Goal: Task Accomplishment & Management: Use online tool/utility

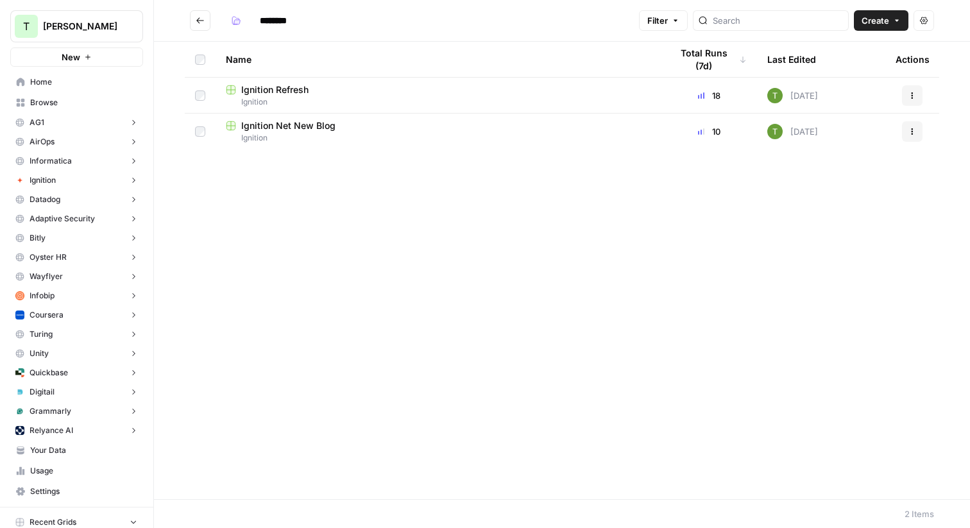
click at [203, 19] on icon "Go back" at bounding box center [200, 20] width 9 height 9
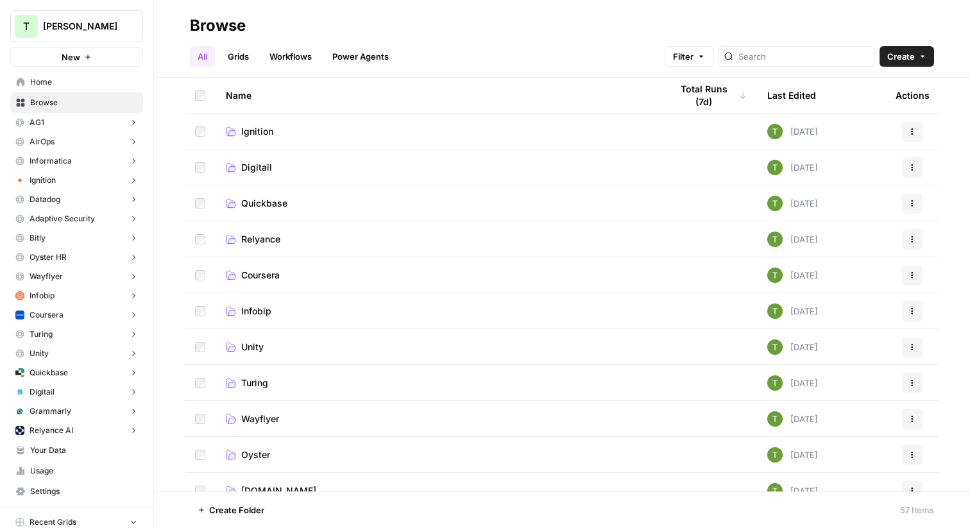
click at [255, 203] on span "Quickbase" at bounding box center [264, 203] width 46 height 13
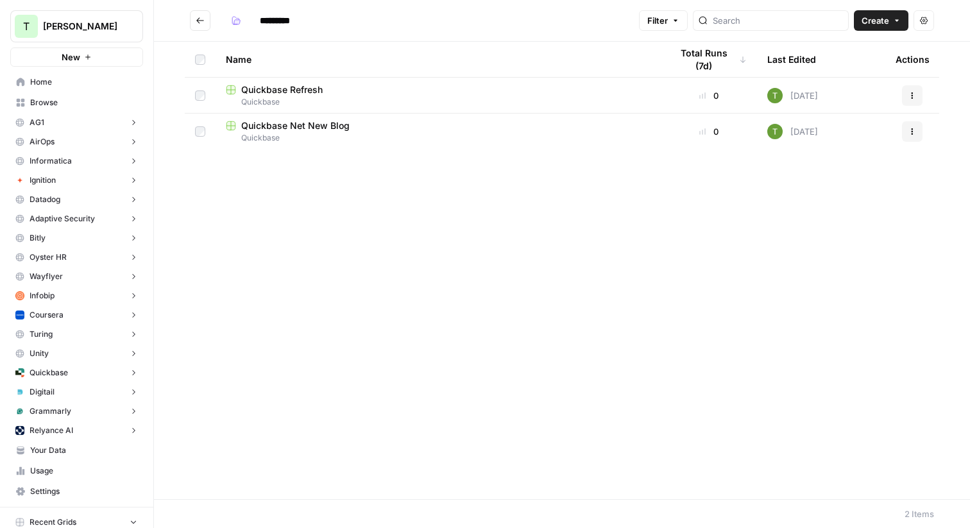
click at [275, 95] on span "Quickbase Refresh" at bounding box center [281, 89] width 81 height 13
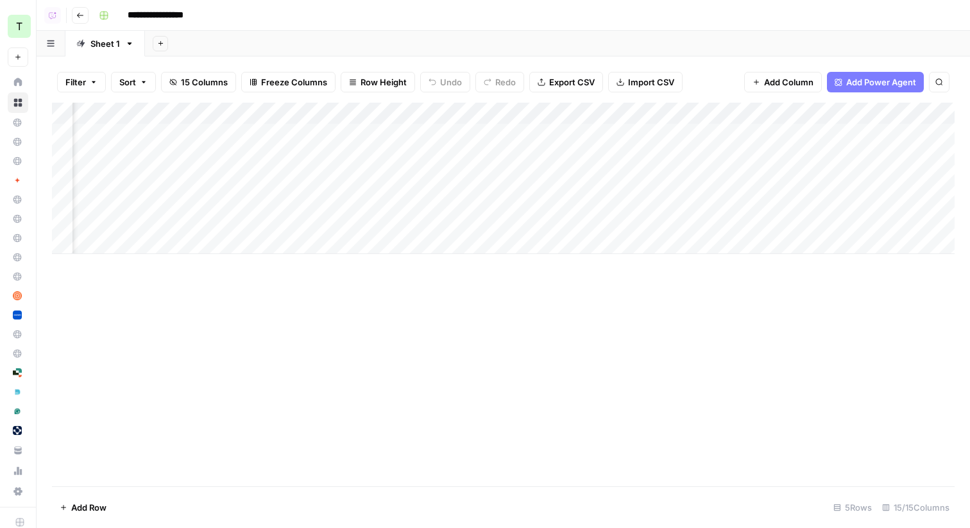
scroll to position [0, 407]
click at [746, 133] on div "Add Column" at bounding box center [503, 178] width 903 height 151
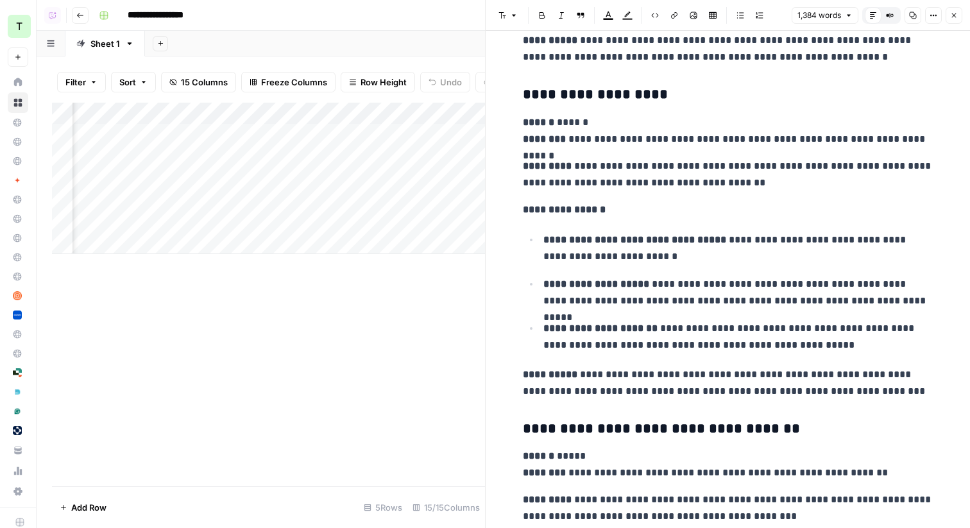
scroll to position [3018, 0]
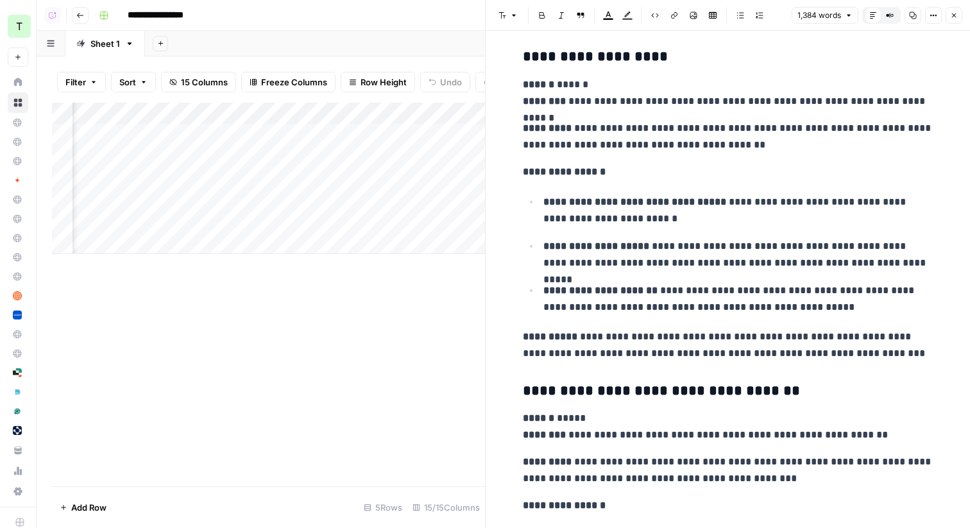
click at [953, 21] on button "Close" at bounding box center [954, 15] width 17 height 17
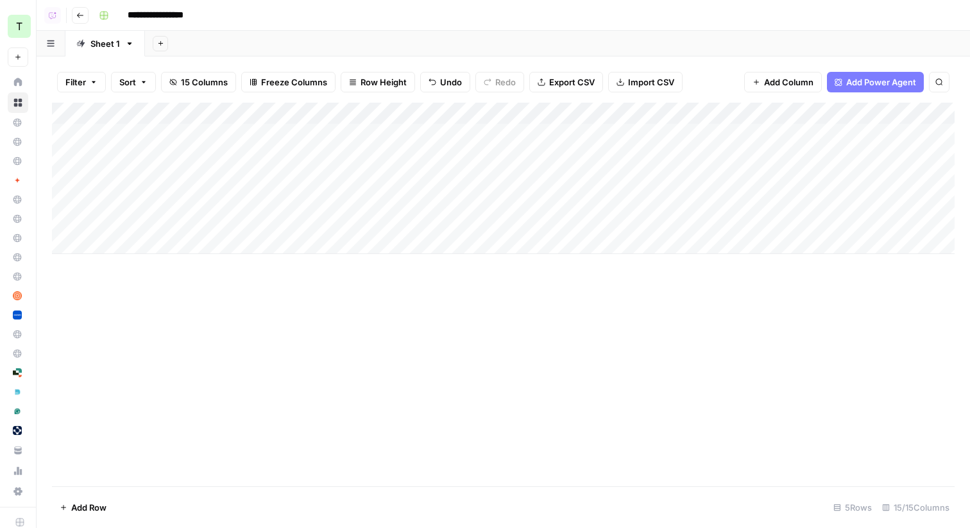
click at [75, 14] on button "Go back" at bounding box center [80, 15] width 17 height 17
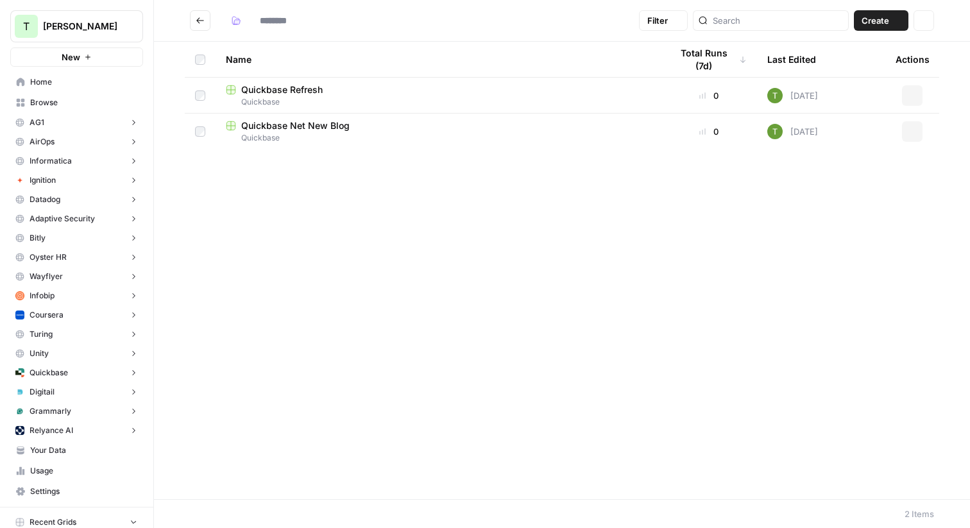
type input "*********"
click at [46, 103] on span "Browse" at bounding box center [83, 103] width 107 height 12
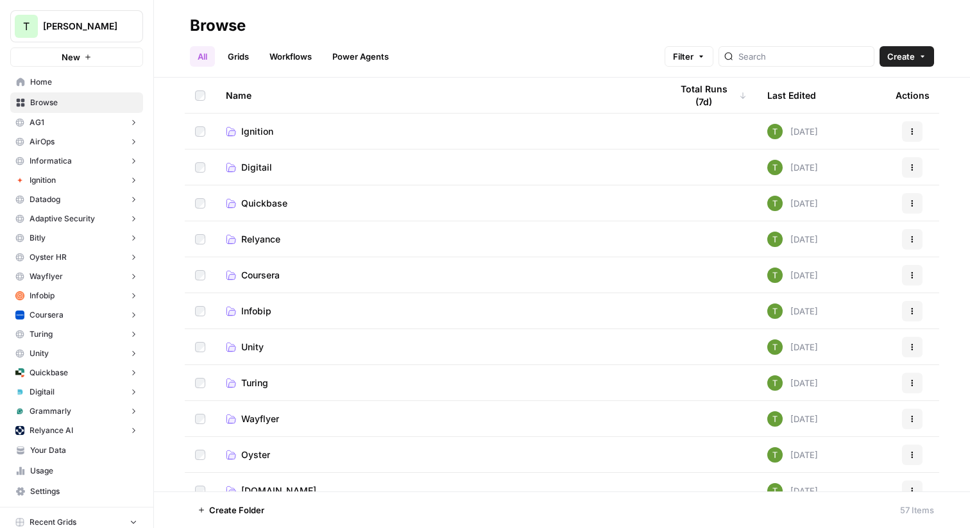
scroll to position [3, 0]
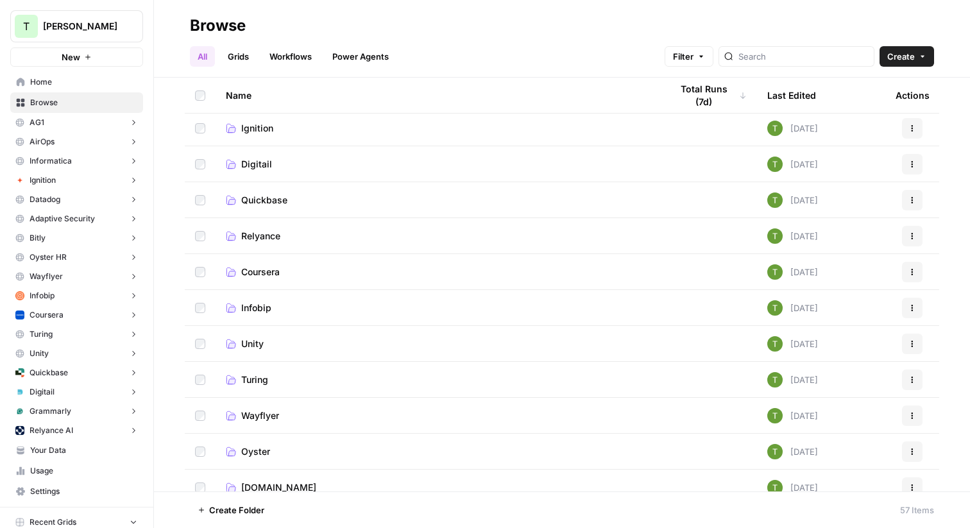
click at [258, 124] on span "Ignition" at bounding box center [257, 128] width 32 height 13
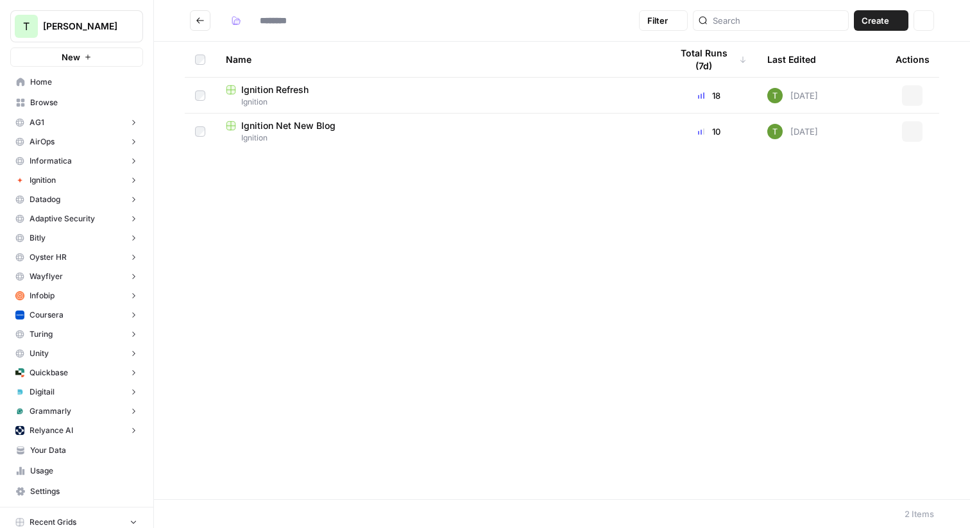
type input "********"
click at [196, 18] on icon "Go back" at bounding box center [200, 20] width 9 height 9
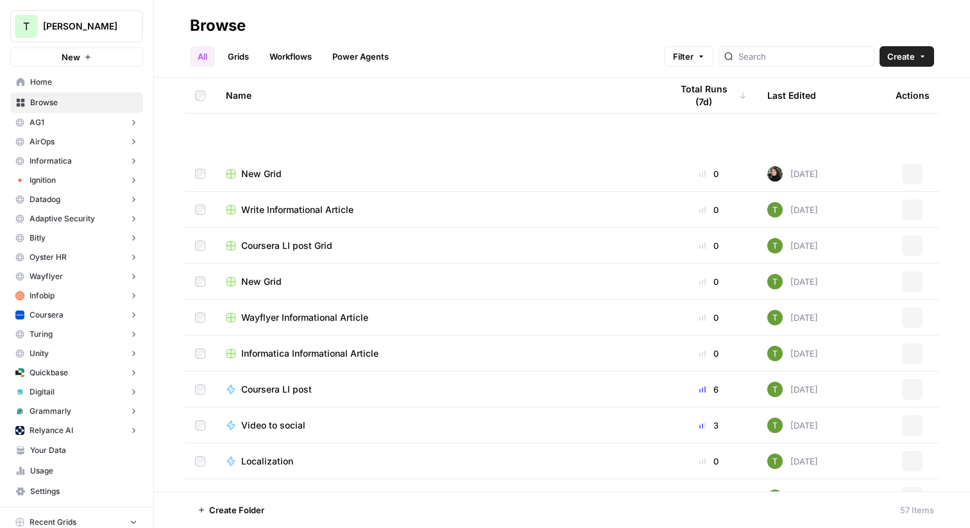
scroll to position [1167, 0]
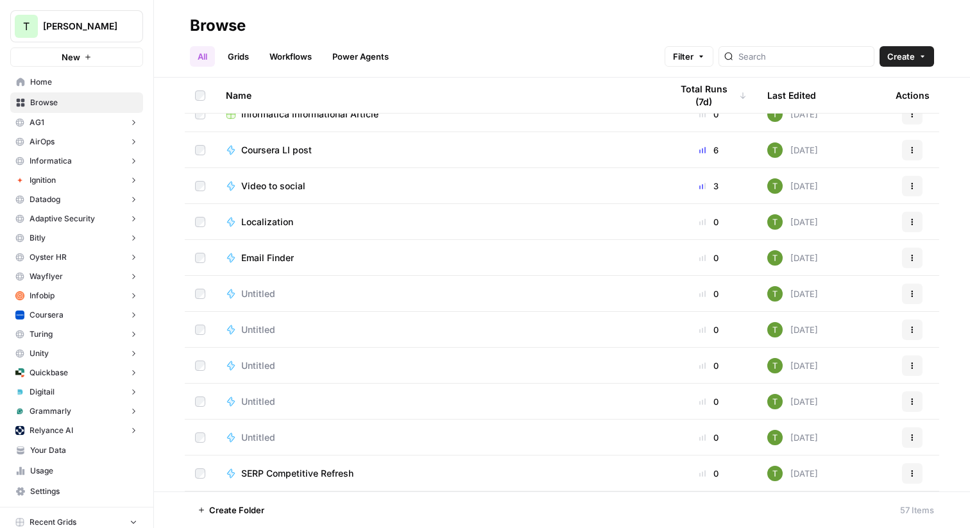
click at [264, 291] on span "Untitled" at bounding box center [258, 293] width 34 height 13
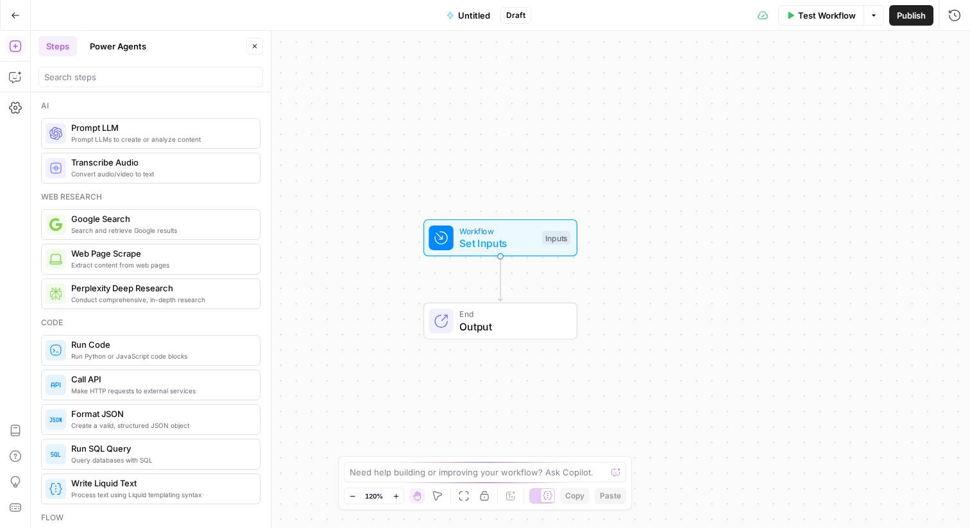
click at [12, 17] on icon "button" at bounding box center [15, 15] width 9 height 9
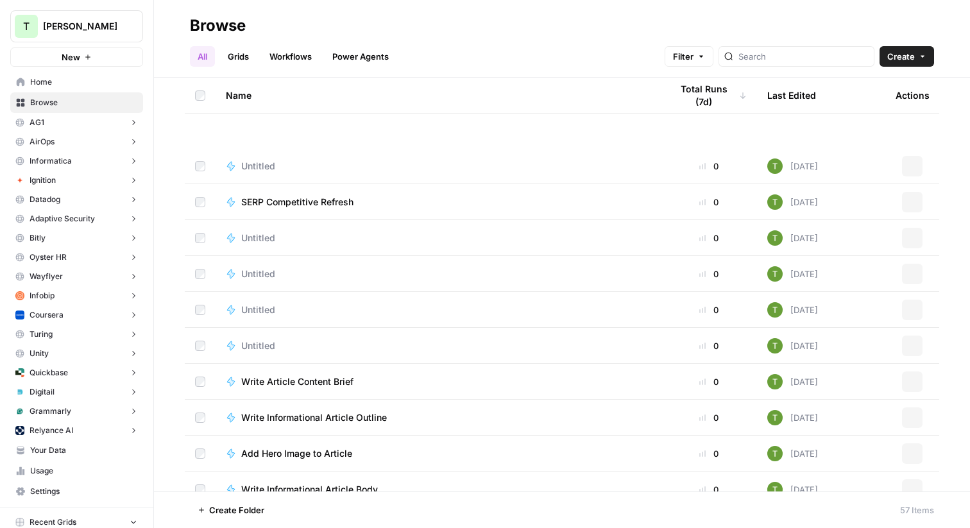
scroll to position [1670, 0]
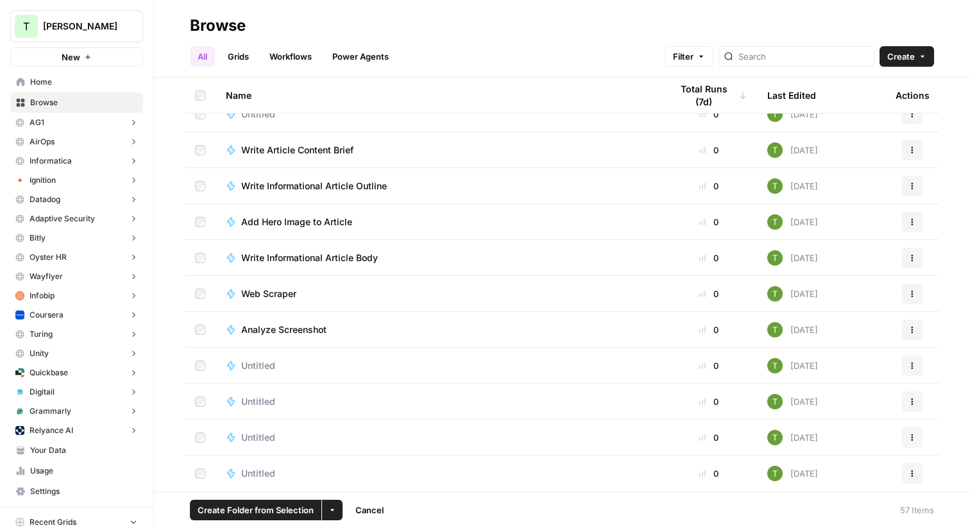
click at [332, 509] on icon "button" at bounding box center [332, 510] width 4 height 2
click at [374, 462] on span "Move to" at bounding box center [362, 461] width 32 height 13
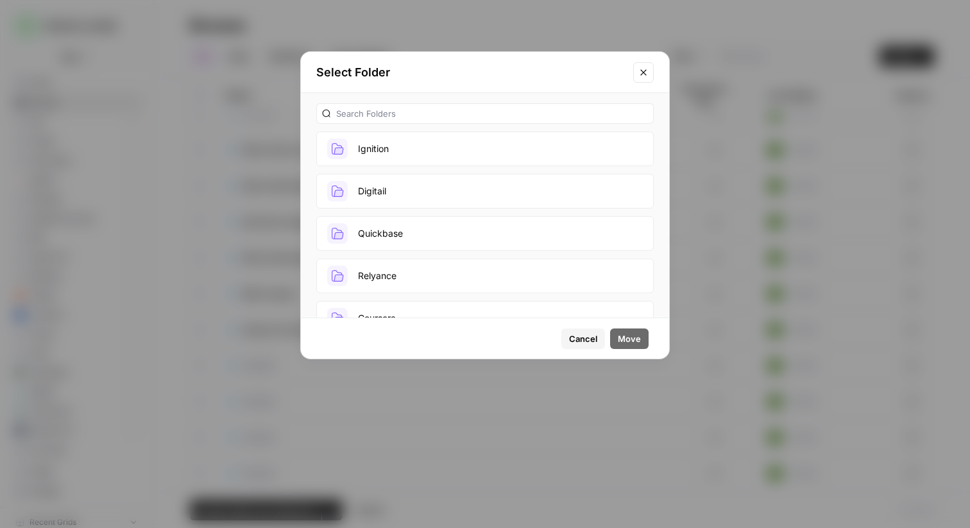
click at [383, 148] on button "Ignition" at bounding box center [484, 149] width 337 height 35
click at [637, 338] on span "Move" at bounding box center [629, 338] width 23 height 13
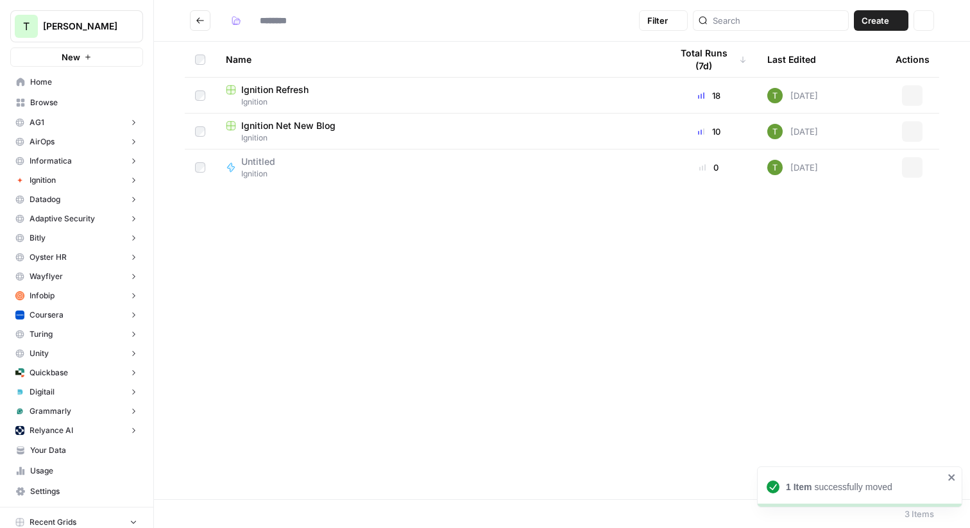
type input "********"
click at [259, 168] on span "Ignition" at bounding box center [263, 174] width 44 height 12
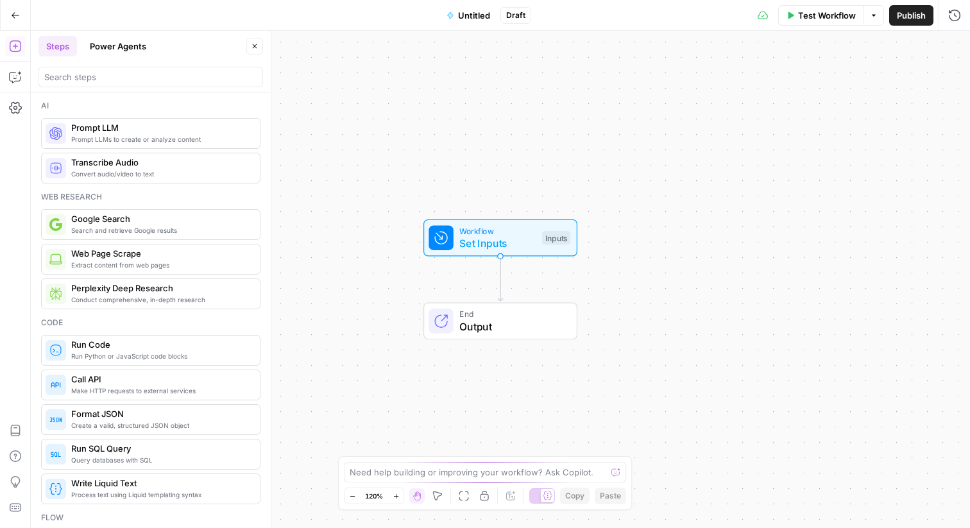
click at [122, 52] on button "Power Agents" at bounding box center [118, 46] width 72 height 21
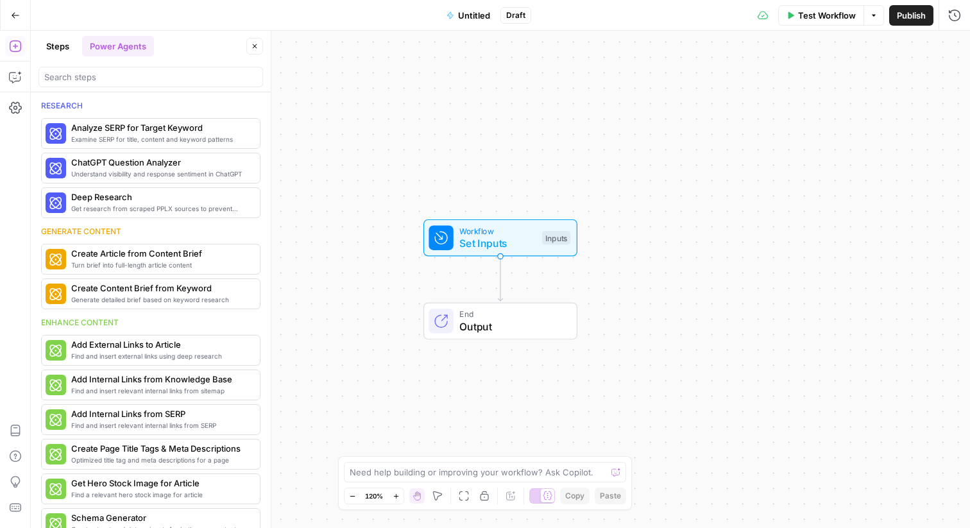
click at [8, 12] on button "Go Back" at bounding box center [15, 15] width 23 height 23
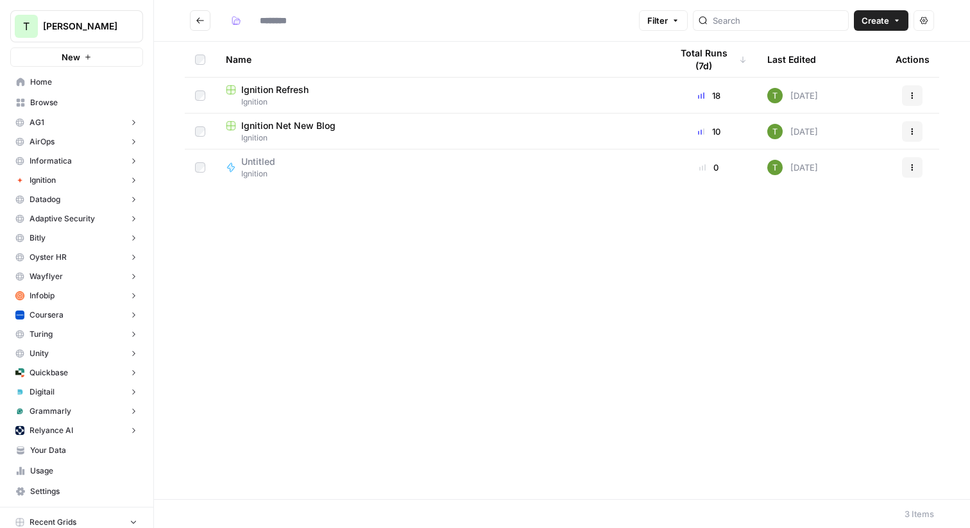
type input "********"
click at [282, 128] on span "Ignition Net New Blog" at bounding box center [288, 125] width 94 height 13
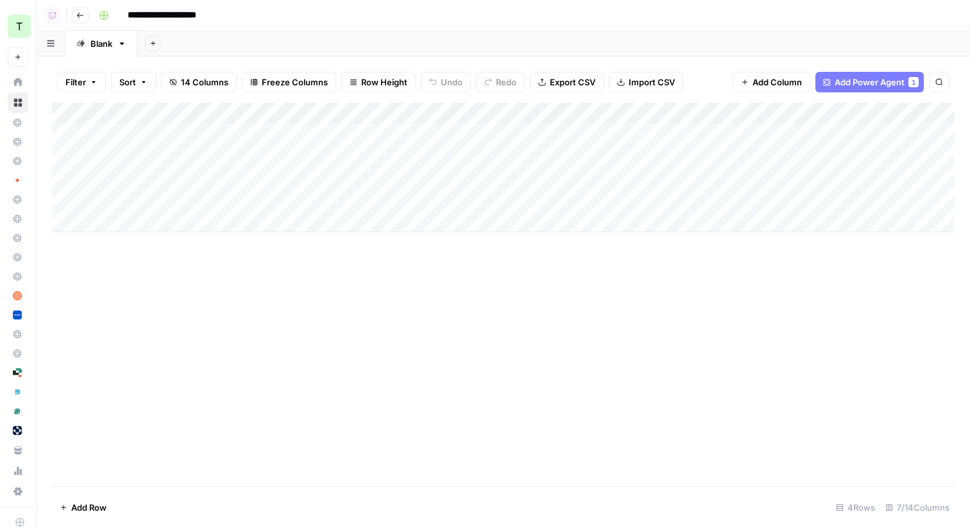
click at [129, 137] on div "Add Column" at bounding box center [503, 168] width 903 height 130
click at [129, 137] on textarea "**********" at bounding box center [178, 135] width 212 height 18
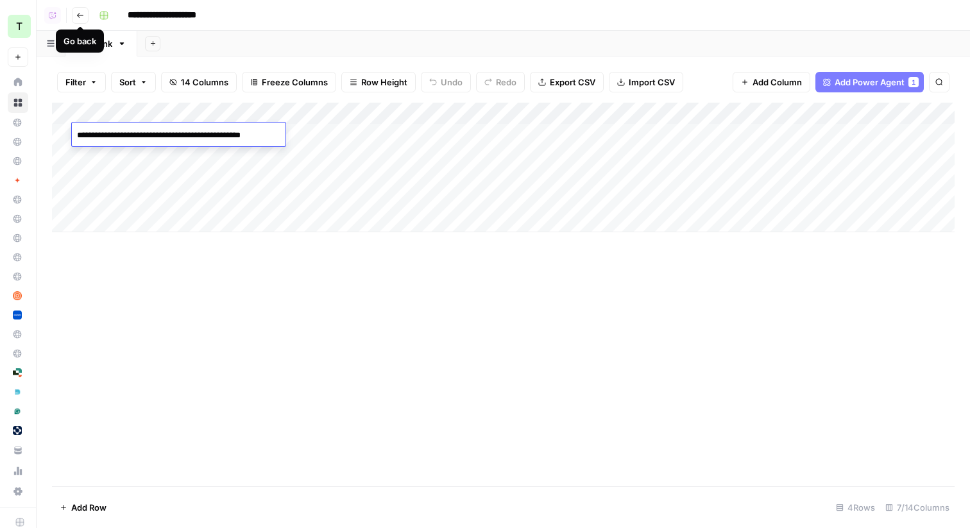
click at [79, 15] on icon "button" at bounding box center [80, 16] width 8 height 8
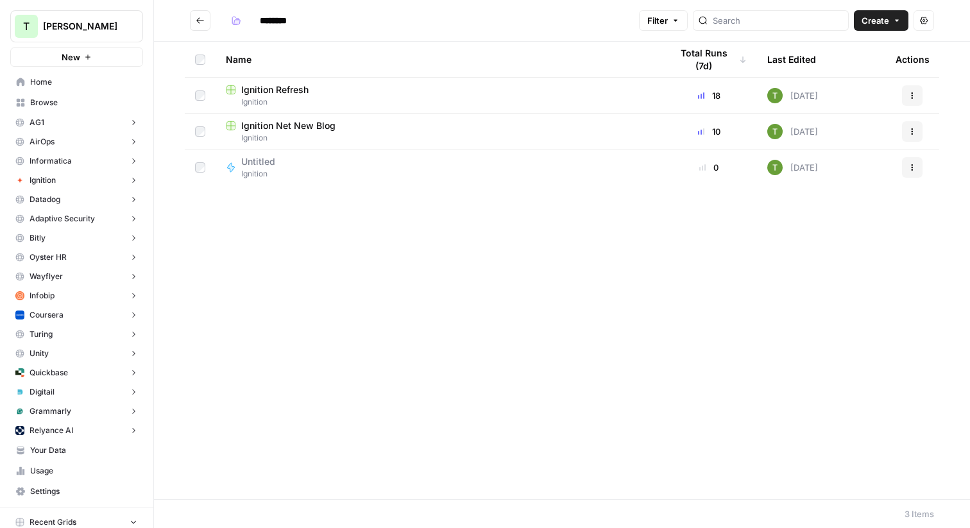
click at [271, 169] on span "Ignition" at bounding box center [263, 174] width 44 height 12
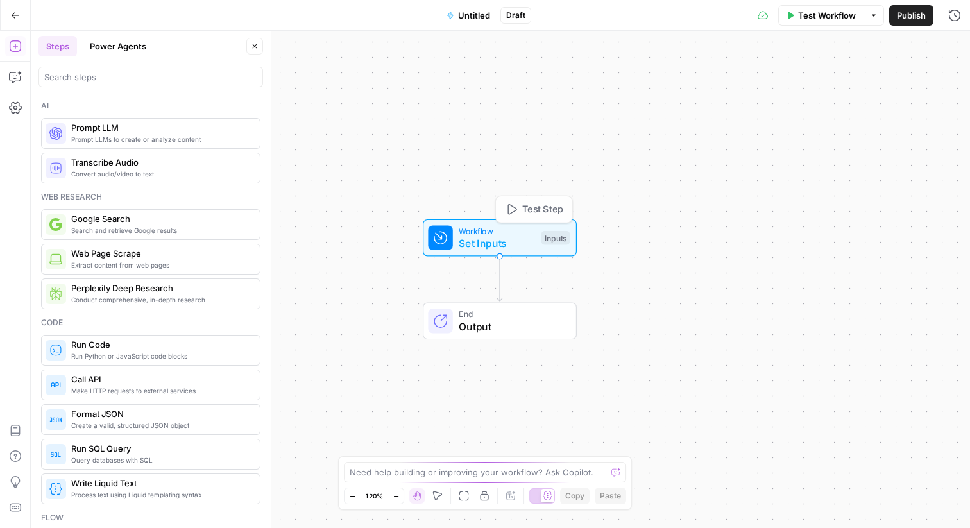
click at [751, 118] on div "Workflow Set Inputs Inputs Test Step End Output" at bounding box center [500, 279] width 939 height 497
click at [819, 20] on span "Test Workflow" at bounding box center [827, 15] width 58 height 13
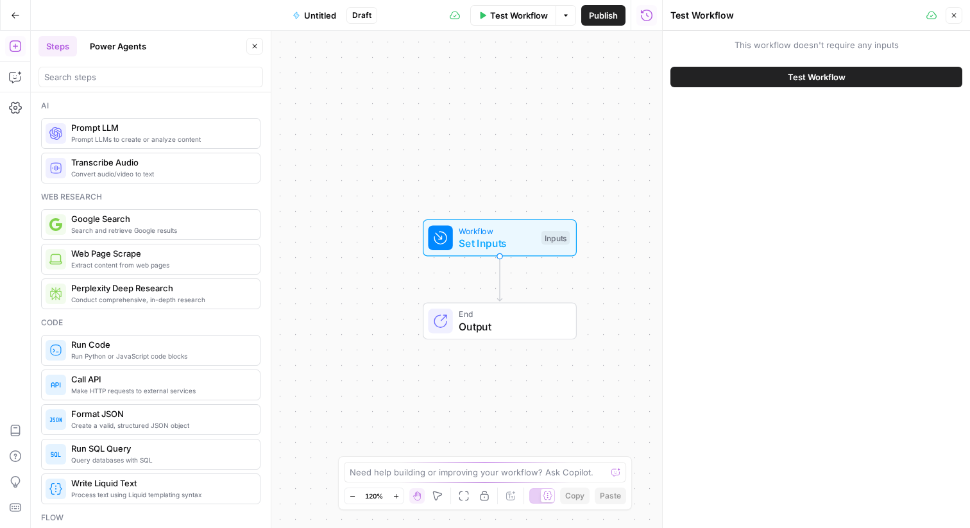
click at [956, 10] on button "Close" at bounding box center [954, 15] width 17 height 17
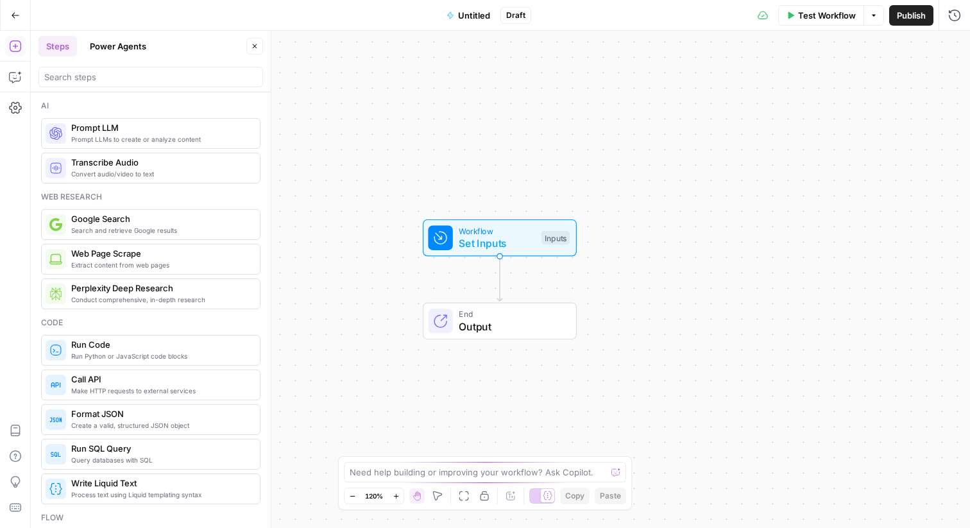
click at [142, 49] on button "Power Agents" at bounding box center [118, 46] width 72 height 21
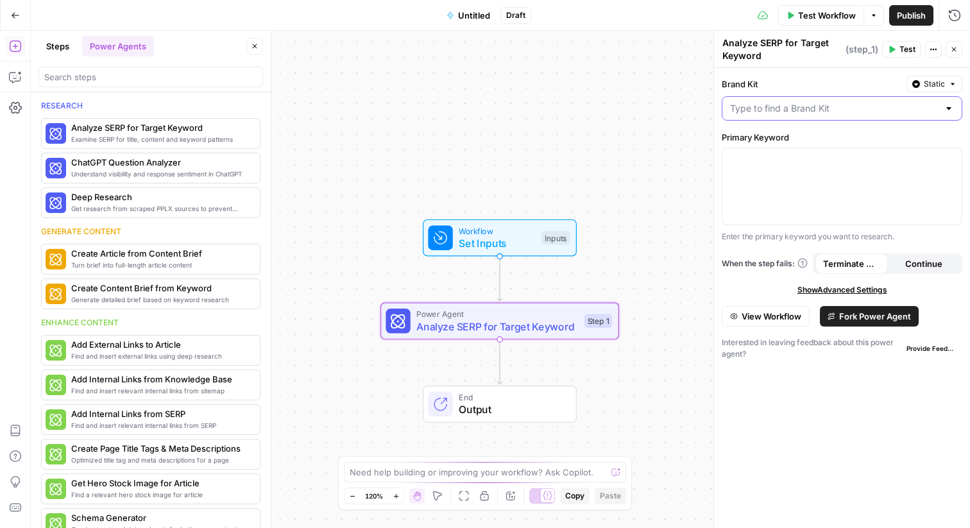
click at [879, 103] on input "Brand Kit" at bounding box center [834, 108] width 208 height 13
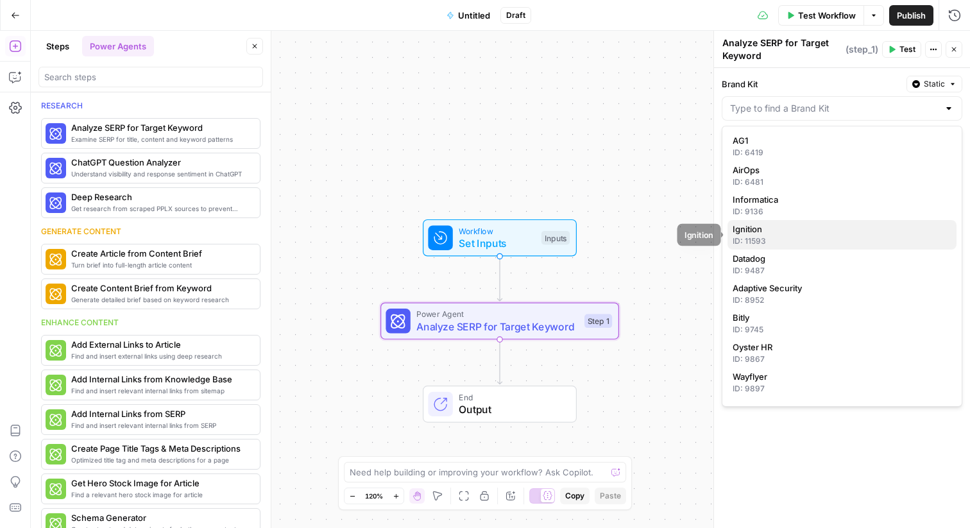
click at [772, 232] on span "Ignition" at bounding box center [840, 229] width 214 height 13
type input "Ignition"
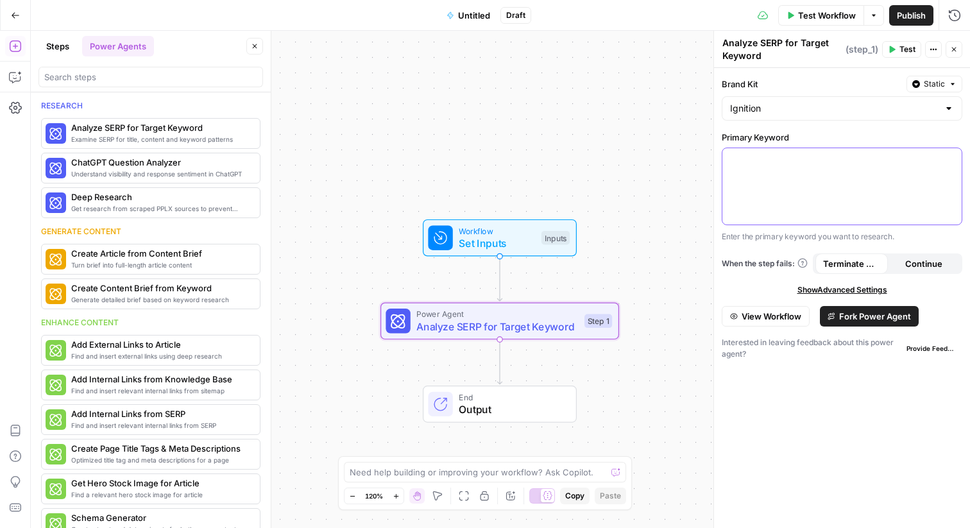
click at [800, 173] on div at bounding box center [841, 186] width 239 height 76
click at [801, 13] on span "Test Workflow" at bounding box center [827, 15] width 58 height 13
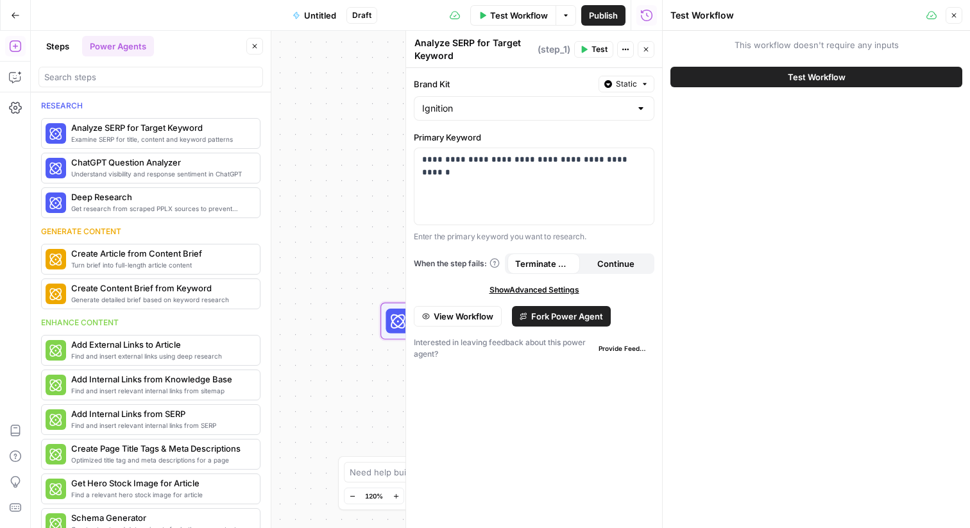
click at [768, 74] on button "Test Workflow" at bounding box center [816, 77] width 292 height 21
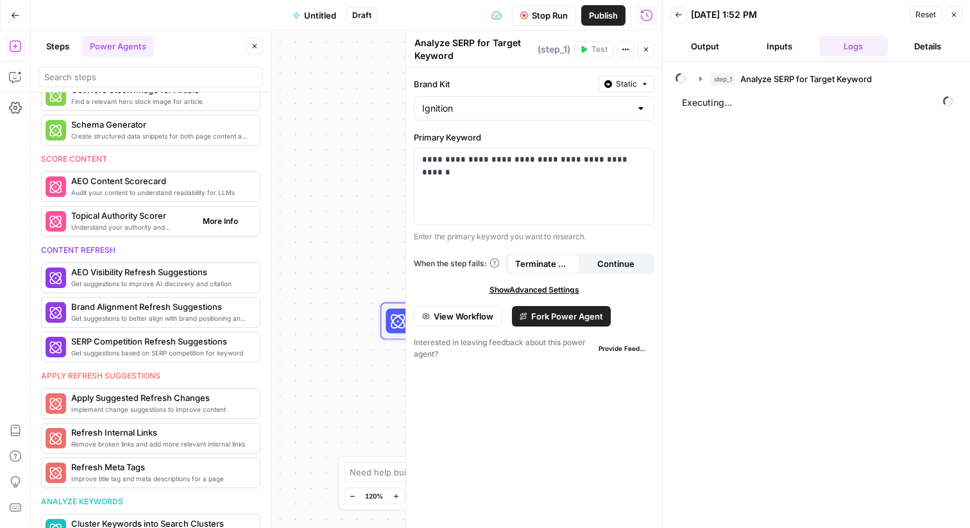
scroll to position [384, 0]
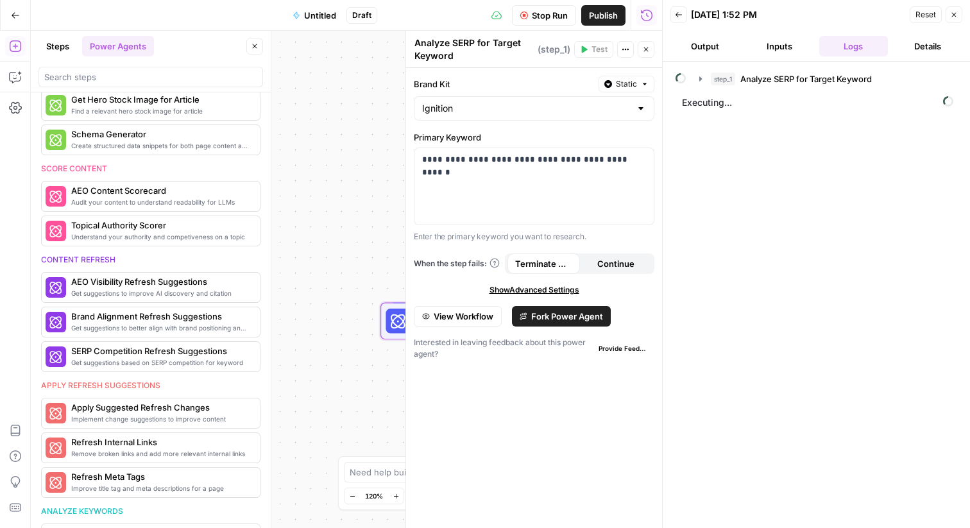
click at [920, 47] on button "Details" at bounding box center [927, 46] width 69 height 21
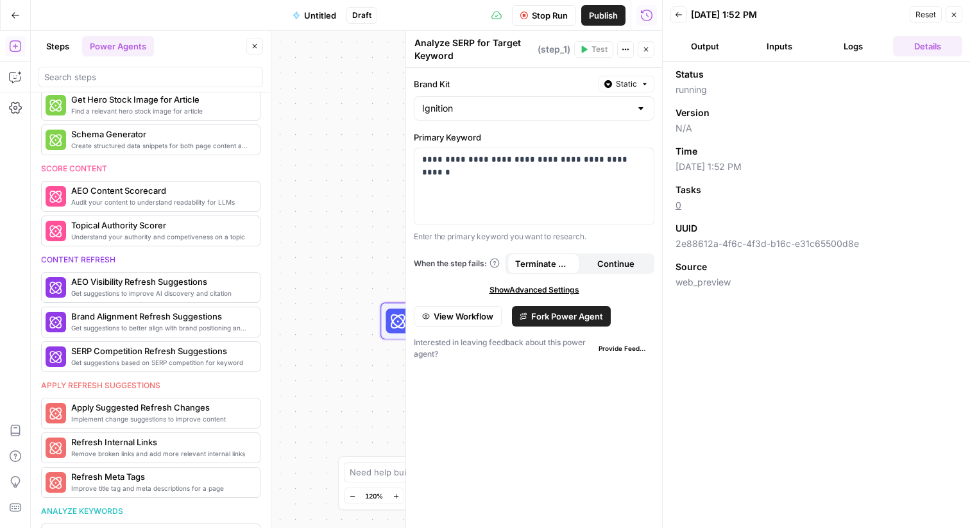
click at [703, 42] on button "Output" at bounding box center [704, 46] width 69 height 21
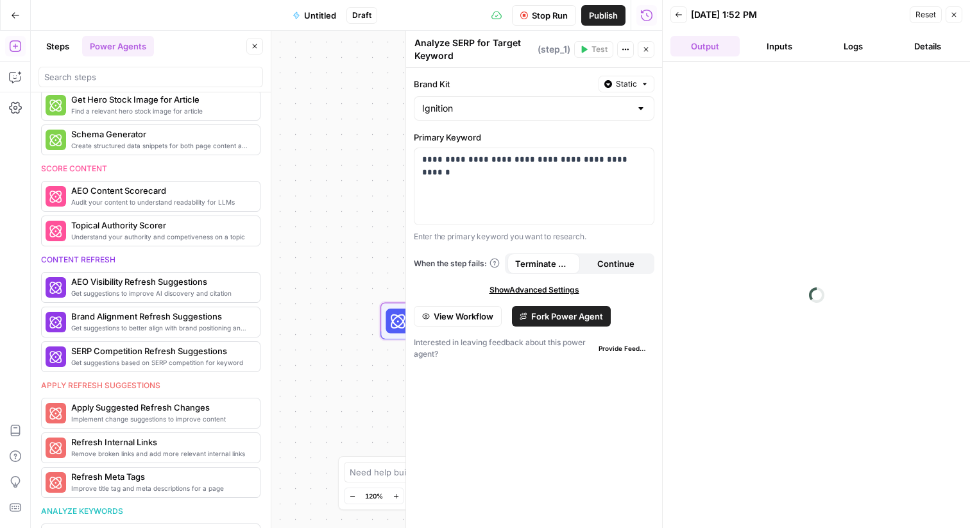
click at [842, 42] on button "Logs" at bounding box center [853, 46] width 69 height 21
click at [699, 81] on icon "button" at bounding box center [700, 79] width 10 height 10
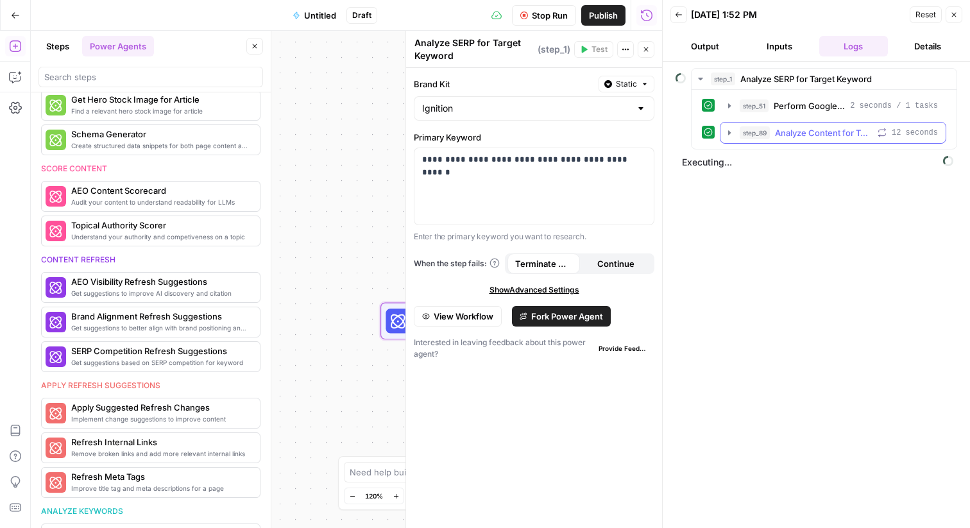
click at [729, 134] on icon "button" at bounding box center [729, 133] width 10 height 10
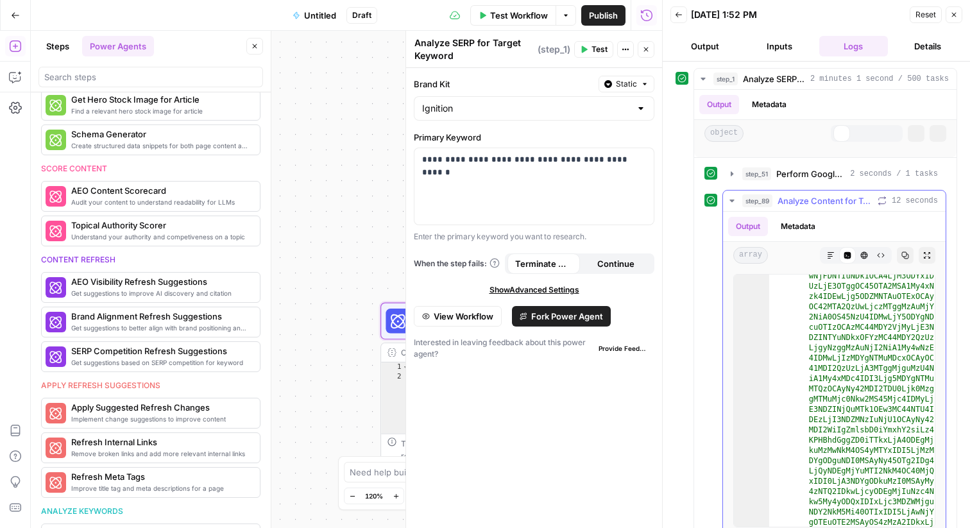
scroll to position [1288, 0]
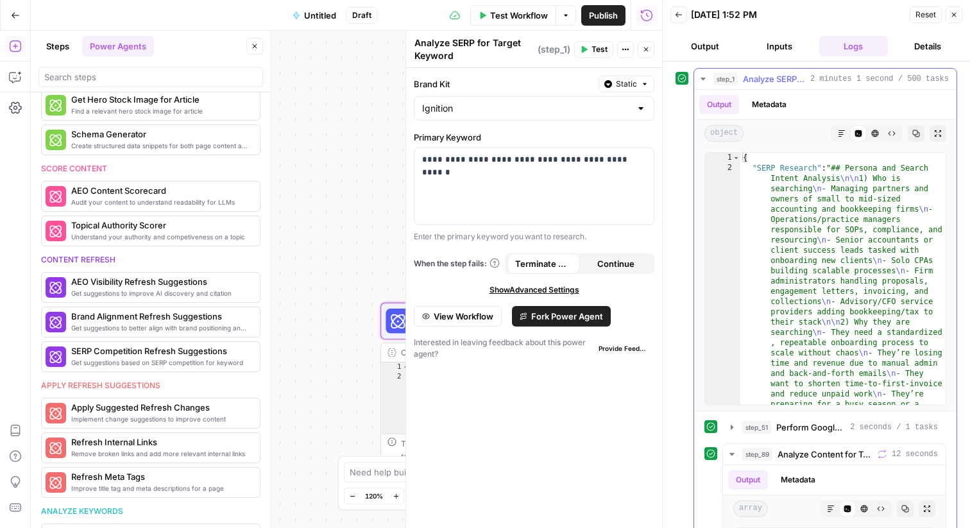
click at [703, 76] on icon "button" at bounding box center [703, 79] width 10 height 10
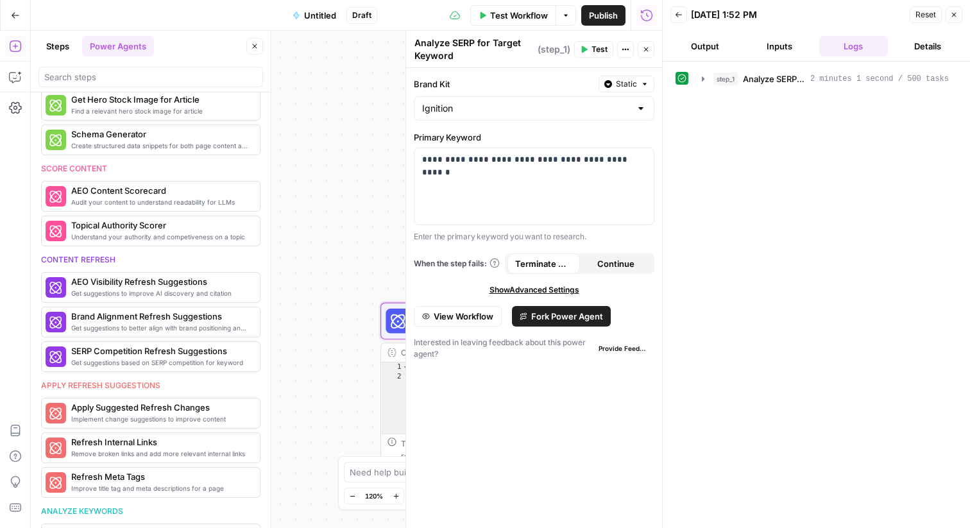
click at [940, 43] on button "Details" at bounding box center [927, 46] width 69 height 21
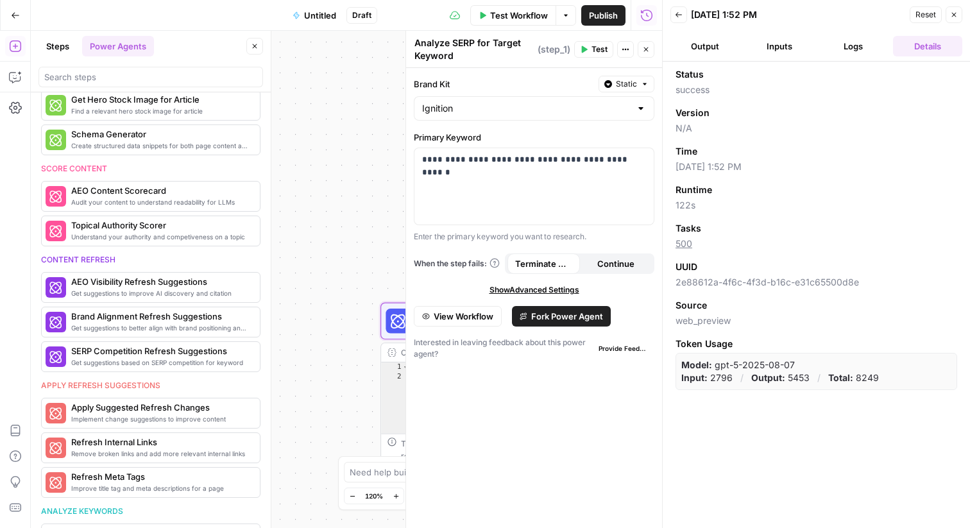
click at [698, 49] on button "Output" at bounding box center [704, 46] width 69 height 21
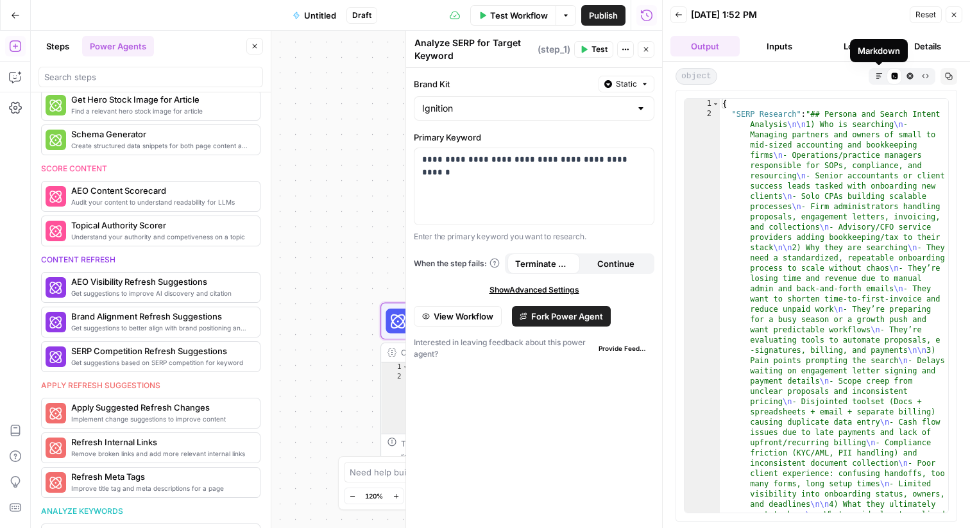
click at [876, 75] on icon "button" at bounding box center [879, 75] width 7 height 7
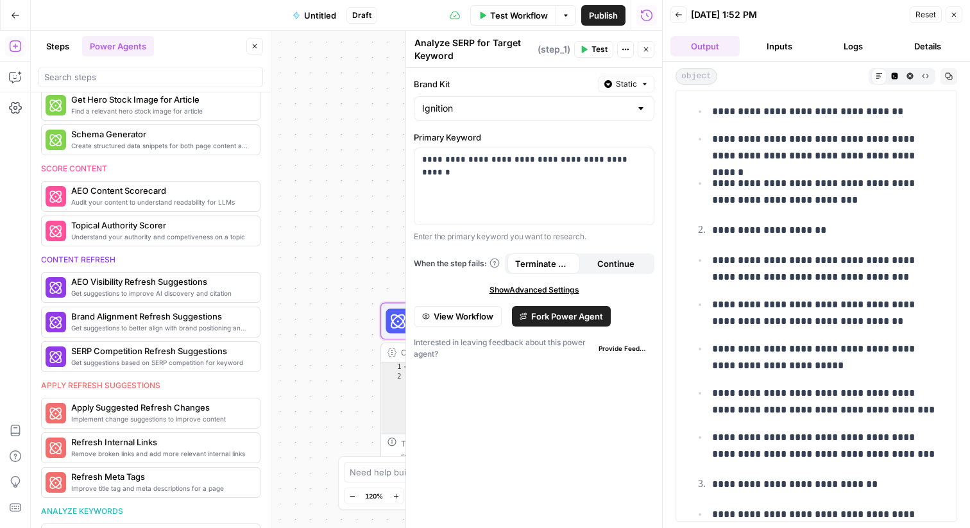
scroll to position [273, 0]
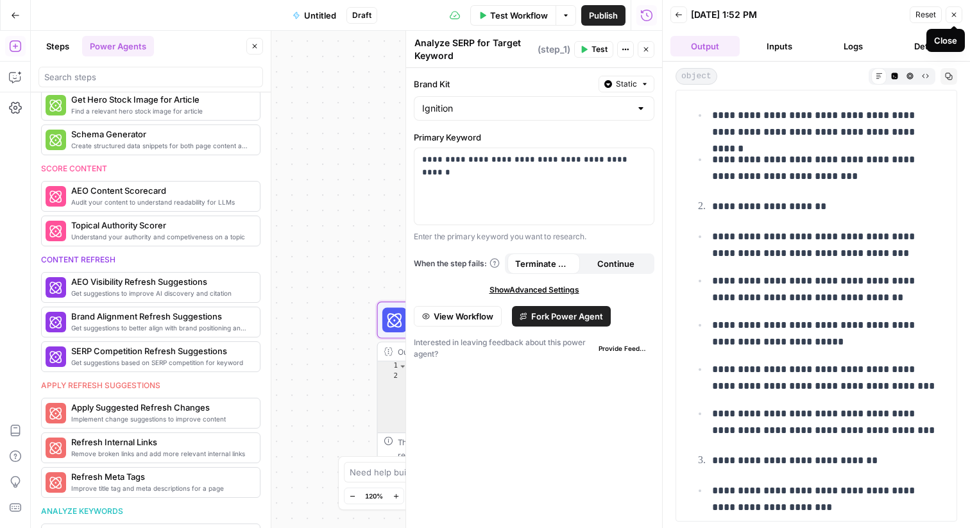
click at [955, 17] on icon "button" at bounding box center [954, 15] width 8 height 8
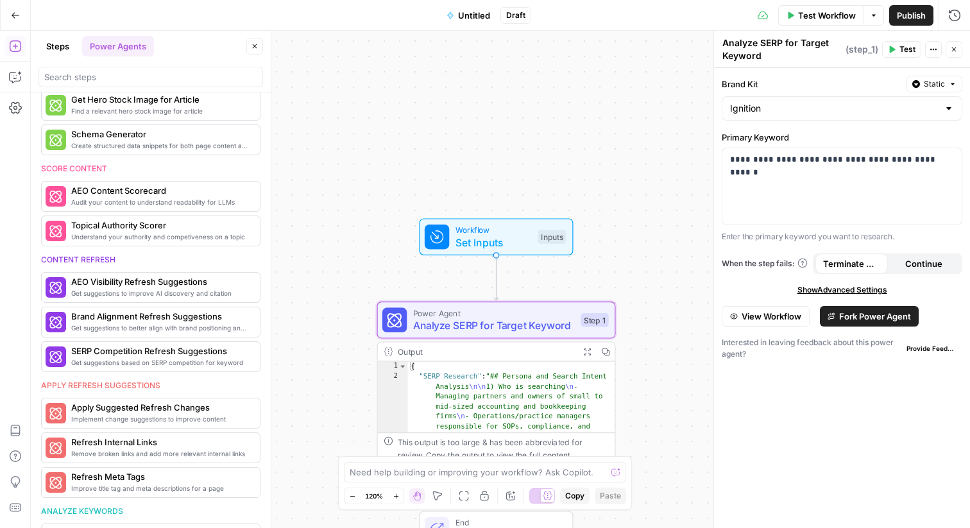
click at [918, 16] on span "Publish" at bounding box center [911, 15] width 29 height 13
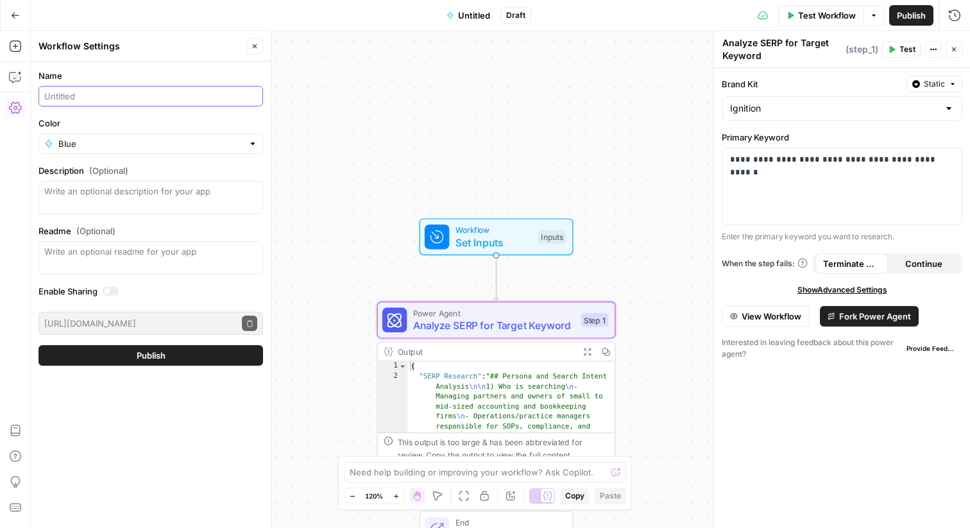
click at [85, 93] on input "Name" at bounding box center [150, 96] width 213 height 13
type input "Analyze SERP"
click at [921, 19] on span "Publish" at bounding box center [911, 15] width 29 height 13
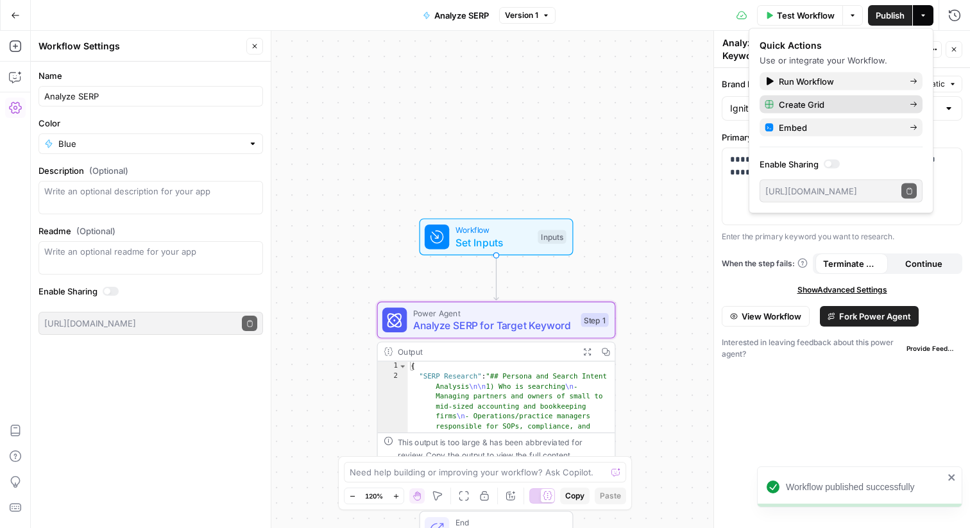
click at [801, 103] on span "Create Grid" at bounding box center [839, 104] width 121 height 13
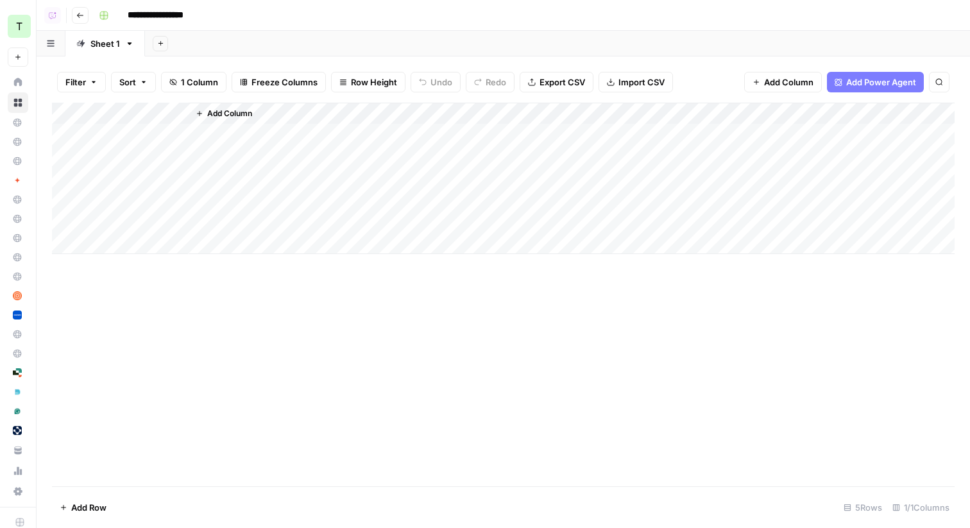
click at [216, 111] on span "Add Column" at bounding box center [229, 114] width 45 height 12
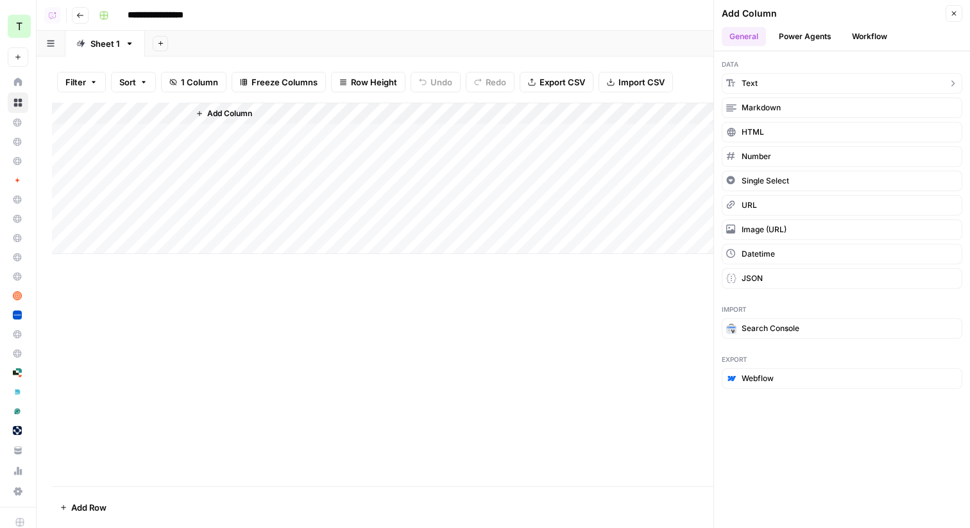
click at [810, 87] on button "Text" at bounding box center [842, 83] width 241 height 21
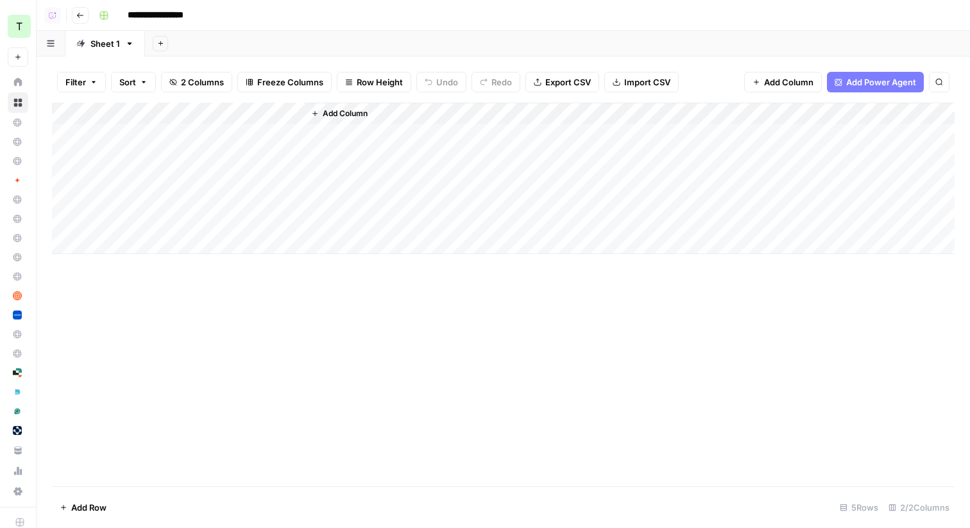
drag, startPoint x: 251, startPoint y: 112, endPoint x: 110, endPoint y: 113, distance: 140.5
click at [110, 113] on div "Add Column" at bounding box center [503, 178] width 903 height 151
click at [110, 113] on div at bounding box center [130, 116] width 116 height 26
click at [103, 148] on input "New Column" at bounding box center [149, 144] width 130 height 13
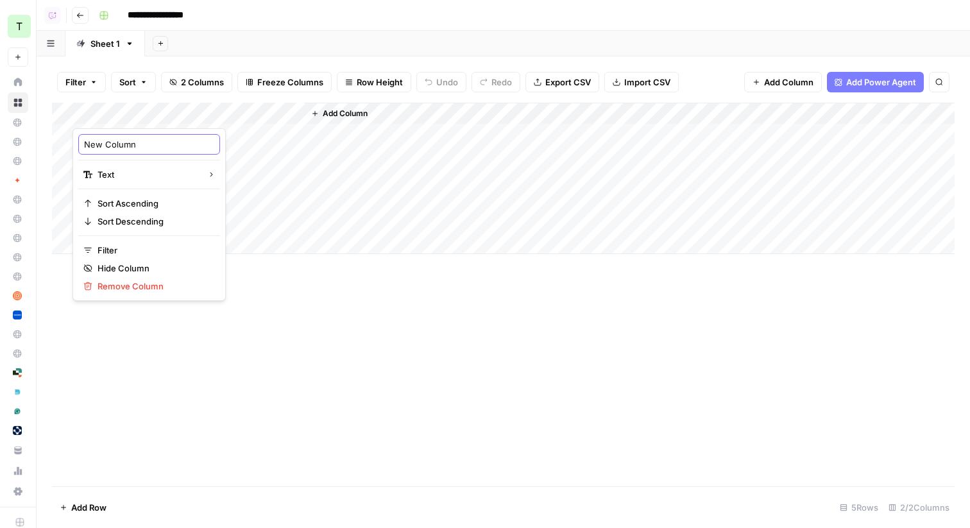
click at [103, 148] on input "New Column" at bounding box center [149, 144] width 130 height 13
type input "Keyword"
click at [259, 346] on div "Add Column" at bounding box center [503, 295] width 903 height 384
click at [276, 110] on div "Add Column" at bounding box center [503, 178] width 903 height 151
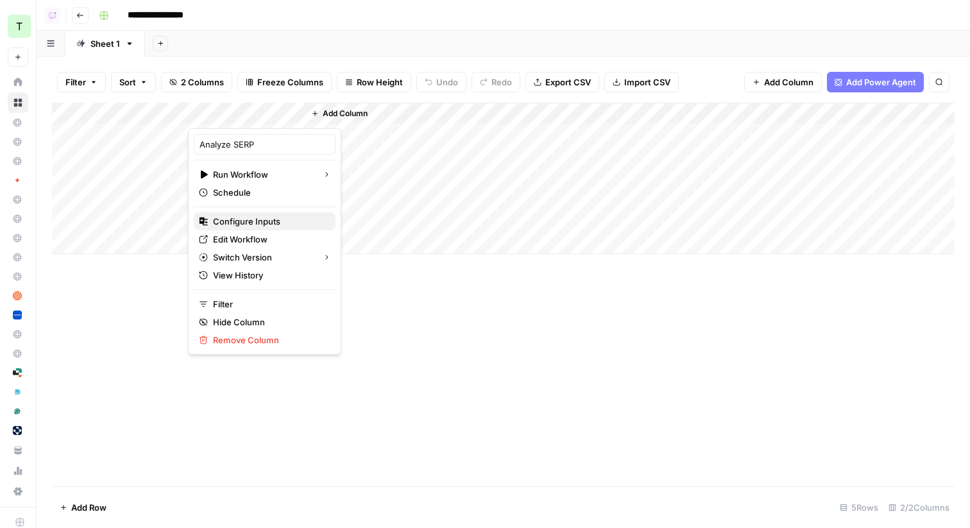
click at [234, 218] on span "Configure Inputs" at bounding box center [269, 221] width 112 height 13
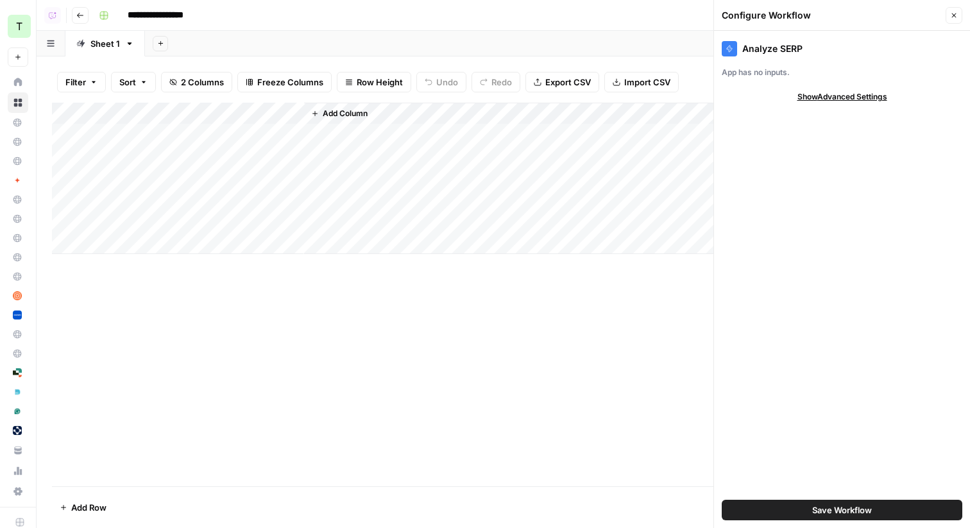
click at [826, 99] on span "Show Advanced Settings" at bounding box center [842, 97] width 90 height 12
click at [799, 130] on input "Version" at bounding box center [834, 134] width 215 height 13
type input "Default"
click at [761, 106] on div "Analyze SERP App has no inputs. Hide Advanced Settings Version Default Save Wor…" at bounding box center [842, 279] width 256 height 497
click at [954, 15] on icon "button" at bounding box center [954, 15] width 4 height 4
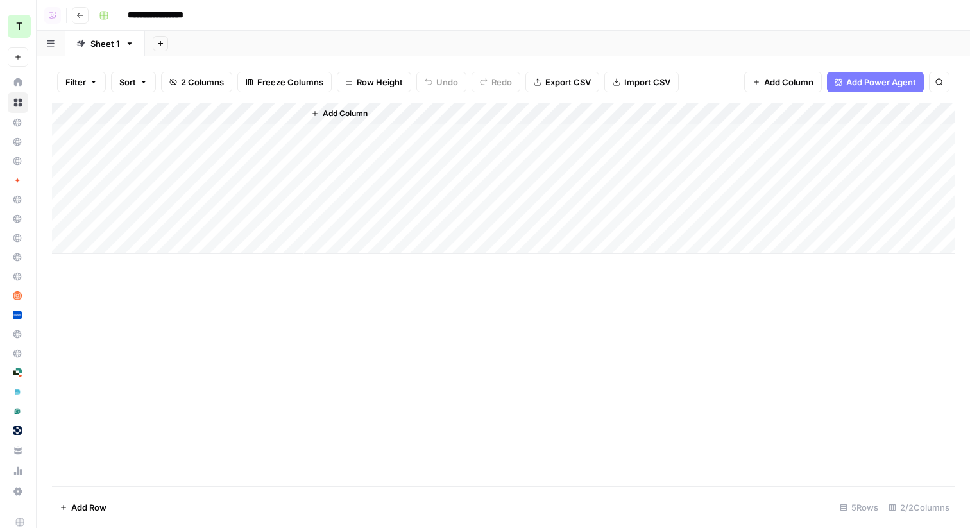
click at [140, 132] on div "Add Column" at bounding box center [503, 178] width 903 height 151
click at [81, 15] on icon "button" at bounding box center [80, 15] width 6 height 5
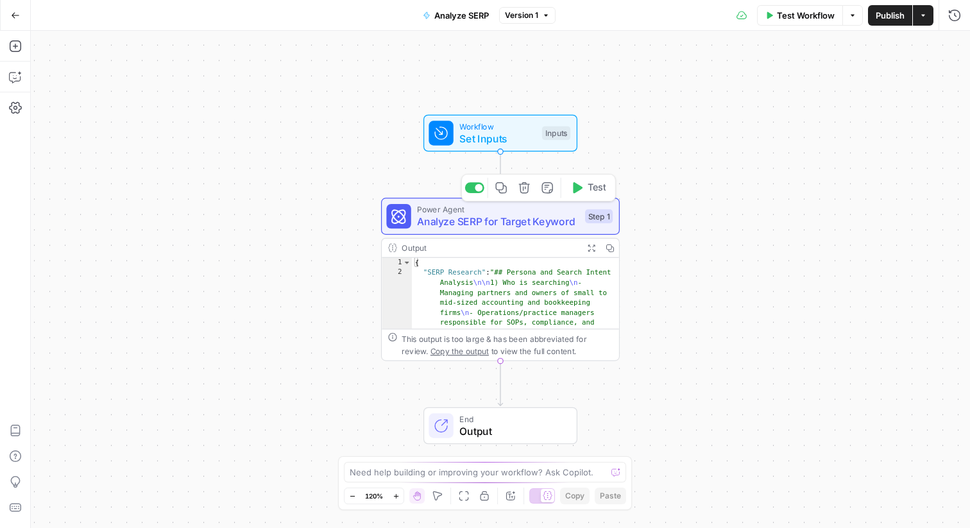
click at [504, 224] on span "Analyze SERP for Target Keyword" at bounding box center [498, 221] width 162 height 15
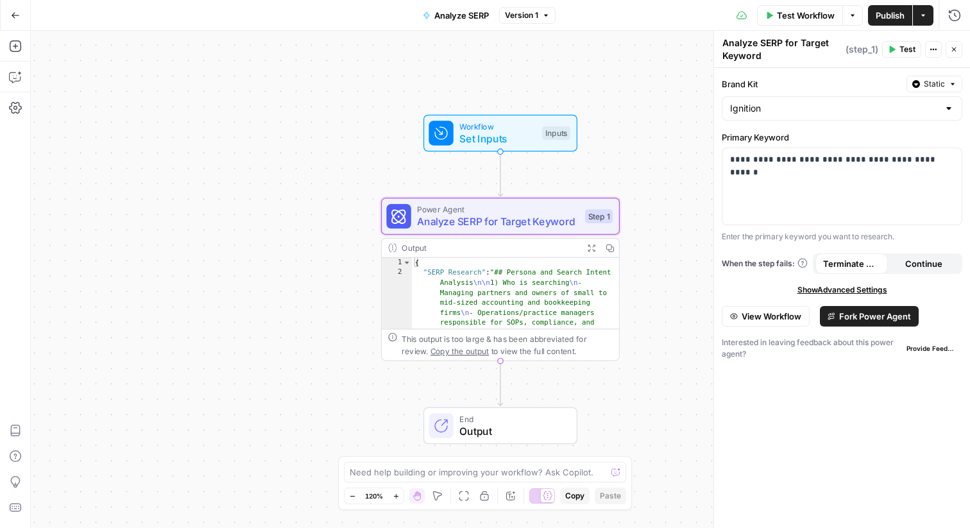
click at [482, 250] on div "Output" at bounding box center [490, 248] width 176 height 12
click at [793, 18] on span "Test Workflow" at bounding box center [806, 15] width 58 height 13
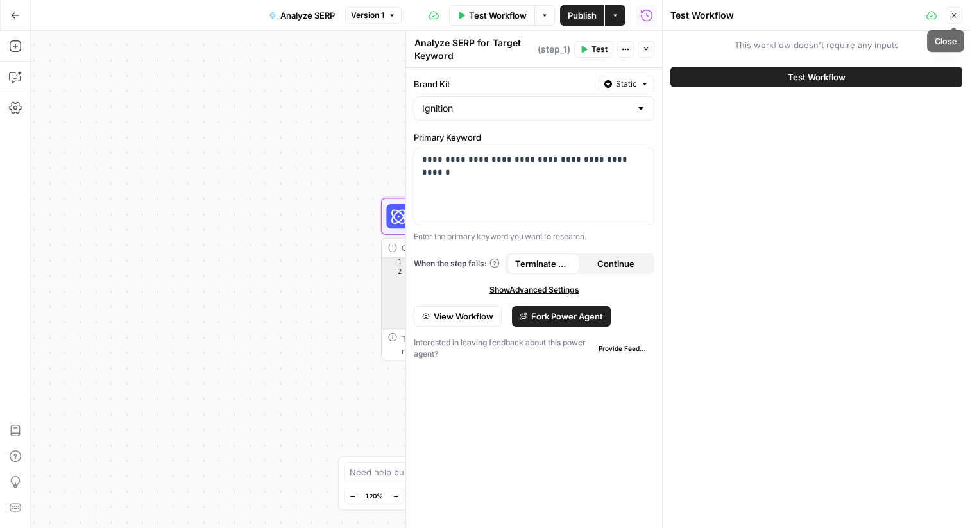
click at [955, 12] on icon "button" at bounding box center [954, 16] width 8 height 8
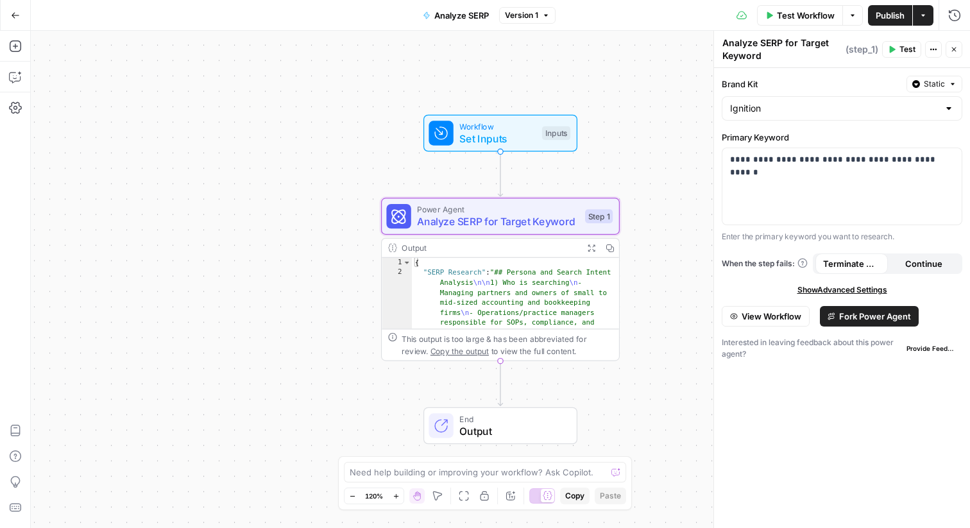
click at [468, 414] on span "End" at bounding box center [511, 419] width 105 height 12
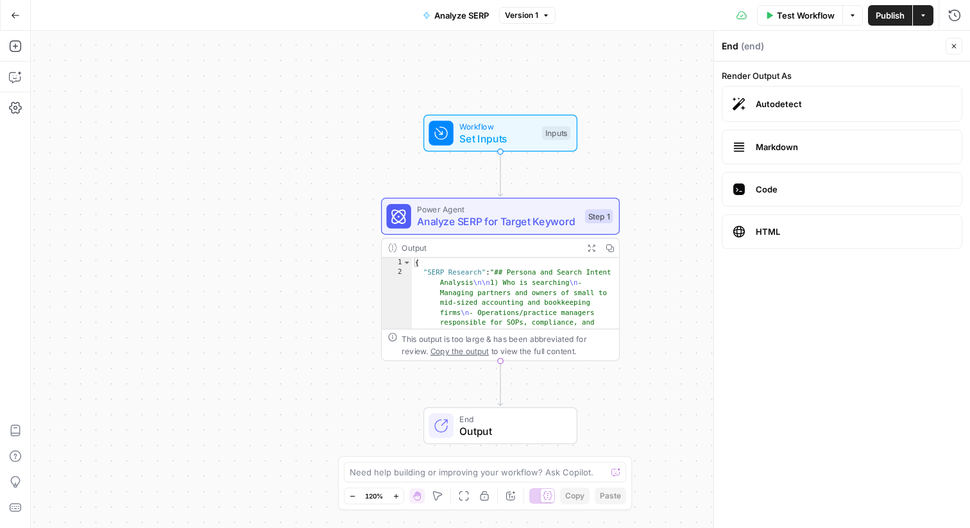
click at [797, 154] on label "Markdown" at bounding box center [842, 147] width 241 height 35
click at [868, 58] on header "End ( end ) Close" at bounding box center [842, 46] width 256 height 31
click at [950, 42] on icon "button" at bounding box center [954, 46] width 8 height 8
click at [589, 248] on icon "button" at bounding box center [591, 248] width 8 height 8
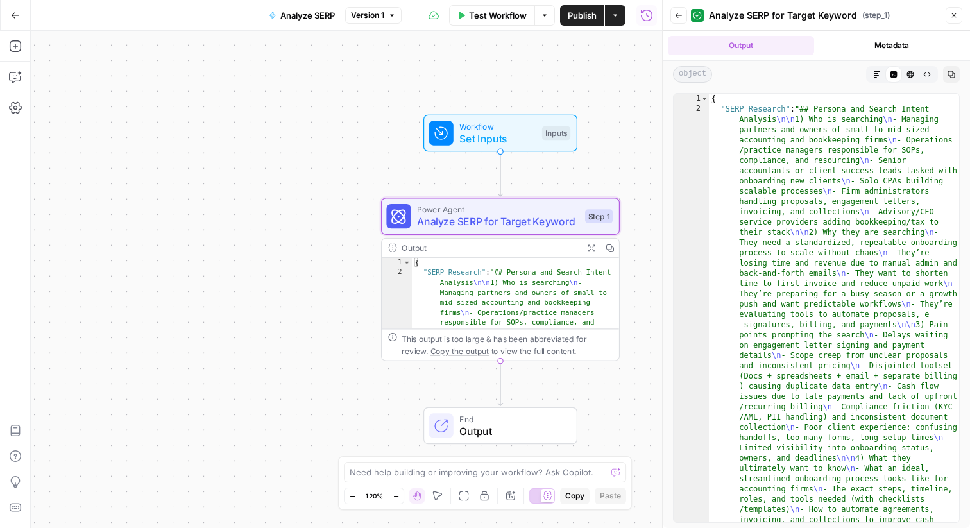
click at [878, 71] on icon "button" at bounding box center [877, 75] width 8 height 8
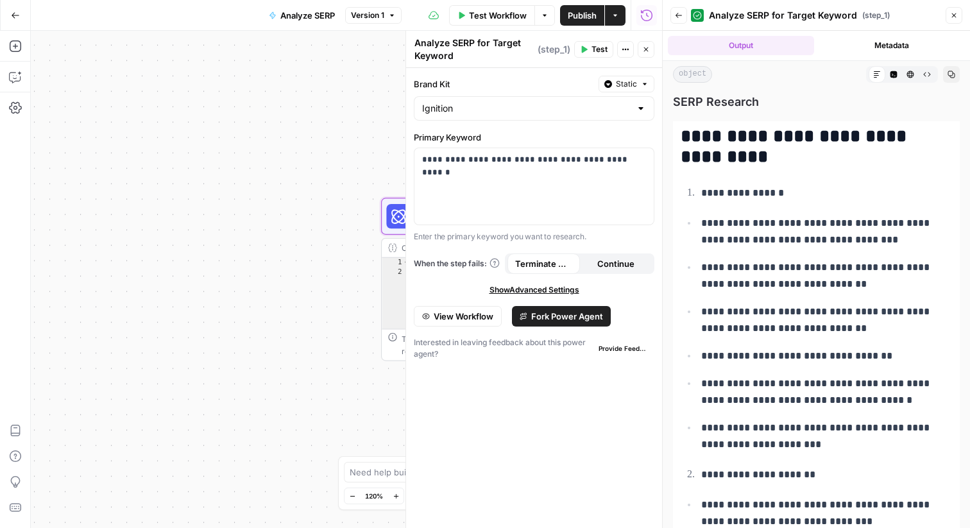
click at [645, 49] on icon "button" at bounding box center [646, 50] width 8 height 8
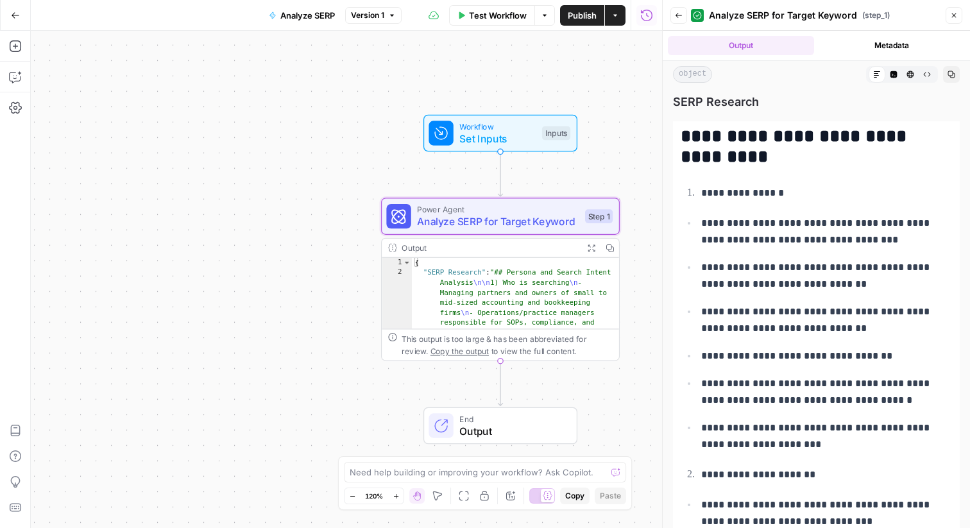
click at [958, 13] on button "Close" at bounding box center [954, 15] width 17 height 17
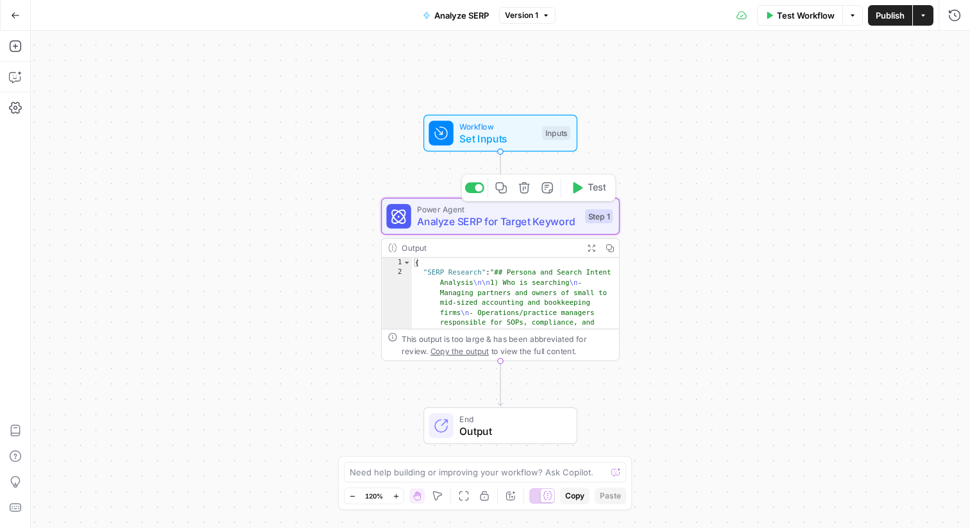
click at [463, 221] on span "Analyze SERP for Target Keyword" at bounding box center [498, 221] width 162 height 15
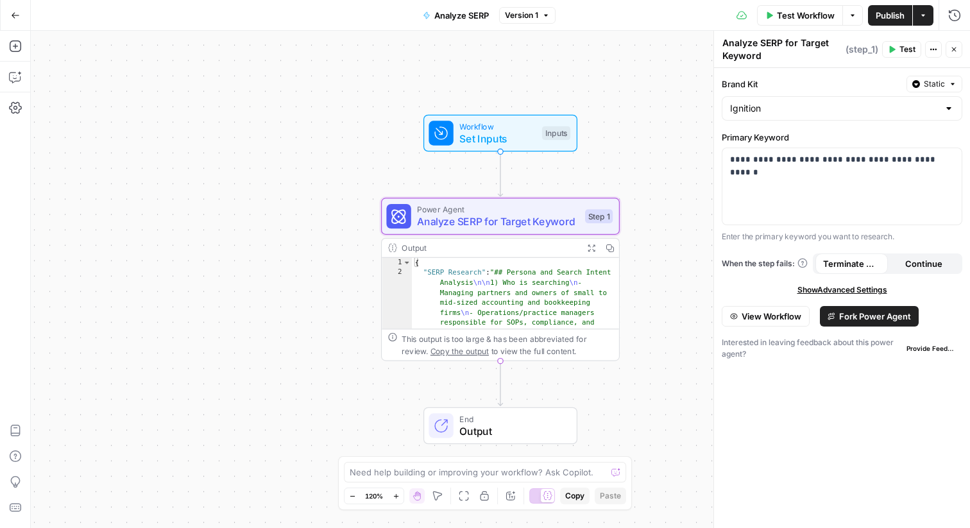
click at [478, 250] on div "Output" at bounding box center [490, 248] width 176 height 12
click at [590, 250] on icon "button" at bounding box center [591, 248] width 8 height 8
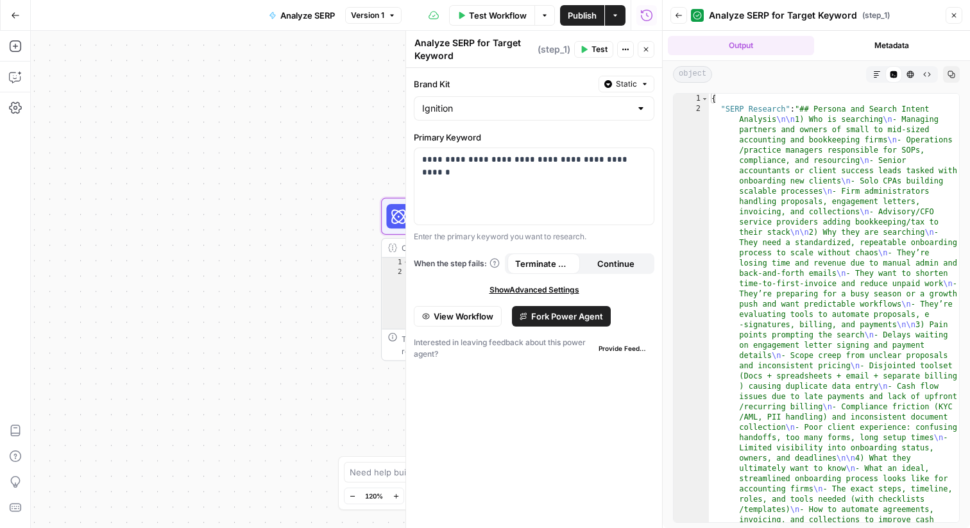
click at [871, 74] on button "Markdown" at bounding box center [877, 74] width 17 height 17
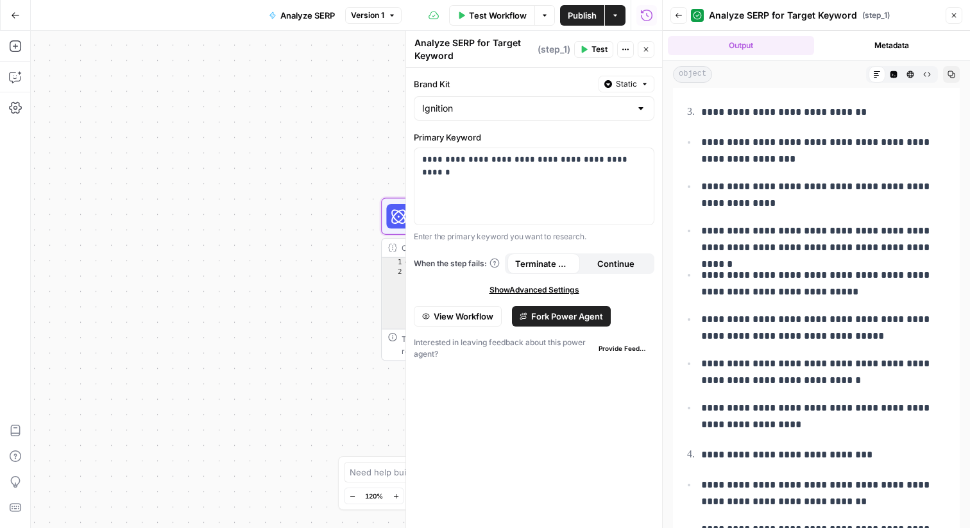
scroll to position [620, 0]
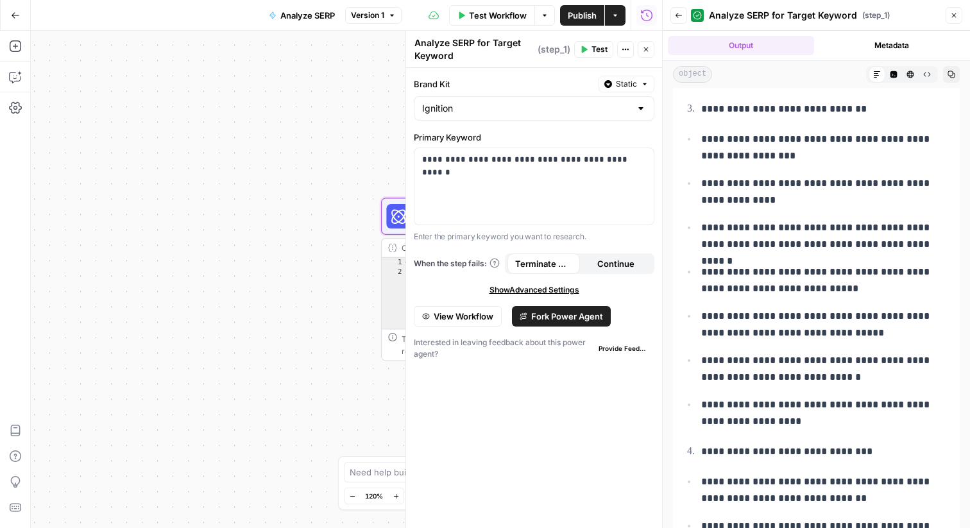
click at [955, 14] on icon "button" at bounding box center [954, 16] width 8 height 8
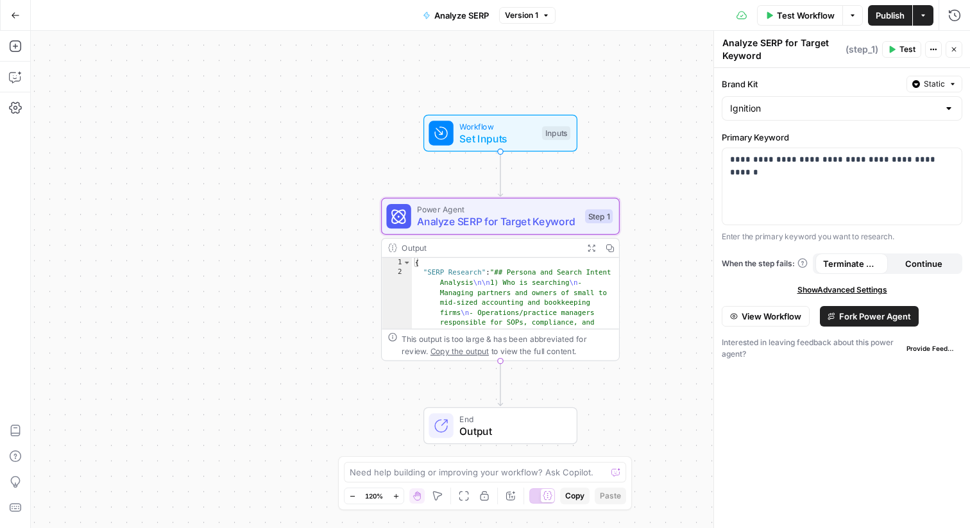
click at [10, 15] on button "Go Back" at bounding box center [15, 15] width 23 height 23
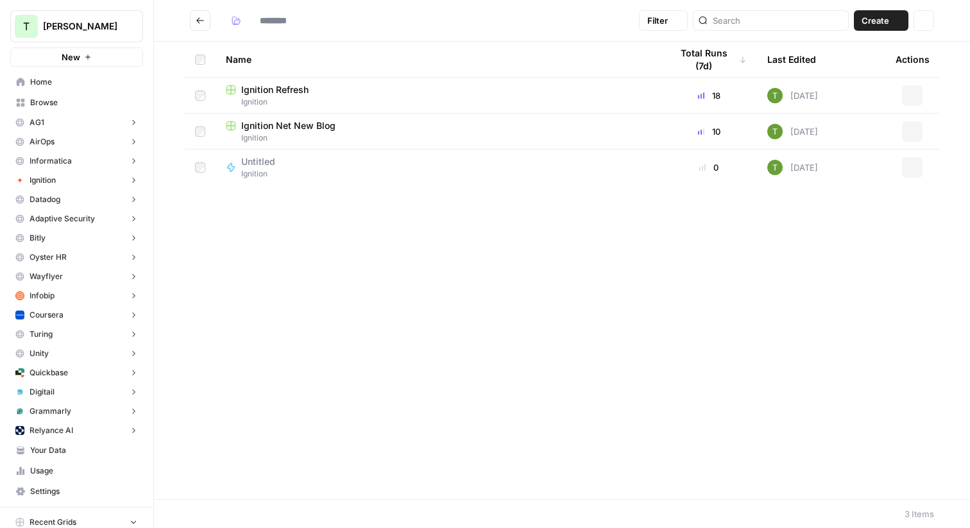
type input "********"
click at [195, 19] on button "Go back" at bounding box center [200, 20] width 21 height 21
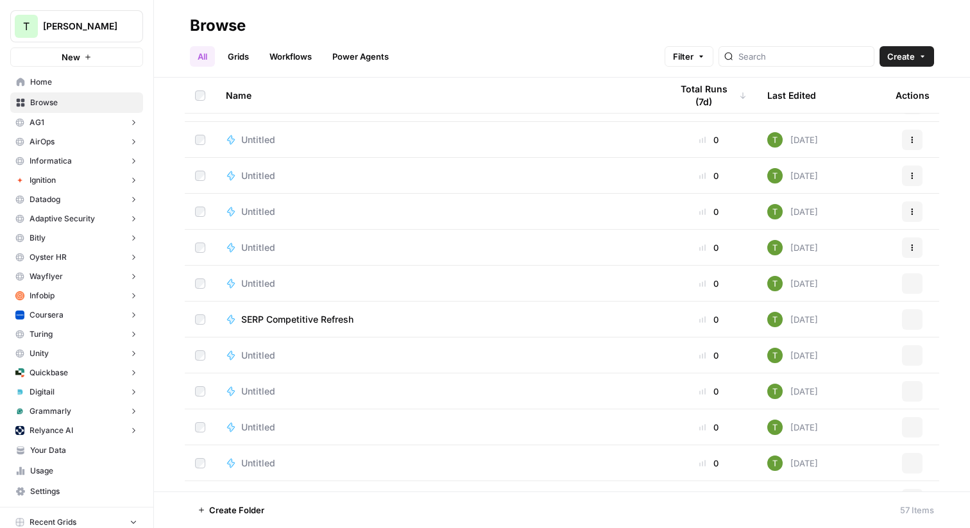
scroll to position [1366, 0]
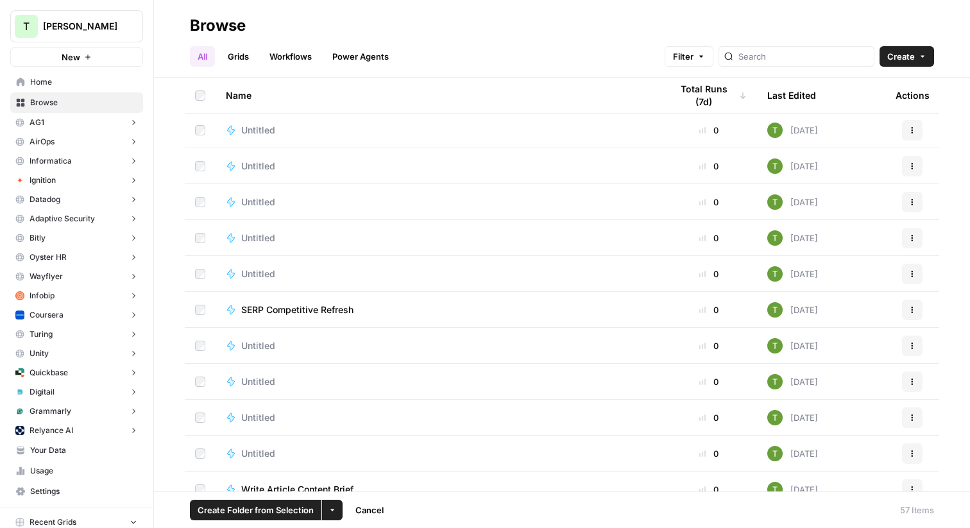
click at [335, 509] on button "More Options" at bounding box center [332, 510] width 21 height 21
click at [365, 462] on span "Move to" at bounding box center [362, 461] width 32 height 13
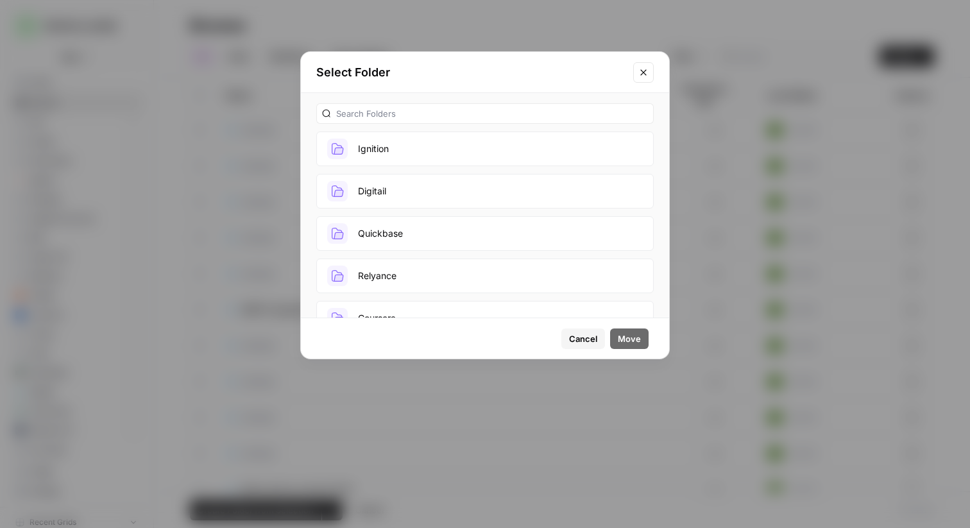
click at [414, 153] on button "Ignition" at bounding box center [484, 149] width 337 height 35
click at [631, 339] on span "Move" at bounding box center [629, 338] width 23 height 13
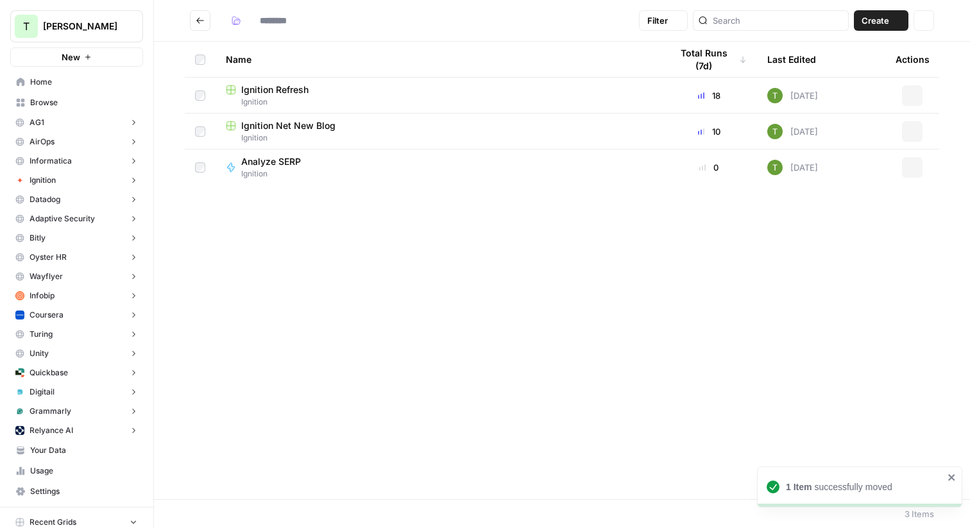
type input "********"
click at [258, 208] on span "Ignition" at bounding box center [263, 210] width 44 height 12
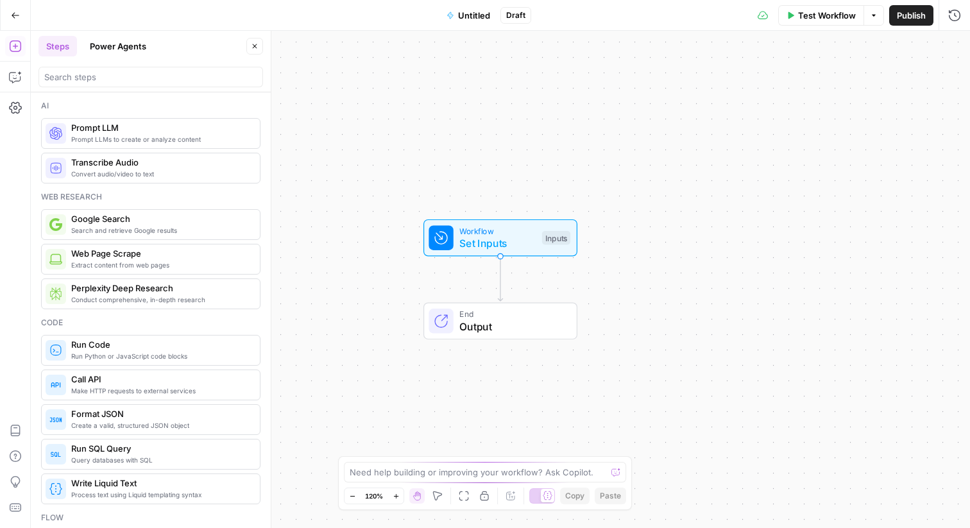
click at [115, 48] on button "Power Agents" at bounding box center [118, 46] width 72 height 21
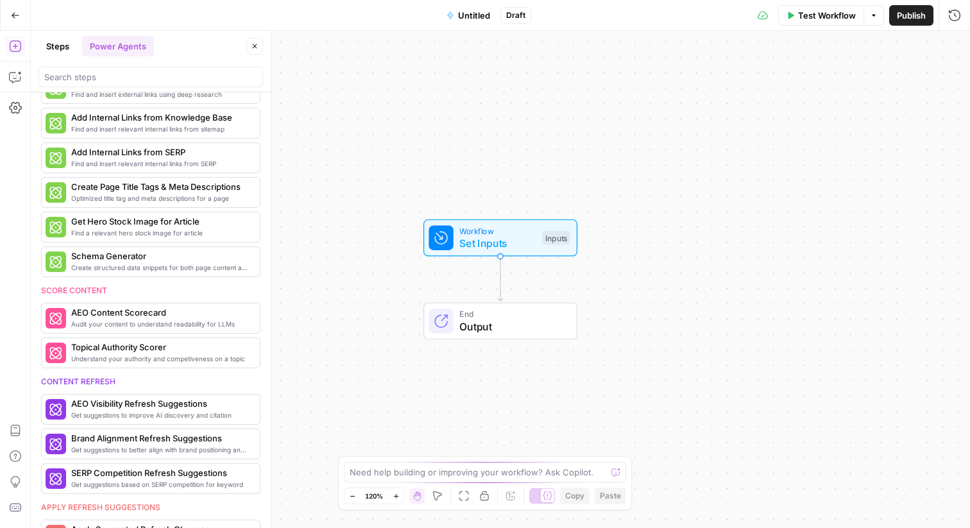
scroll to position [255, 0]
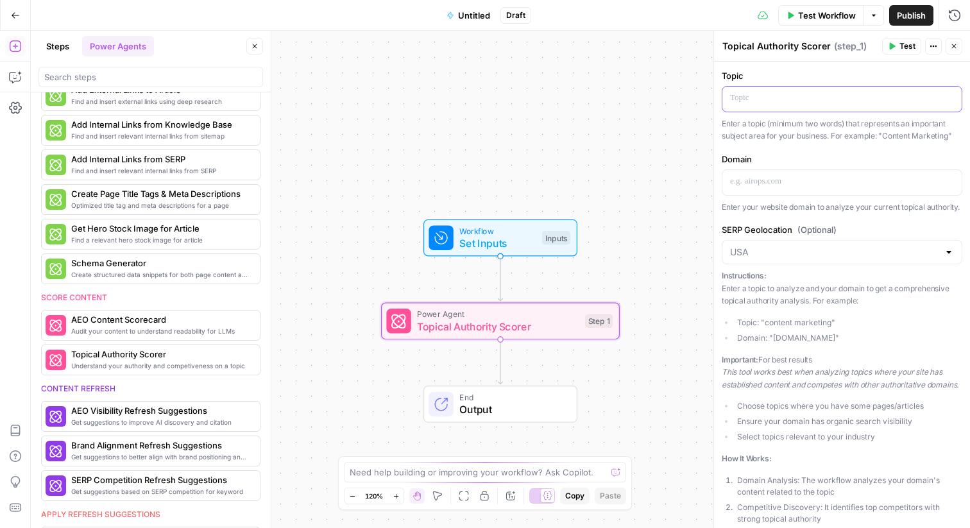
click at [810, 92] on p at bounding box center [842, 98] width 224 height 13
click at [777, 190] on div at bounding box center [841, 182] width 239 height 25
click at [951, 185] on button "Variables Menu" at bounding box center [950, 181] width 10 height 10
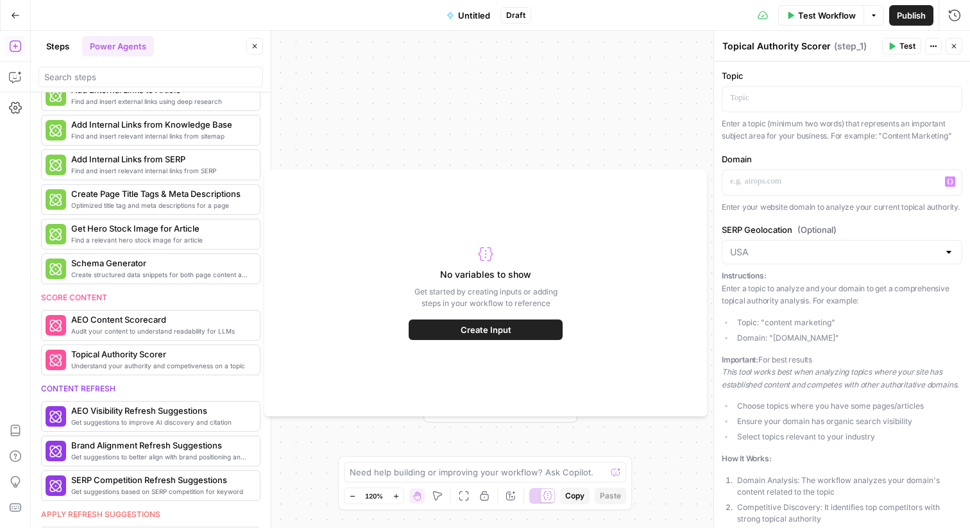
click at [639, 122] on div "Workflow Set Inputs Inputs Power Agent Topical Authority Scorer Step 1 End Outp…" at bounding box center [500, 279] width 939 height 497
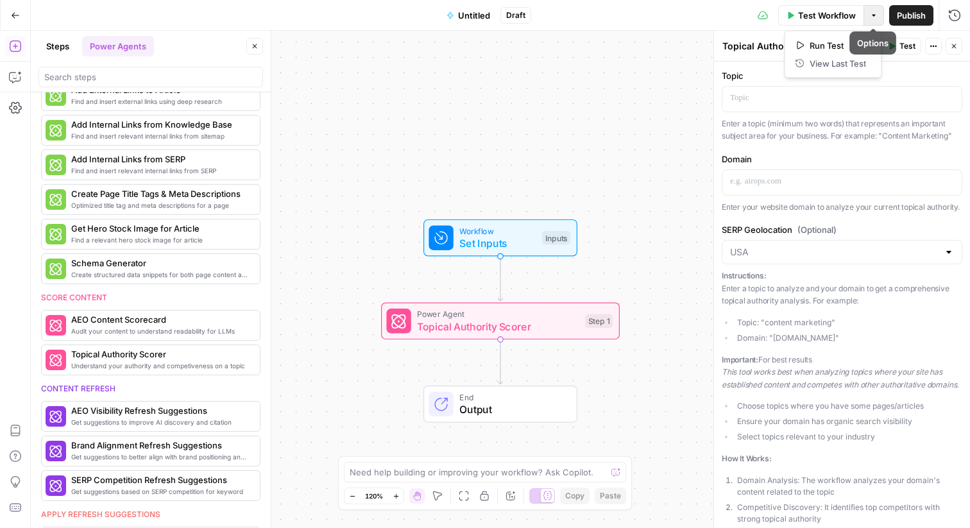
click at [876, 15] on icon "button" at bounding box center [874, 16] width 8 height 8
click at [943, 71] on label "Topic" at bounding box center [842, 75] width 241 height 13
click at [841, 17] on span "Test Workflow" at bounding box center [827, 15] width 58 height 13
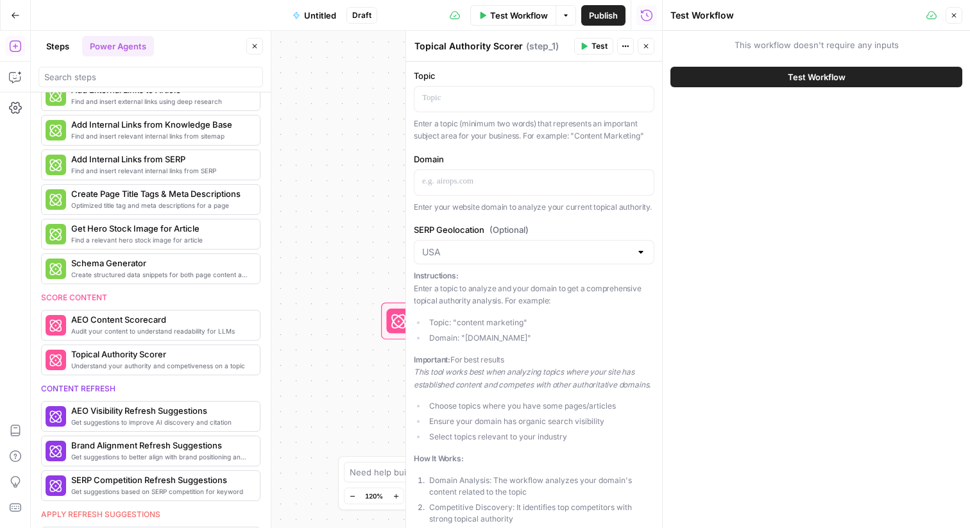
click at [644, 42] on icon "button" at bounding box center [646, 46] width 8 height 8
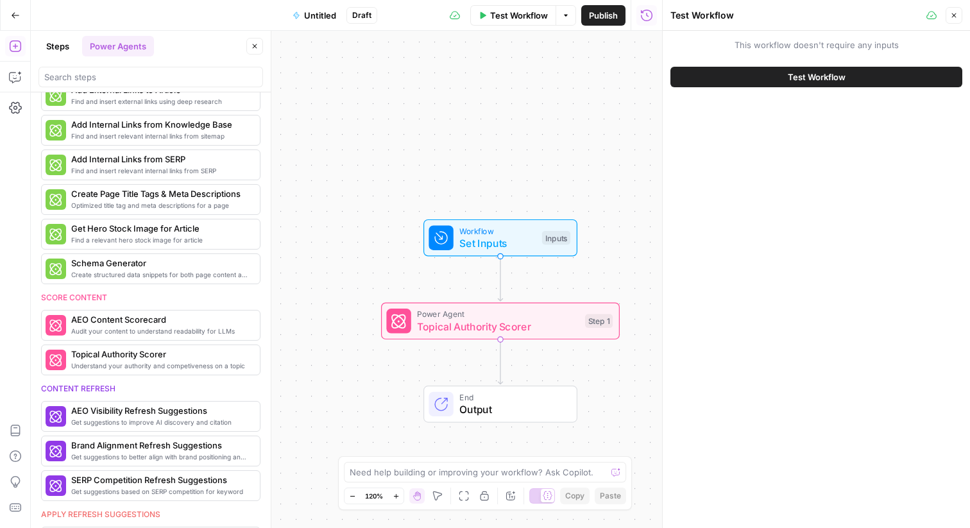
click at [744, 80] on button "Test Workflow" at bounding box center [816, 77] width 292 height 21
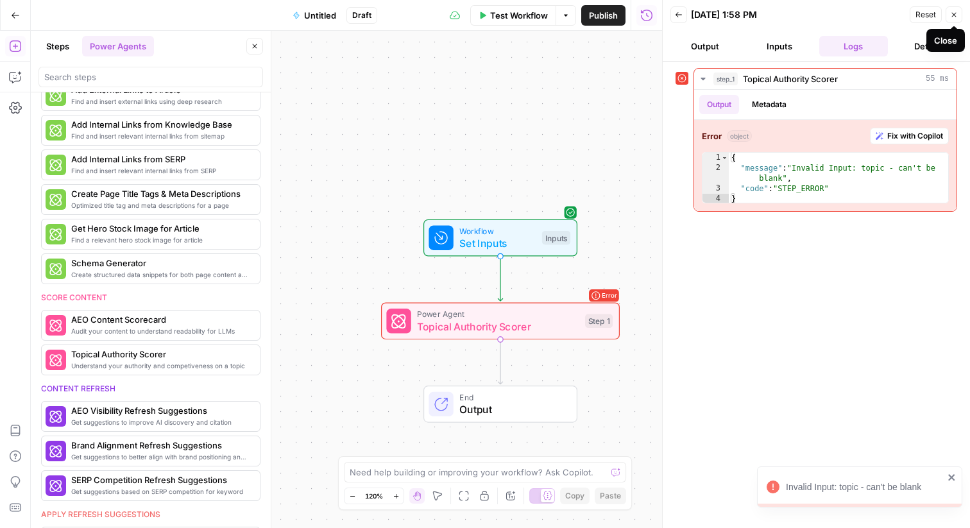
click at [953, 15] on icon "button" at bounding box center [954, 15] width 4 height 4
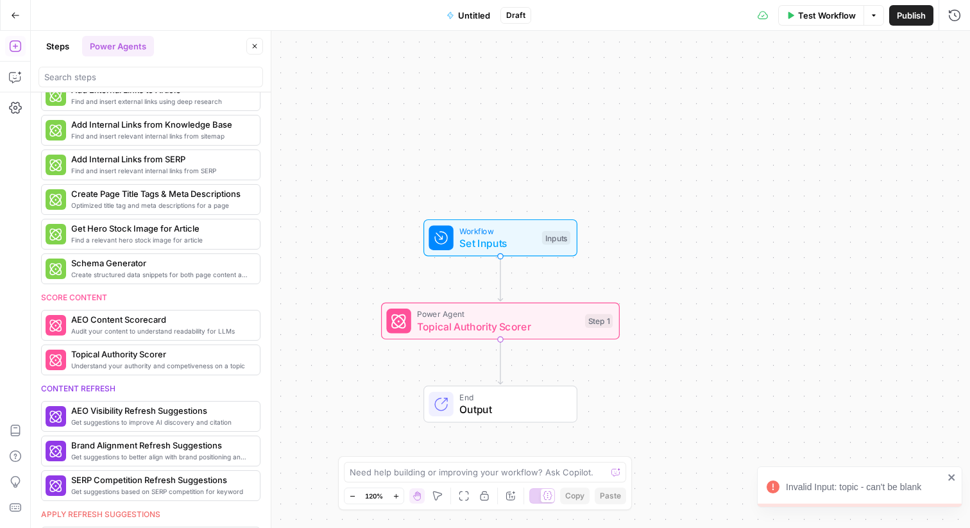
click at [500, 241] on span "Set Inputs" at bounding box center [497, 242] width 76 height 15
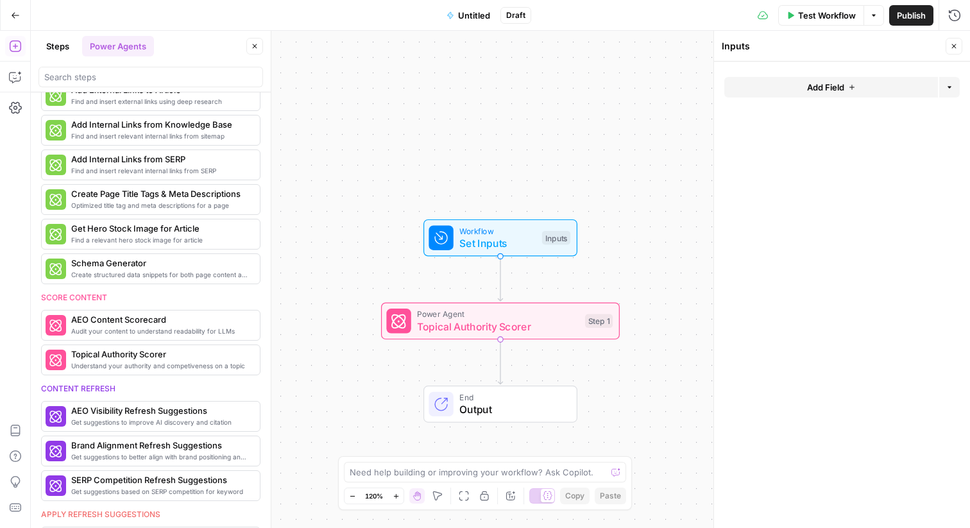
click at [844, 89] on span "Add Field" at bounding box center [825, 87] width 37 height 13
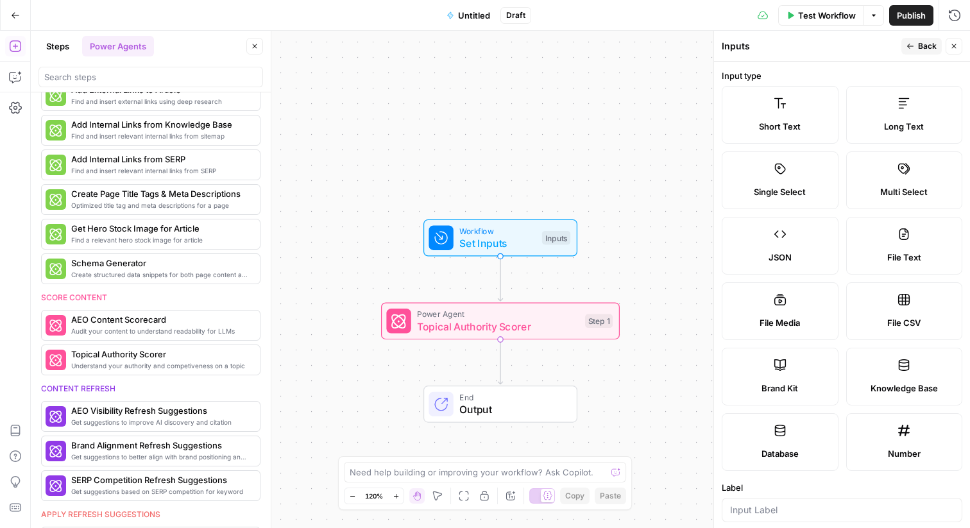
click at [785, 108] on icon at bounding box center [780, 103] width 13 height 13
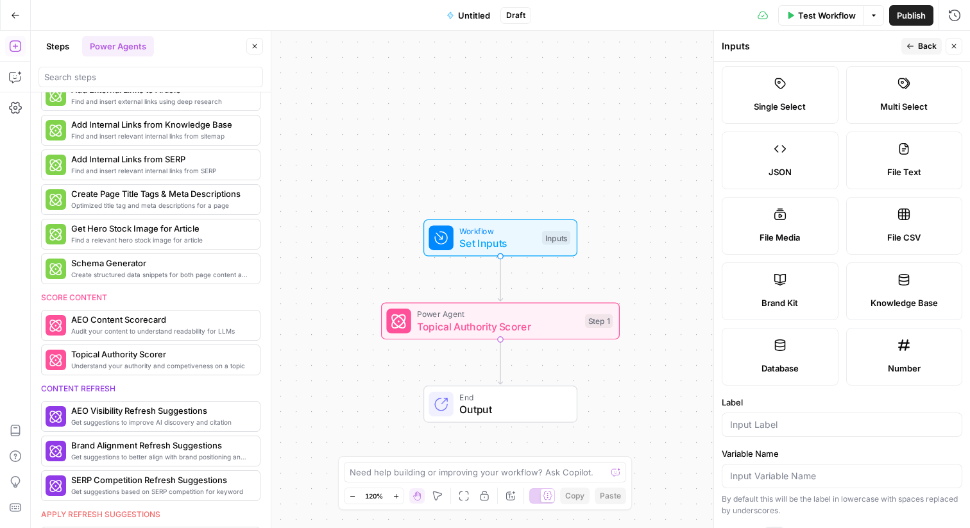
scroll to position [92, 0]
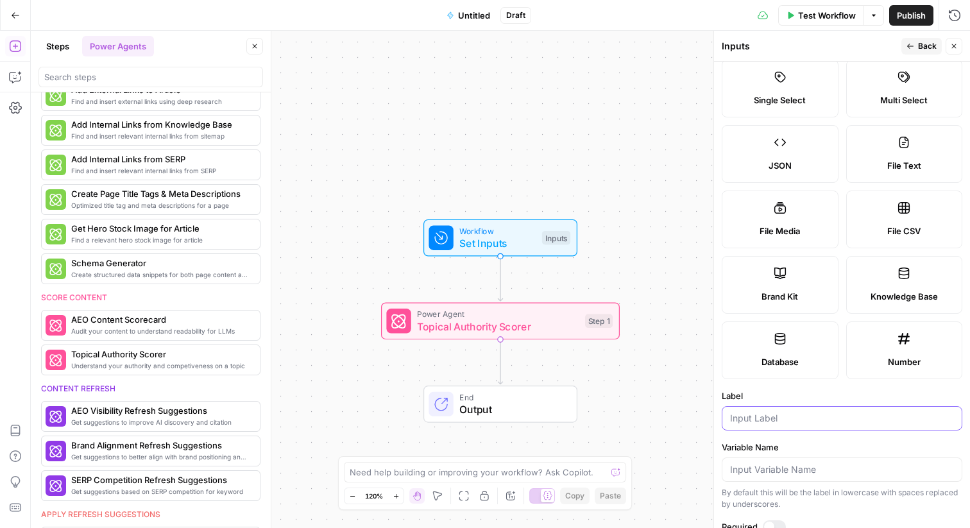
click at [776, 419] on input "Label" at bounding box center [842, 418] width 224 height 13
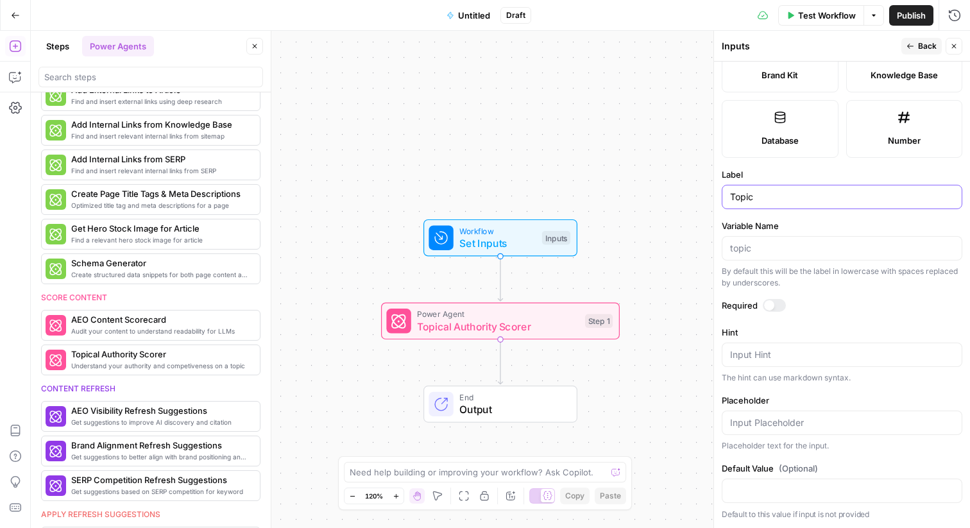
type input "Topic"
click at [772, 303] on div at bounding box center [769, 305] width 10 height 10
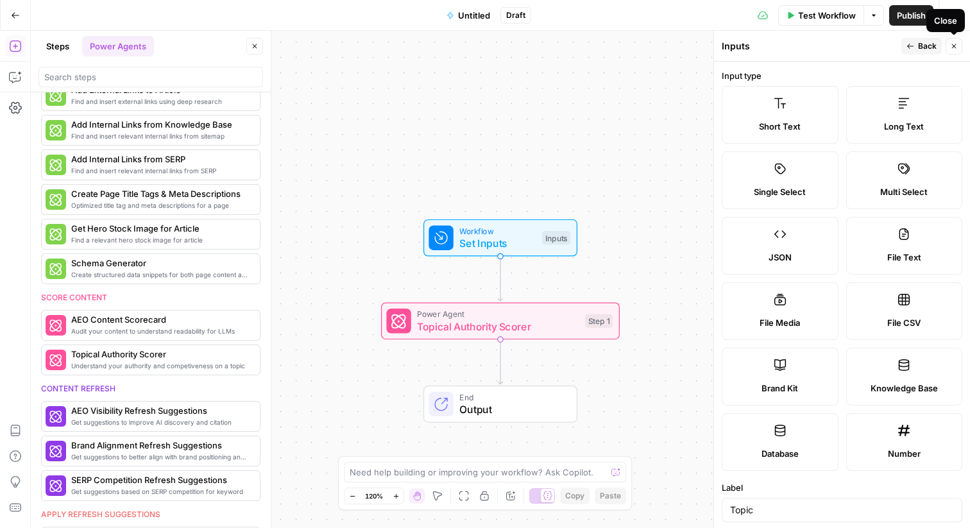
click at [954, 47] on icon "button" at bounding box center [954, 46] width 8 height 8
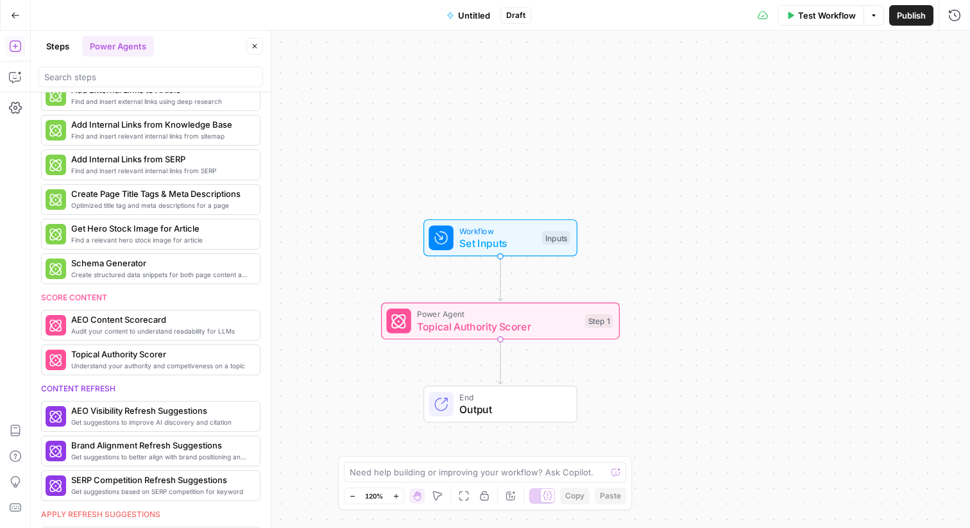
click at [817, 13] on span "Test Workflow" at bounding box center [827, 15] width 58 height 13
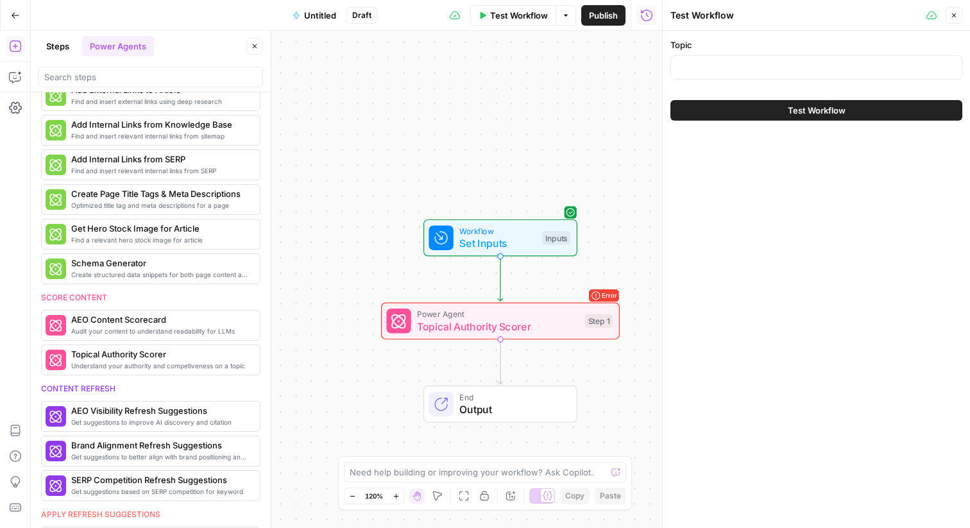
click at [770, 76] on div at bounding box center [816, 67] width 292 height 24
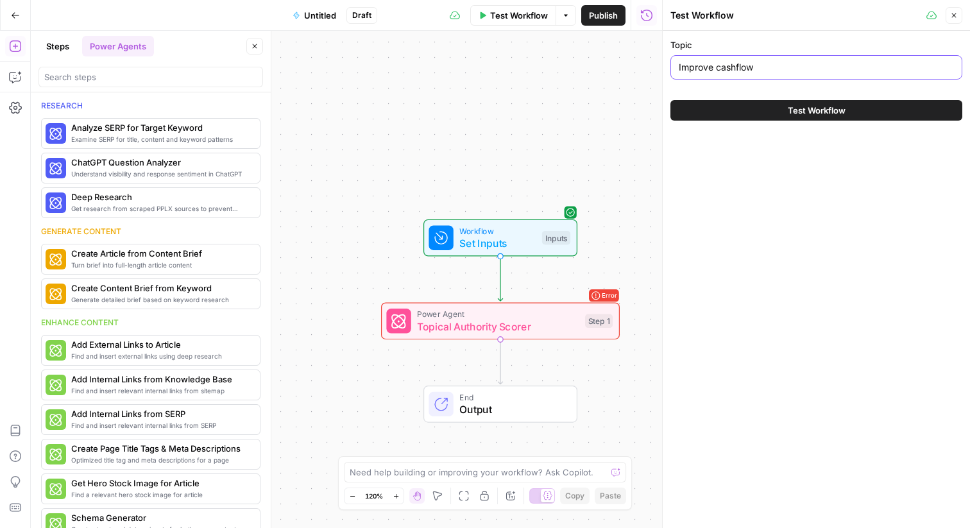
type input "Improve cashflow"
click at [801, 110] on span "Test Workflow" at bounding box center [817, 110] width 58 height 13
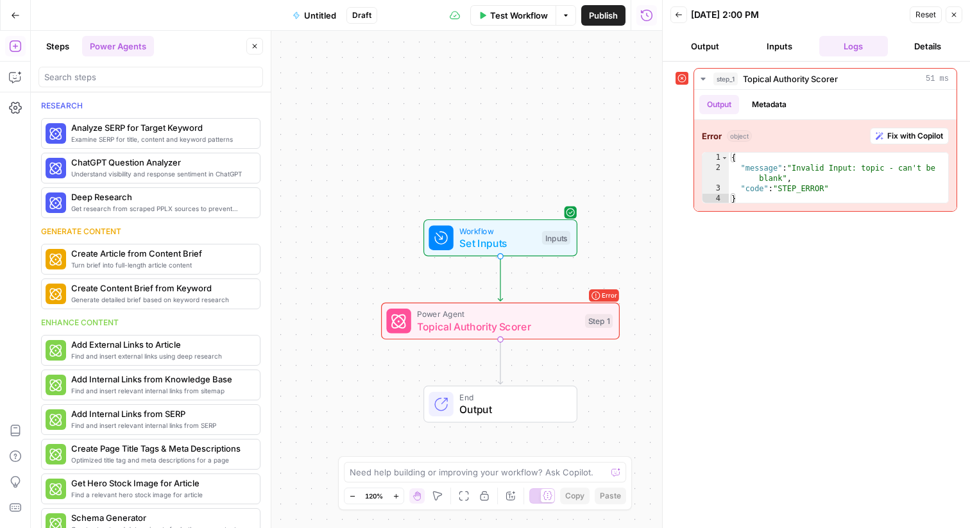
click at [960, 16] on button "Close" at bounding box center [954, 14] width 17 height 17
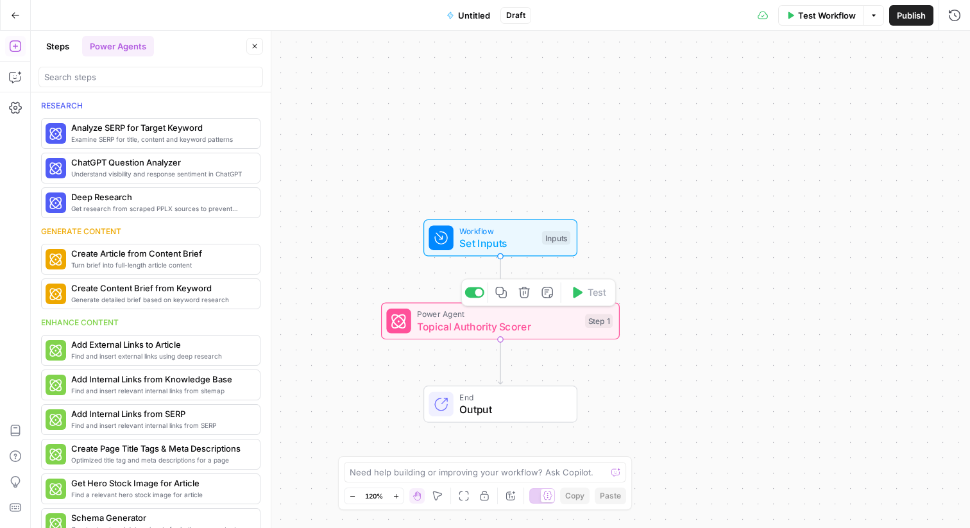
click at [525, 331] on span "Topical Authority Scorer" at bounding box center [498, 326] width 162 height 15
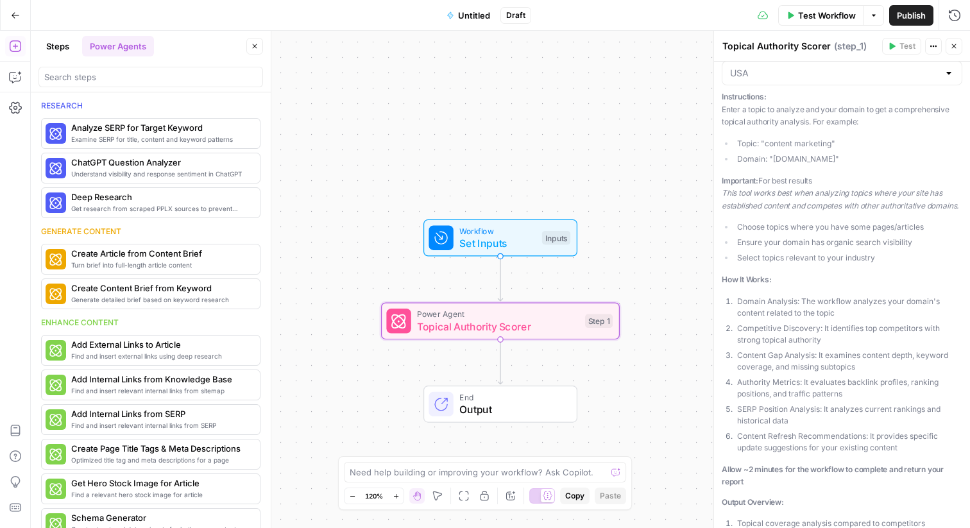
scroll to position [155, 0]
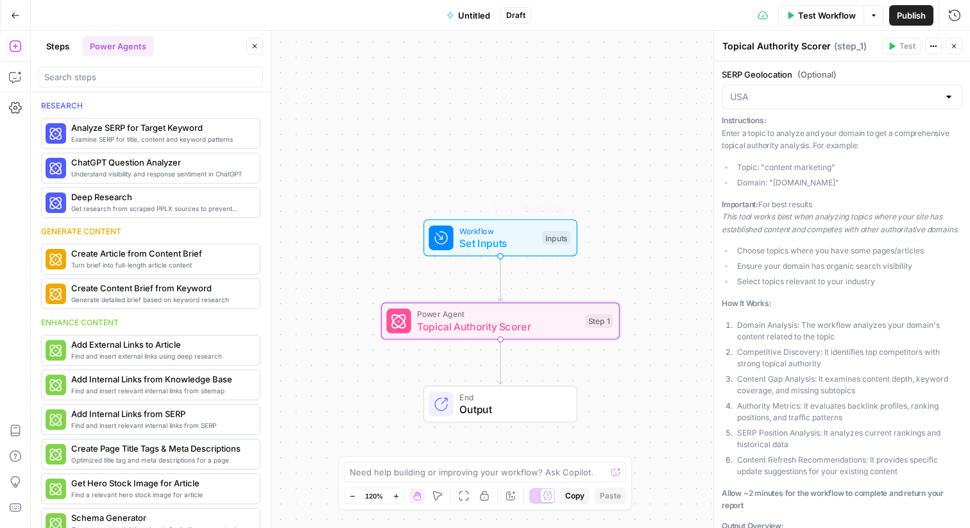
click at [472, 176] on div "Workflow Set Inputs Inputs Test Step Power Agent Topical Authority Scorer Step …" at bounding box center [500, 279] width 939 height 497
click at [949, 46] on button "Close" at bounding box center [954, 46] width 17 height 17
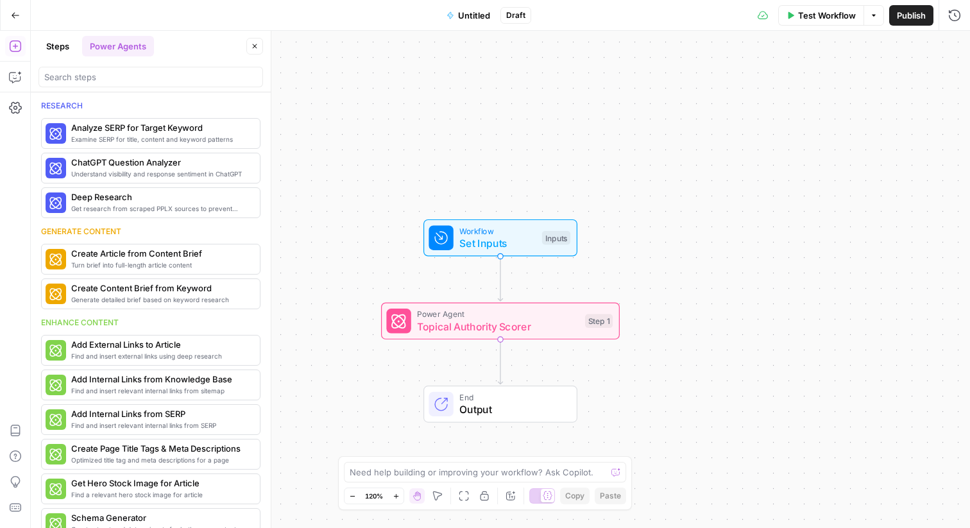
click at [12, 15] on icon "button" at bounding box center [16, 15] width 8 height 6
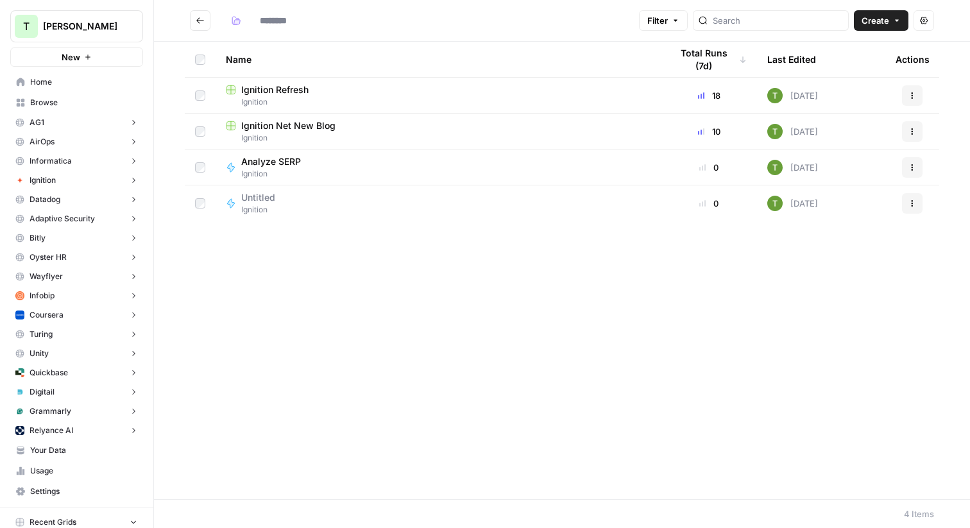
type input "********"
click at [199, 22] on icon "Go back" at bounding box center [200, 20] width 8 height 6
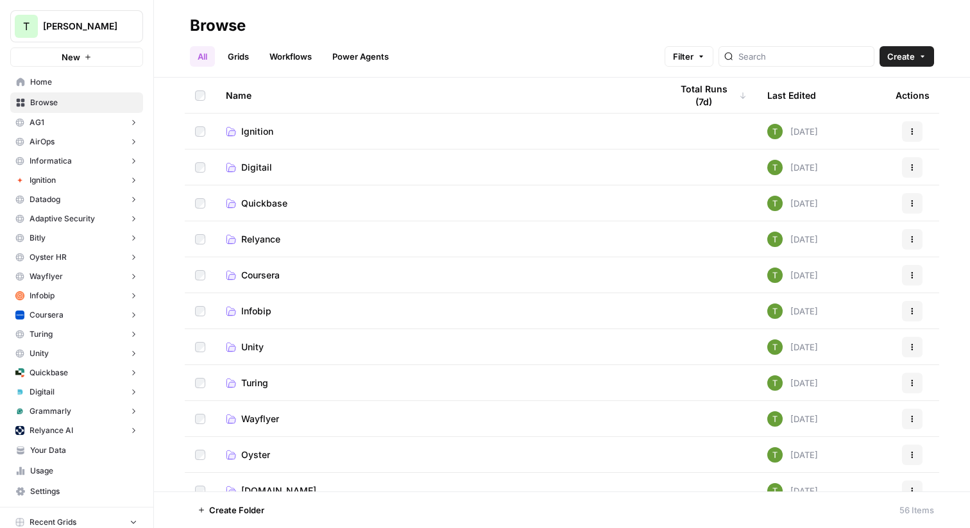
click at [506, 35] on h2 "Browse" at bounding box center [562, 25] width 744 height 21
click at [264, 139] on td "Ignition" at bounding box center [438, 131] width 445 height 35
click at [253, 134] on span "Ignition" at bounding box center [257, 131] width 32 height 13
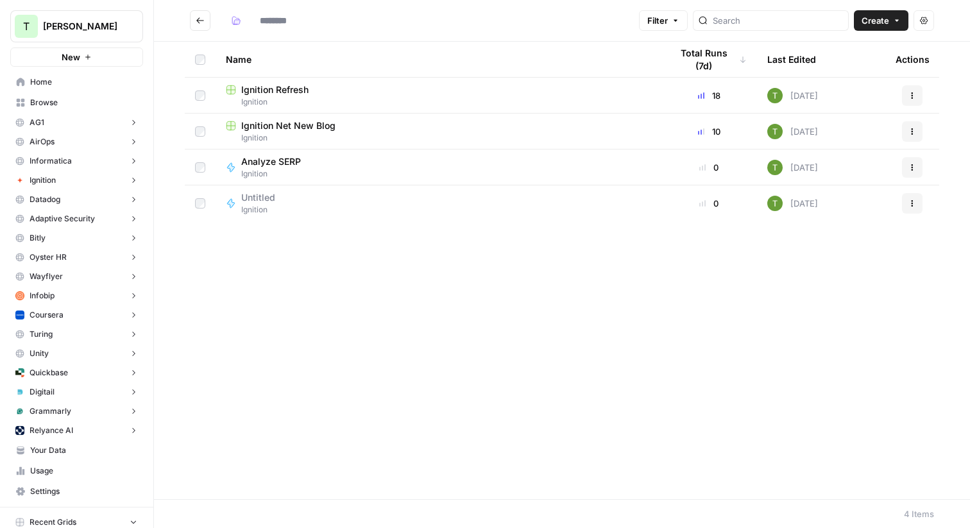
type input "********"
click at [197, 21] on icon "Go back" at bounding box center [200, 20] width 8 height 6
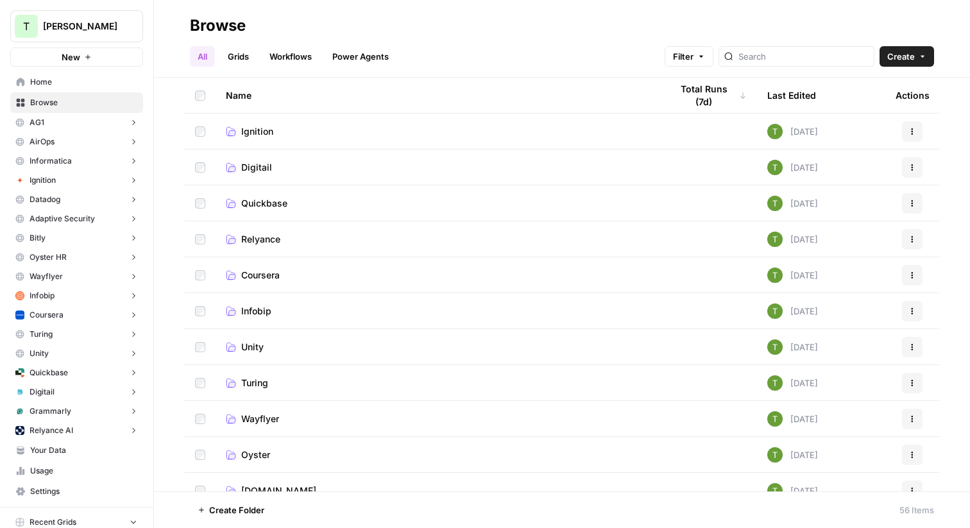
click at [370, 22] on h2 "Browse" at bounding box center [562, 25] width 744 height 21
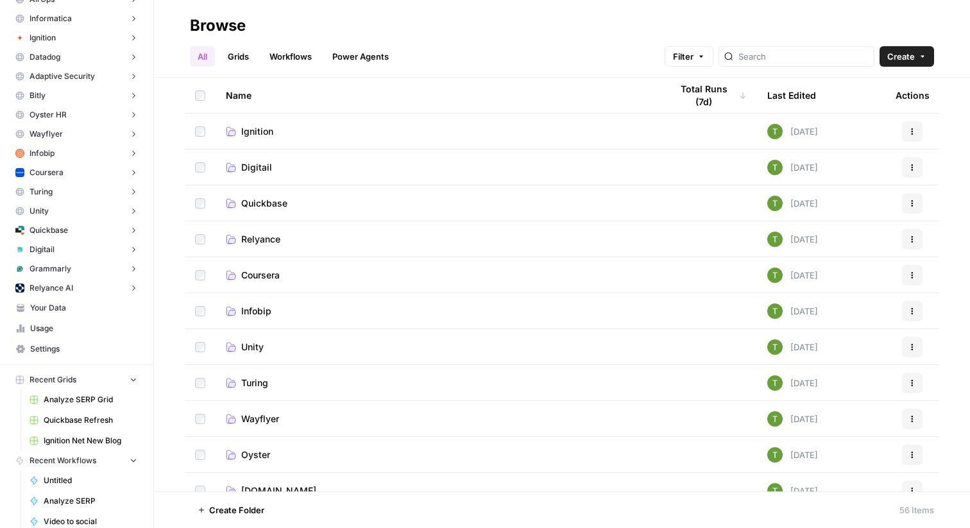
scroll to position [140, 0]
click at [47, 312] on span "Your Data" at bounding box center [83, 311] width 107 height 12
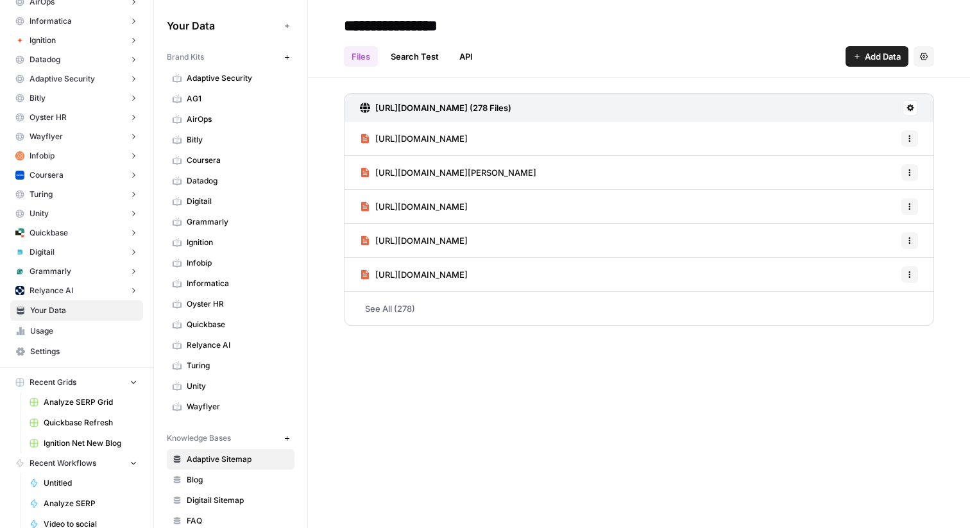
click at [200, 239] on span "Ignition" at bounding box center [238, 243] width 102 height 12
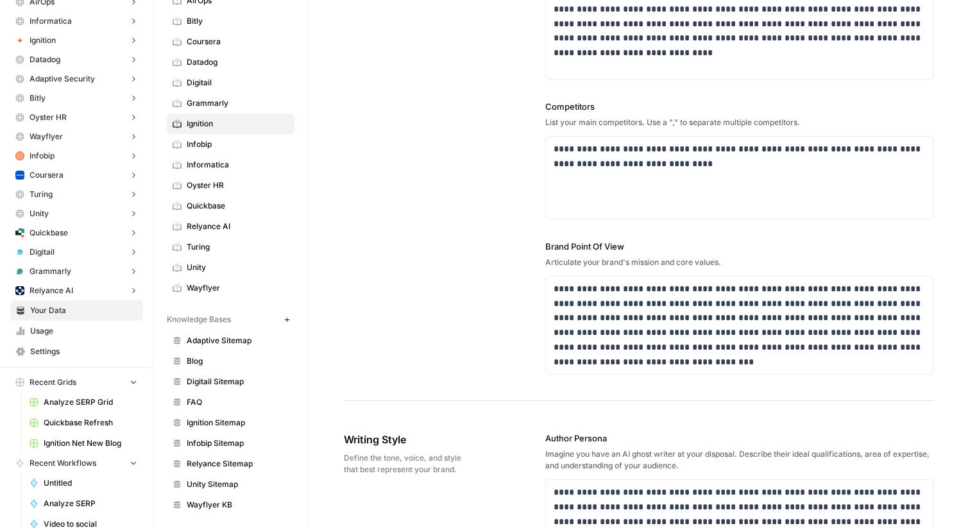
scroll to position [121, 0]
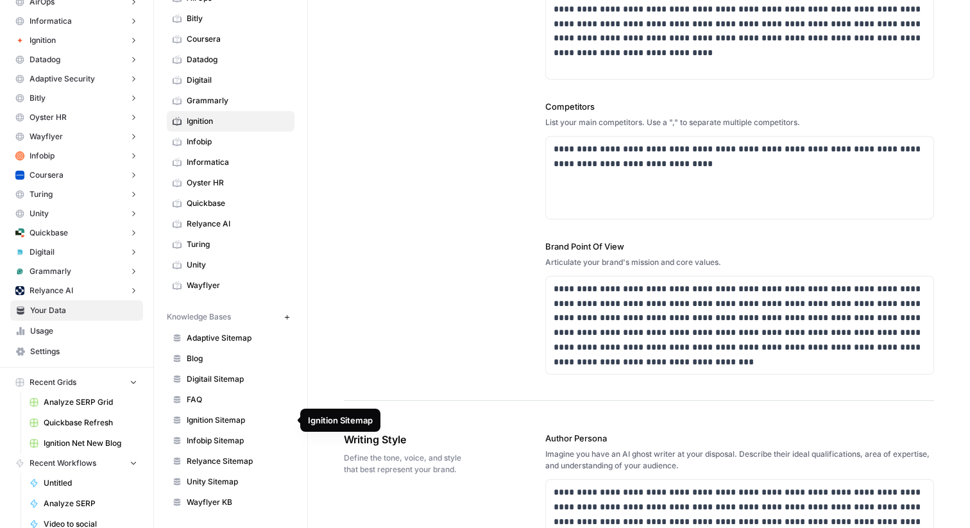
click at [209, 422] on span "Ignition Sitemap" at bounding box center [238, 420] width 102 height 12
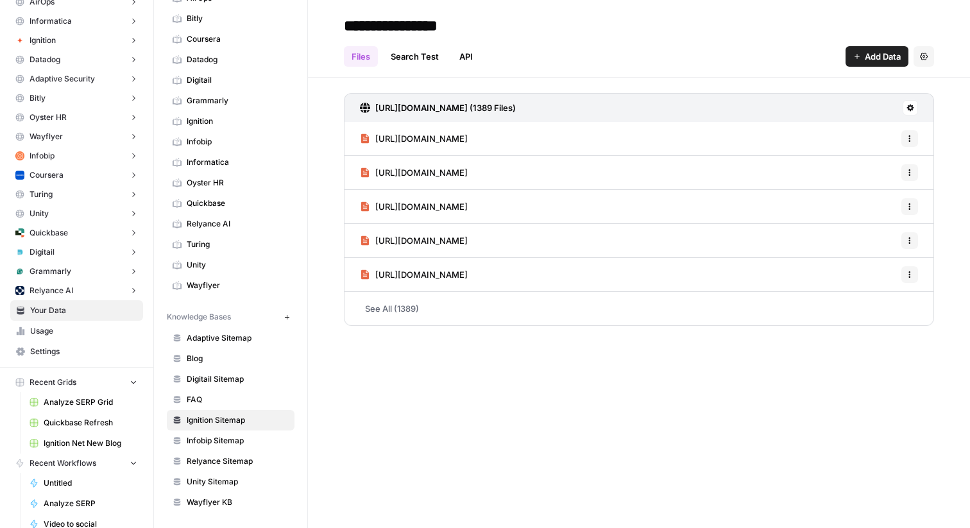
click at [880, 50] on span "Add Data" at bounding box center [883, 56] width 36 height 13
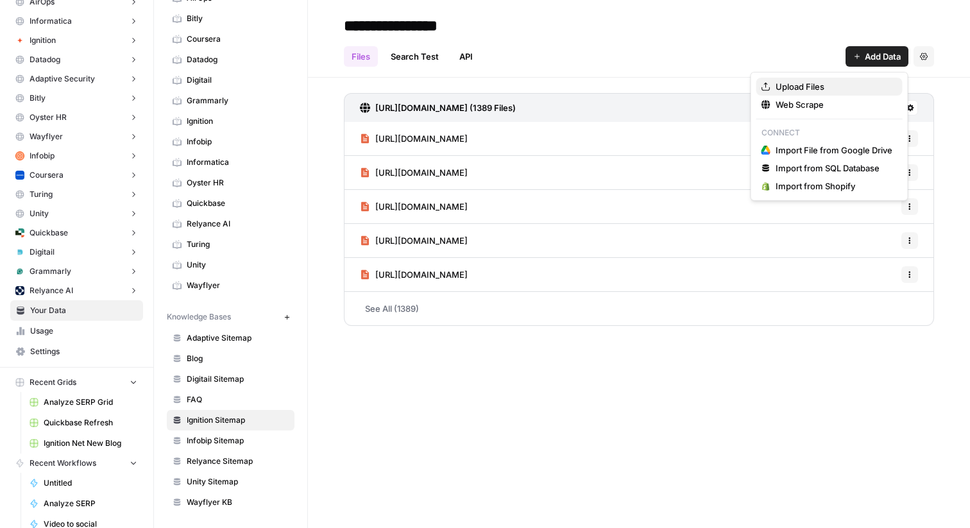
click at [783, 84] on span "Upload Files" at bounding box center [834, 86] width 117 height 13
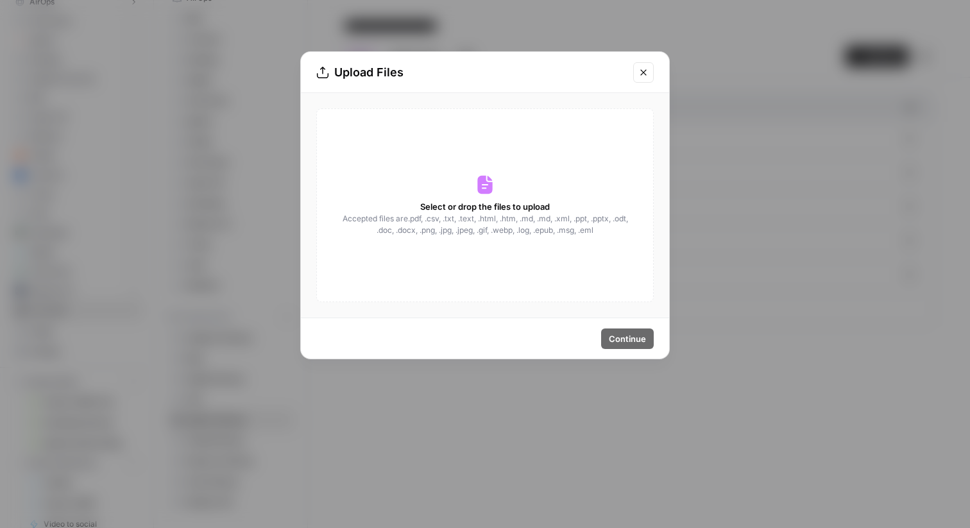
click at [642, 71] on icon "Close modal" at bounding box center [643, 72] width 6 height 6
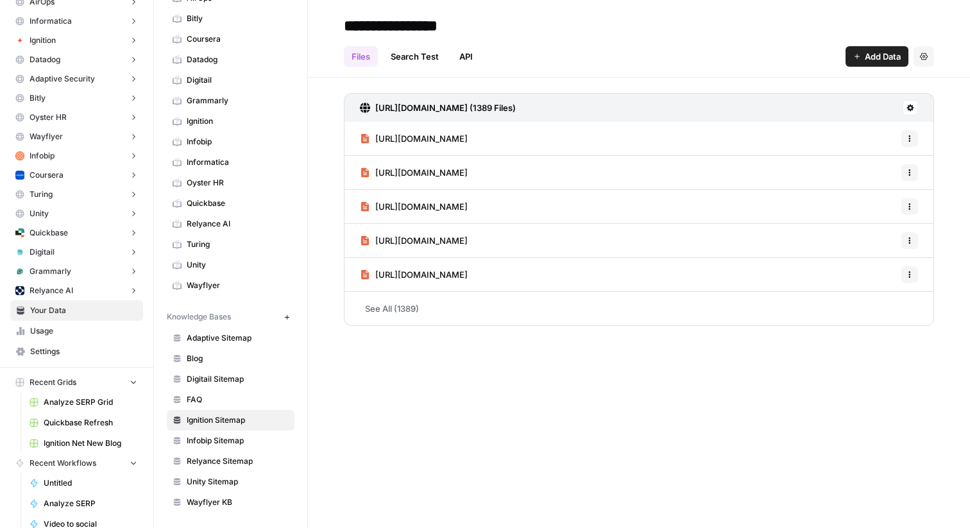
click at [885, 55] on span "Add Data" at bounding box center [883, 56] width 36 height 13
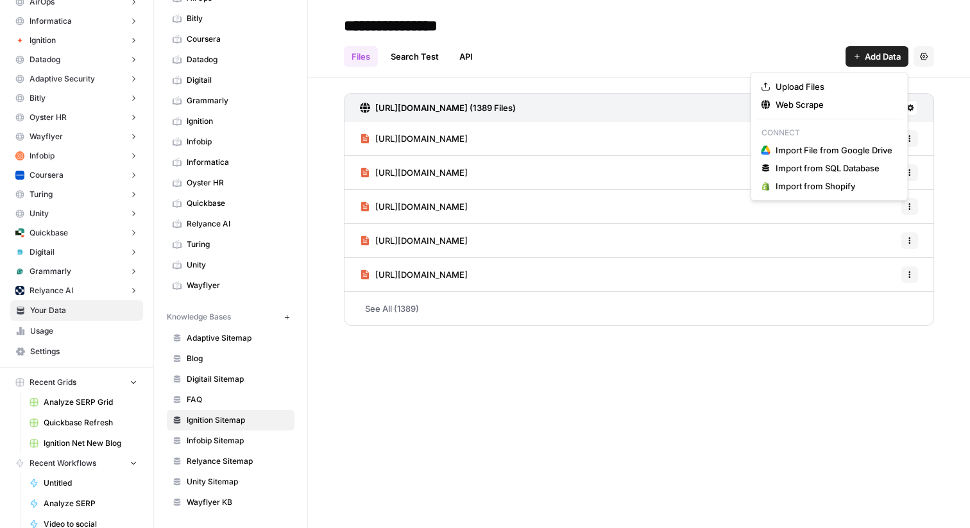
click at [639, 33] on h2 "**********" at bounding box center [639, 25] width 590 height 21
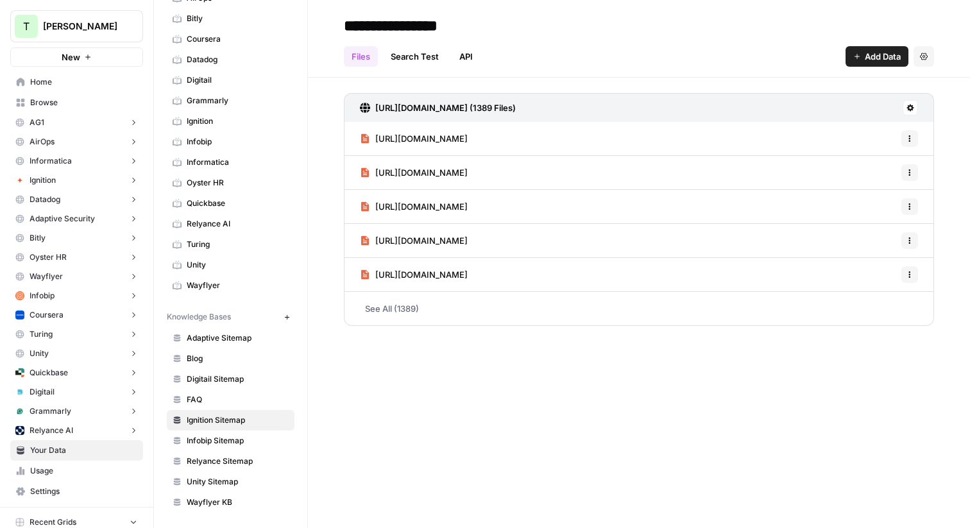
click at [30, 105] on span "Browse" at bounding box center [83, 103] width 107 height 12
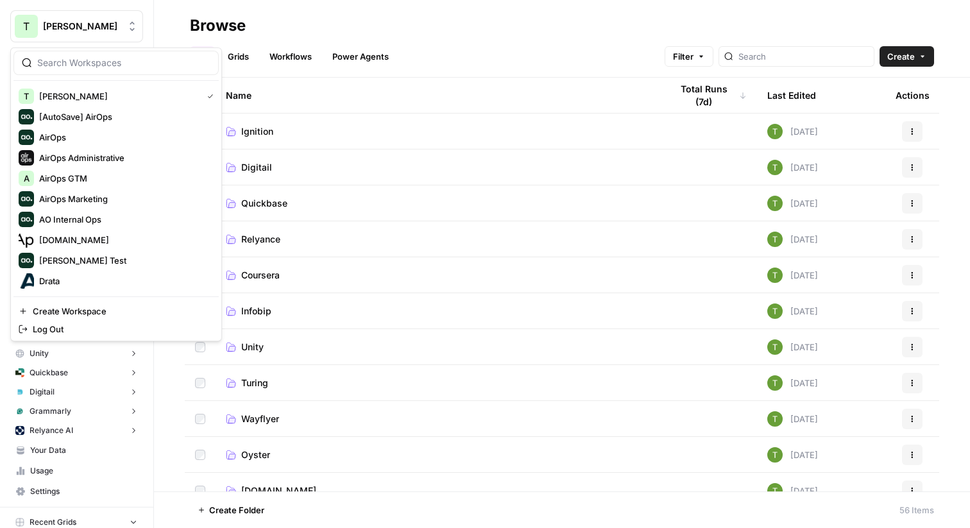
click at [99, 28] on span "[PERSON_NAME]" at bounding box center [82, 26] width 78 height 13
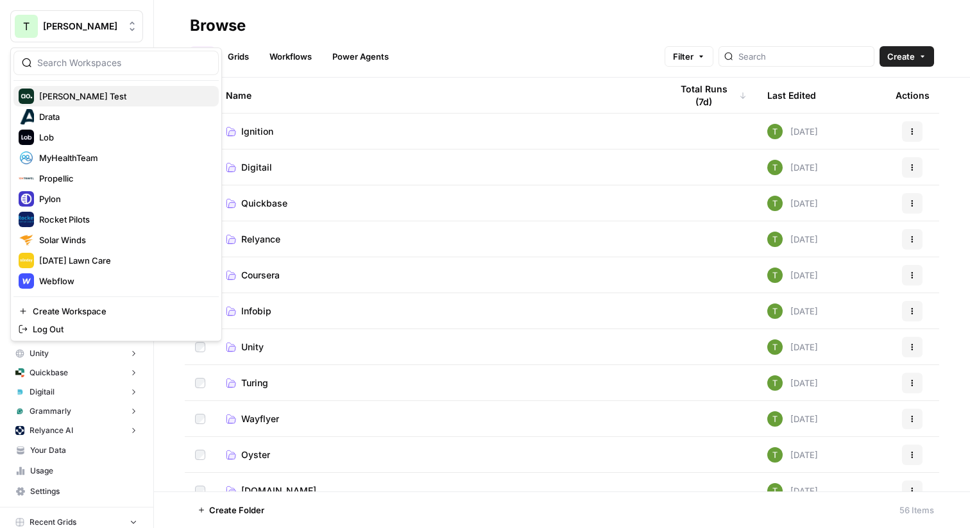
click at [36, 98] on div "Dillon Test" at bounding box center [116, 96] width 195 height 15
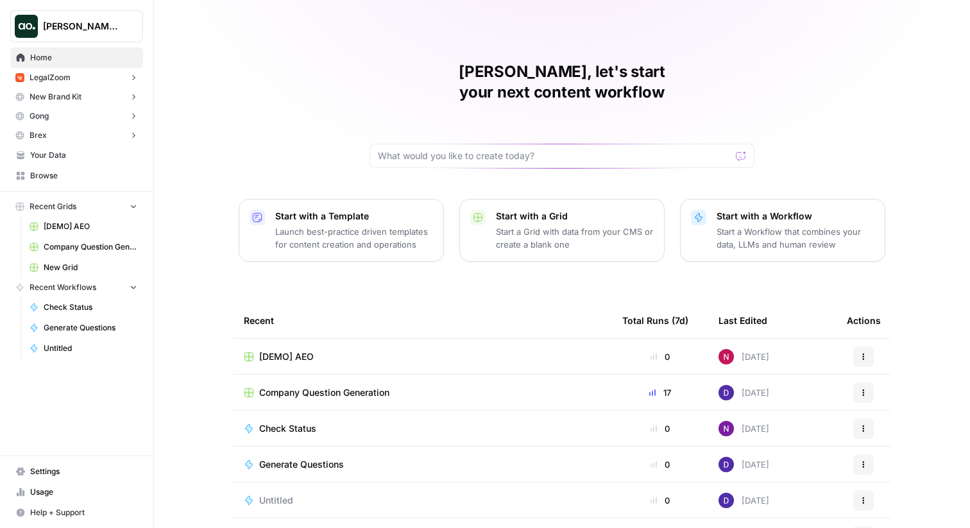
scroll to position [62, 0]
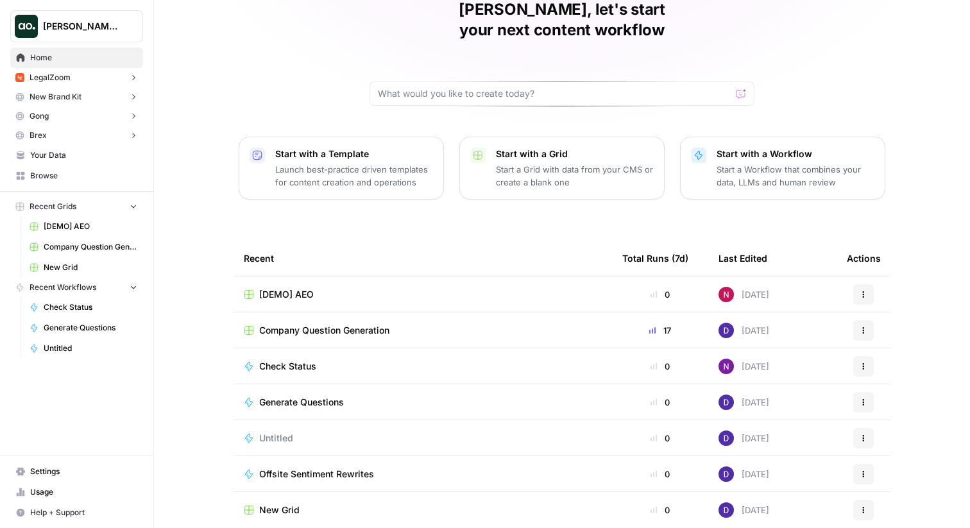
click at [286, 288] on span "[DEMO] AEO" at bounding box center [286, 294] width 55 height 13
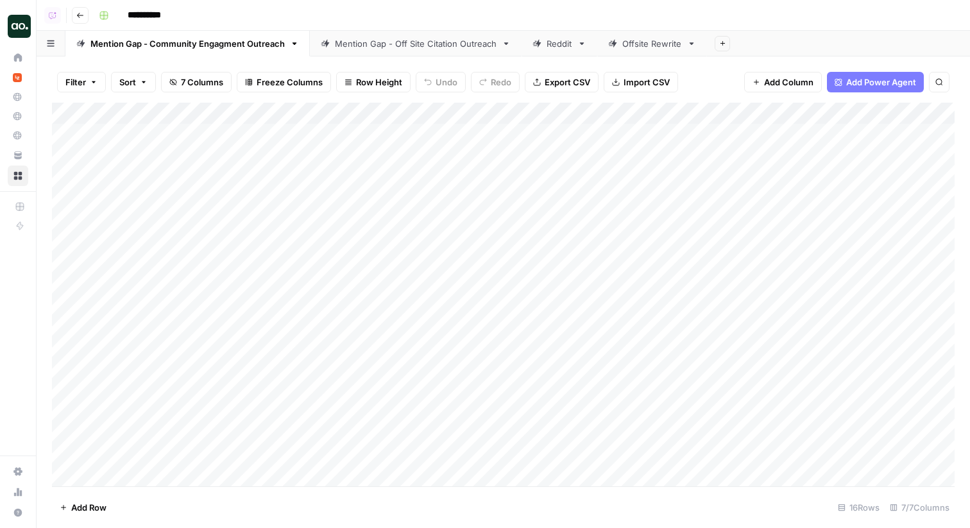
click at [390, 51] on link "Mention Gap - Off Site Citation Outreach" at bounding box center [416, 44] width 212 height 26
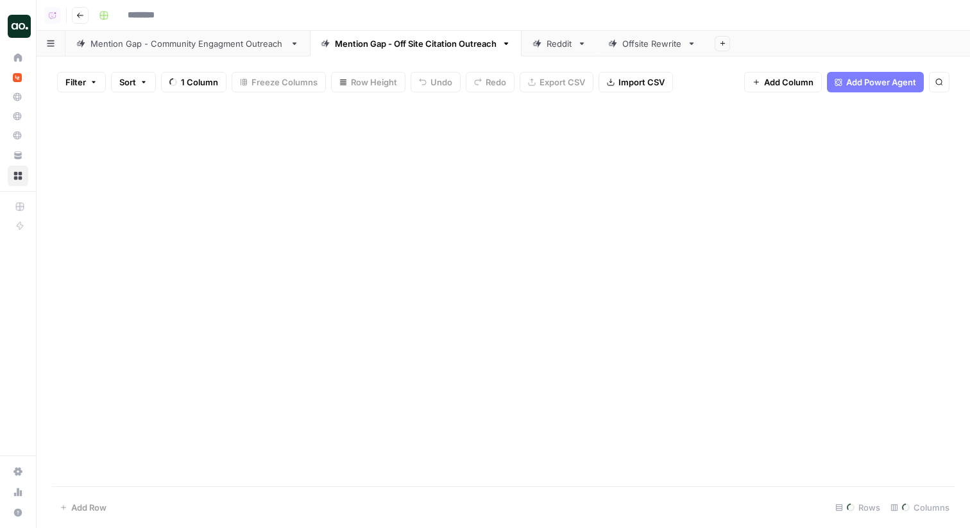
type input "**********"
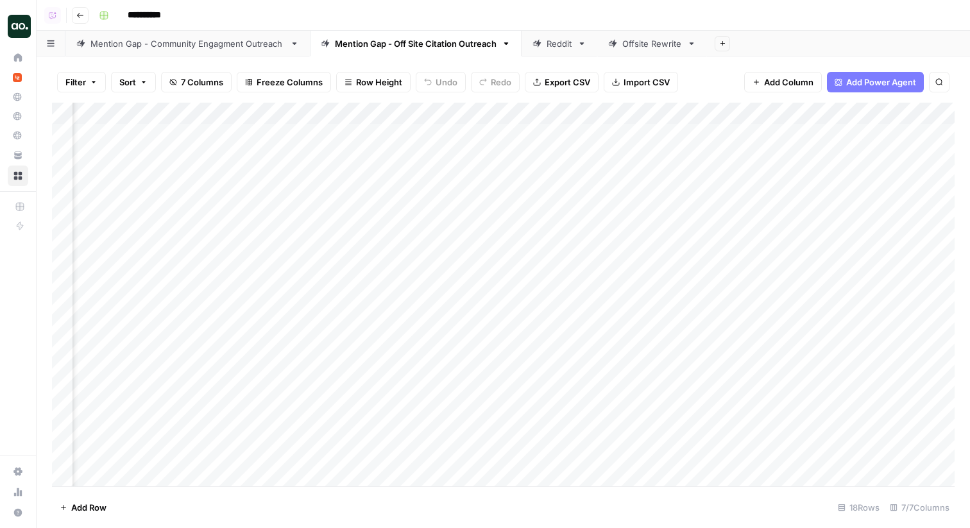
scroll to position [0, 215]
click at [871, 198] on div "Add Column" at bounding box center [503, 295] width 903 height 384
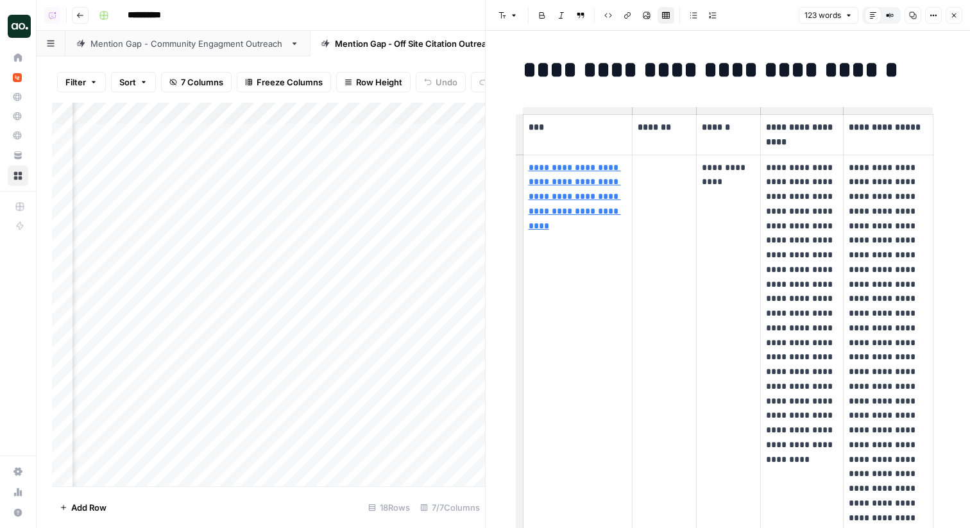
click at [956, 12] on icon "button" at bounding box center [954, 16] width 8 height 8
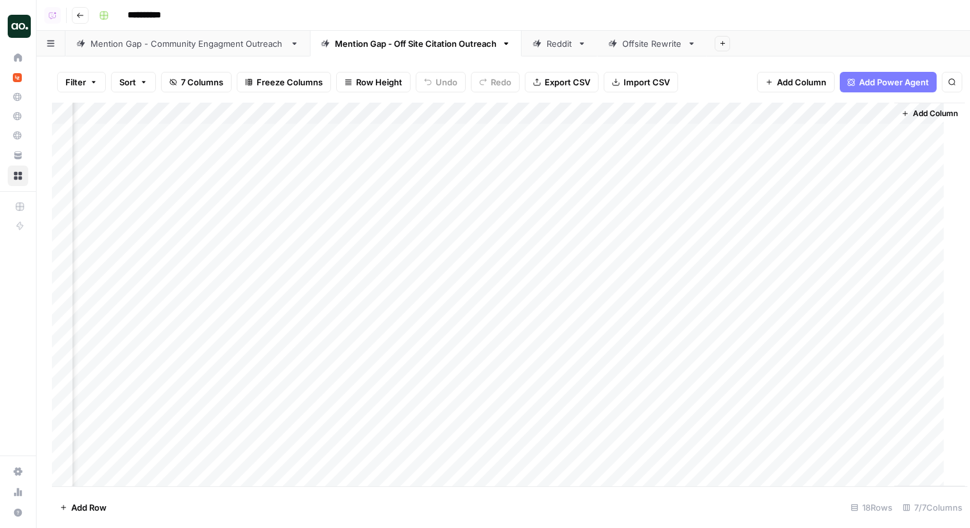
scroll to position [0, 200]
click at [187, 43] on div "Mention Gap - Community Engagment Outreach" at bounding box center [187, 43] width 194 height 13
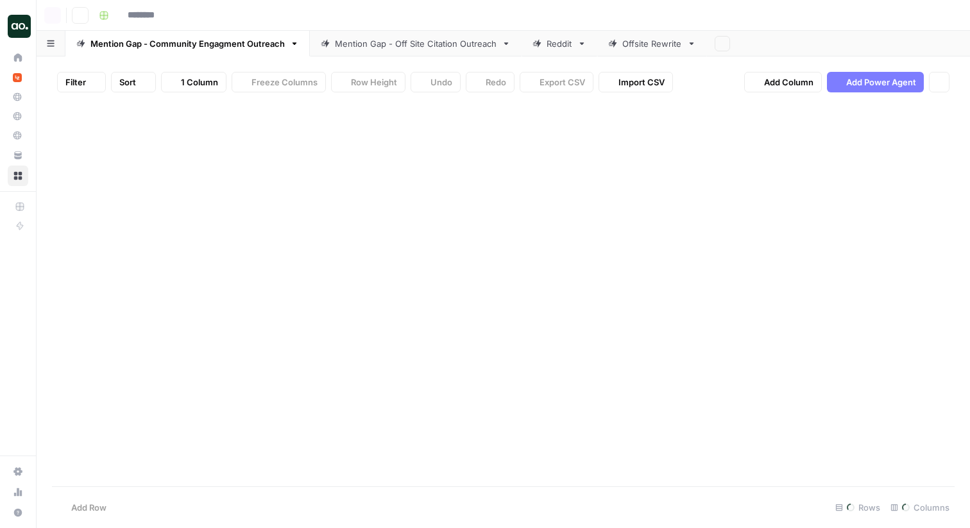
type input "**********"
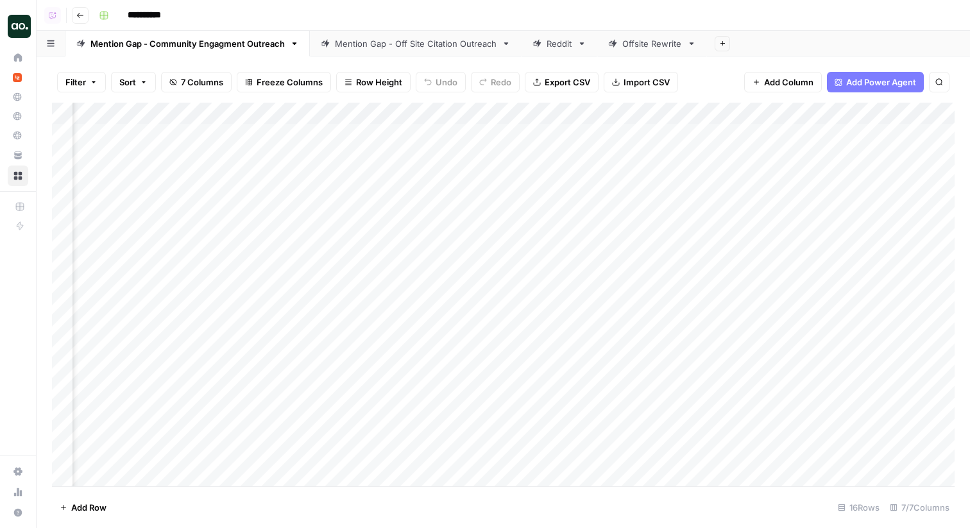
scroll to position [0, 962]
click at [855, 133] on div "Add Column" at bounding box center [503, 295] width 903 height 384
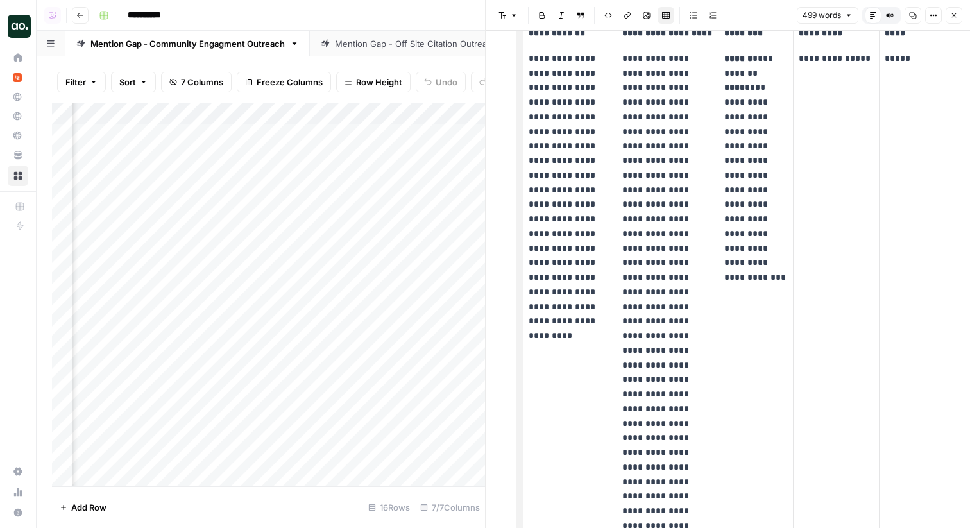
scroll to position [73, 0]
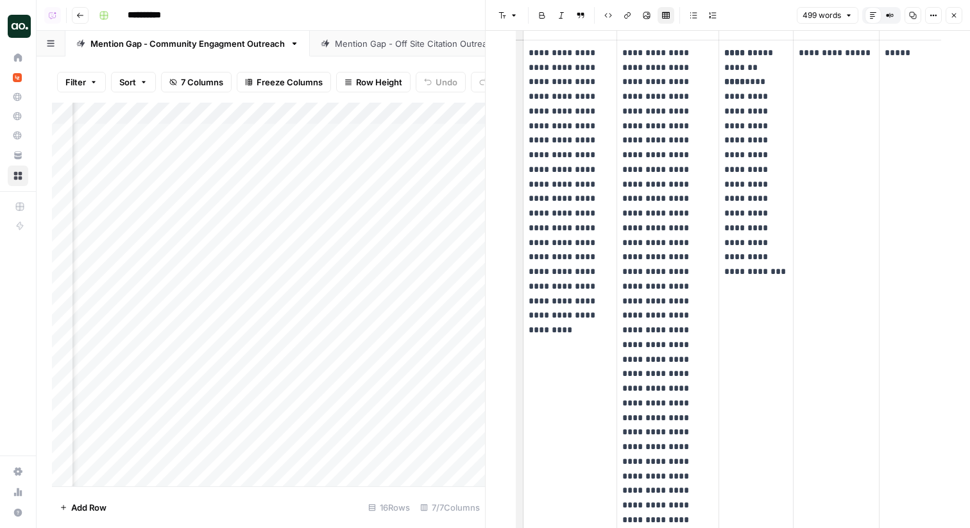
click at [336, 12] on div "**********" at bounding box center [525, 15] width 863 height 21
click at [426, 8] on div "**********" at bounding box center [525, 15] width 863 height 21
click at [954, 17] on icon "button" at bounding box center [954, 16] width 8 height 8
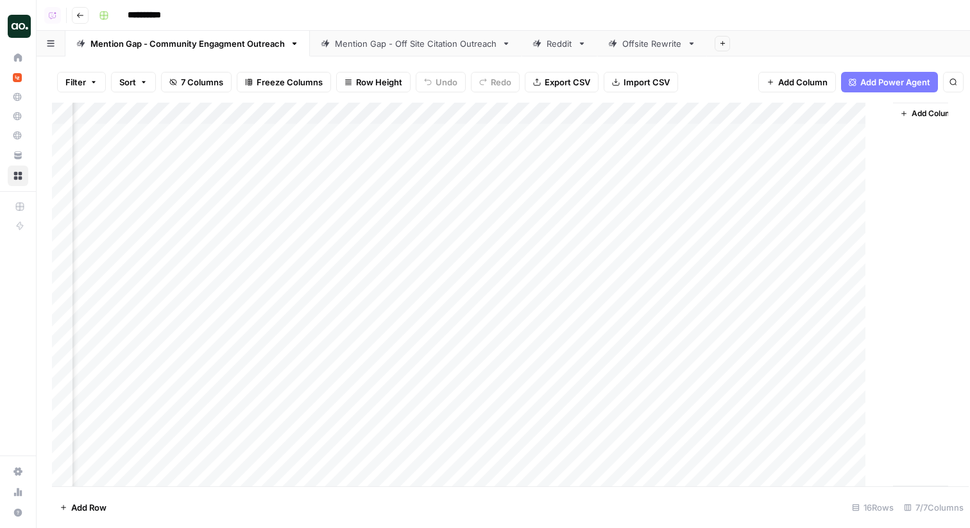
scroll to position [0, 946]
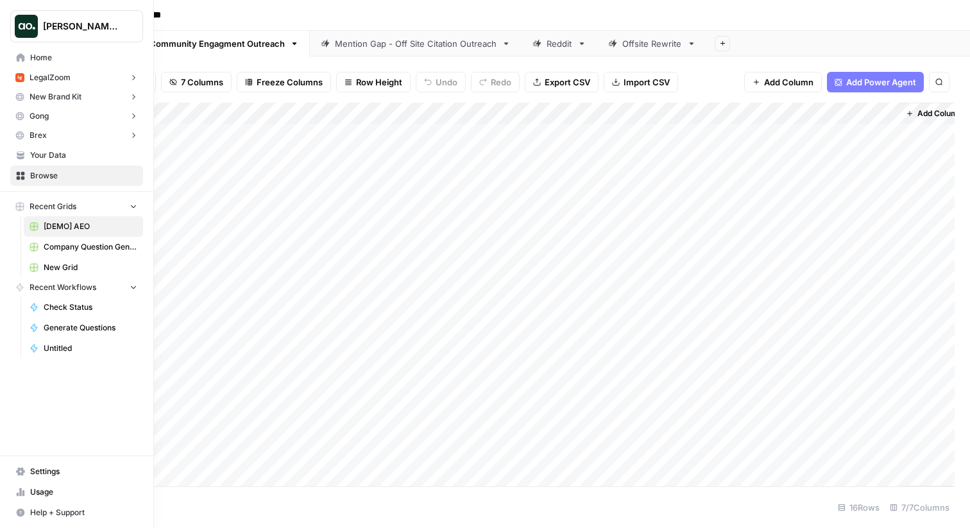
click at [56, 55] on span "Home" at bounding box center [83, 58] width 107 height 12
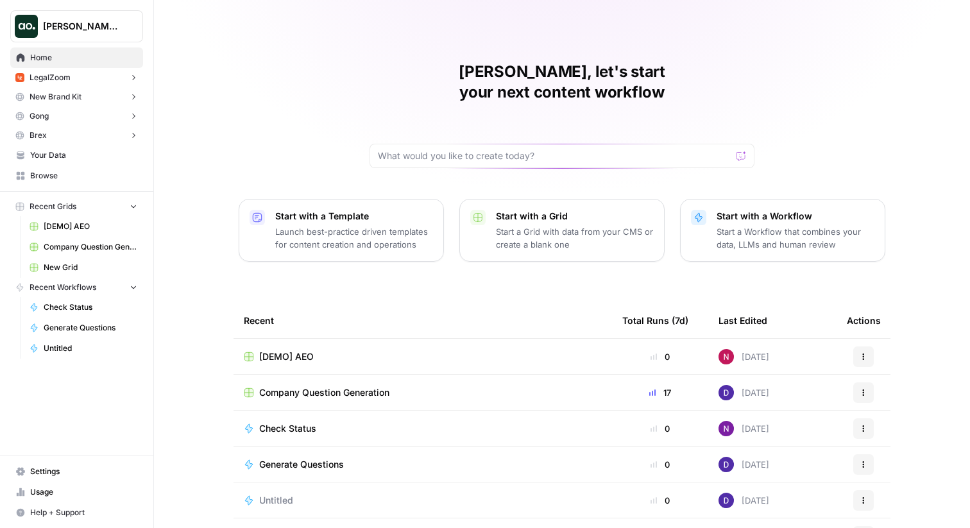
click at [74, 22] on span "Dillon Test" at bounding box center [82, 26] width 78 height 13
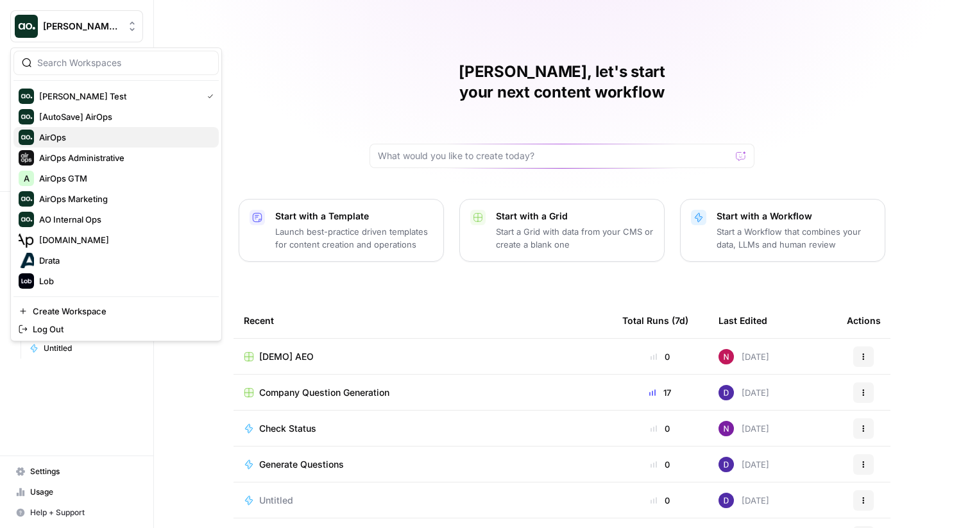
scroll to position [164, 0]
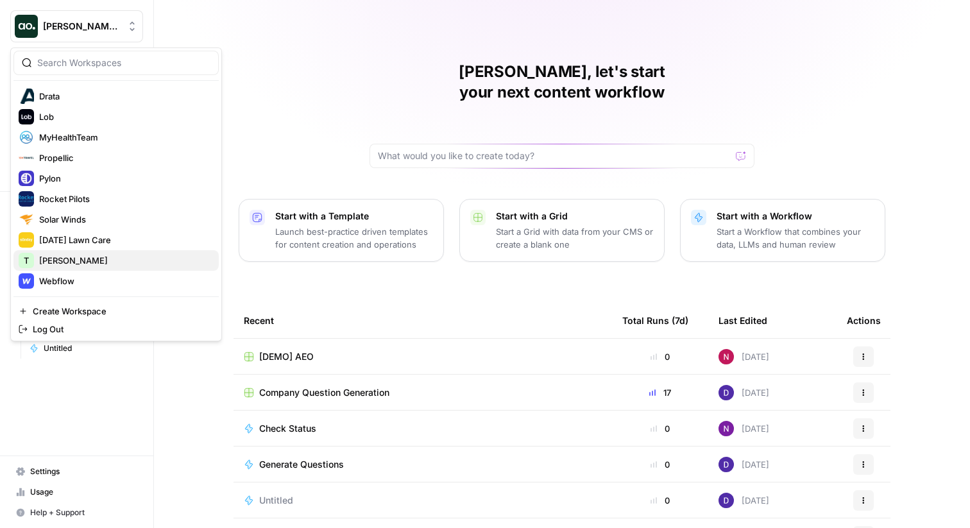
click at [62, 262] on span "[PERSON_NAME]" at bounding box center [123, 260] width 169 height 13
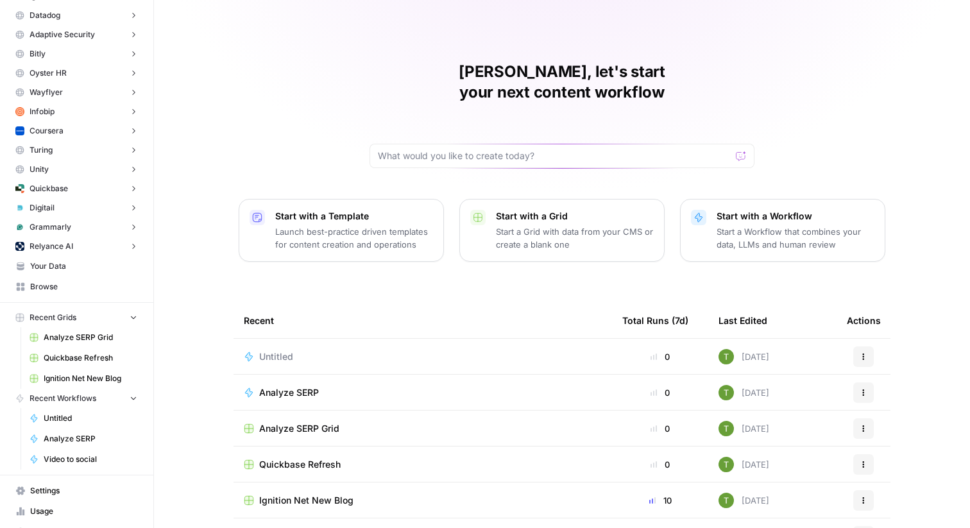
scroll to position [183, 0]
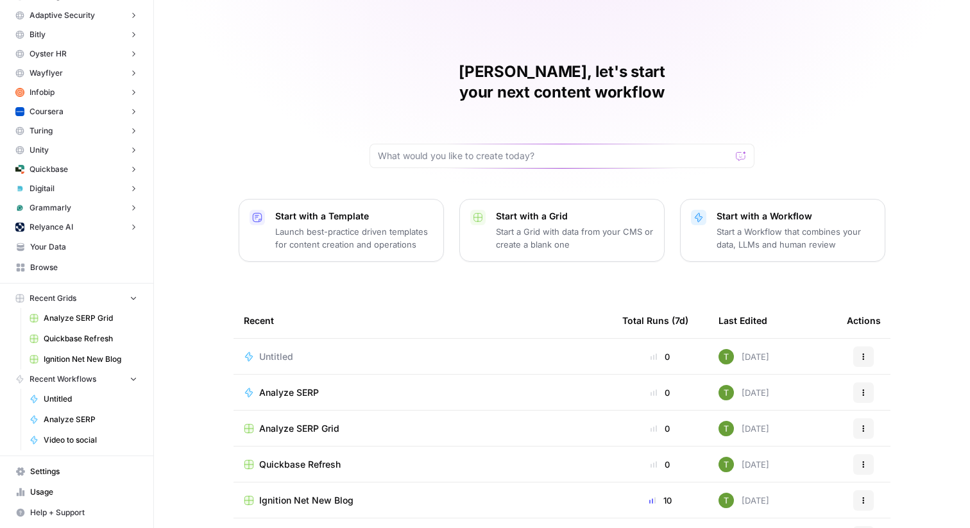
click at [40, 262] on span "Browse" at bounding box center [83, 268] width 107 height 12
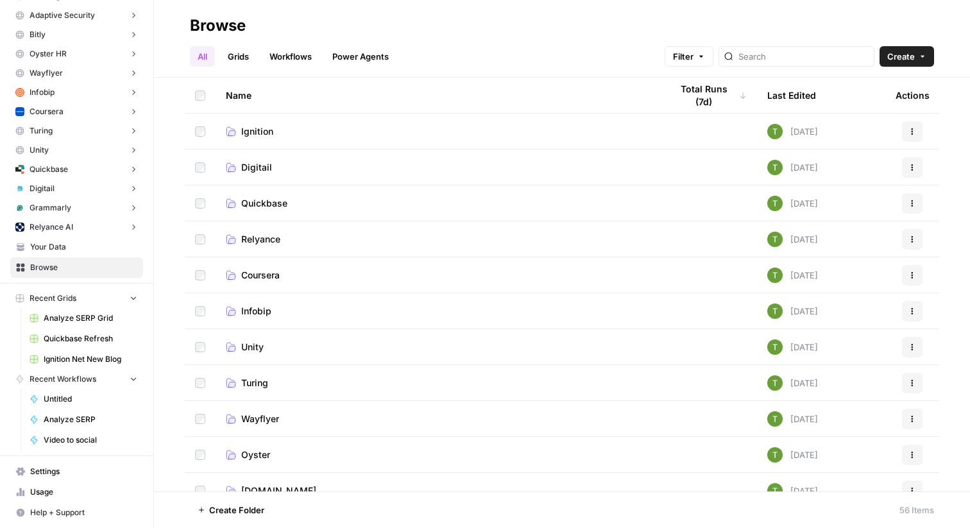
click at [253, 135] on span "Ignition" at bounding box center [257, 131] width 32 height 13
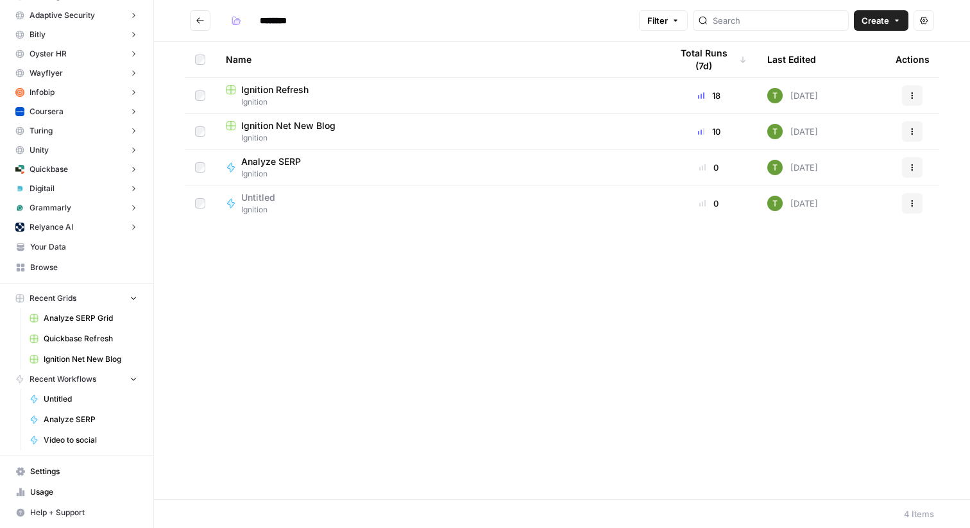
click at [291, 129] on span "Ignition Net New Blog" at bounding box center [288, 125] width 94 height 13
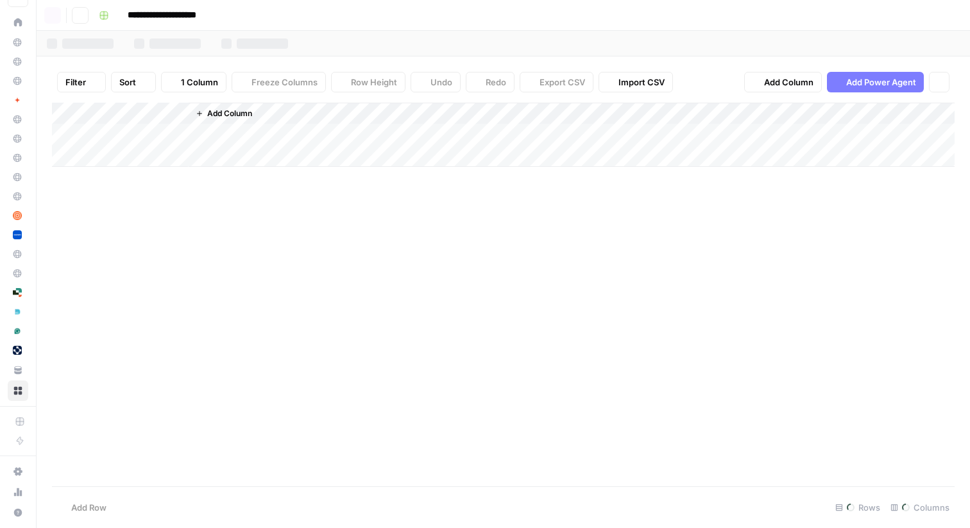
scroll to position [60, 0]
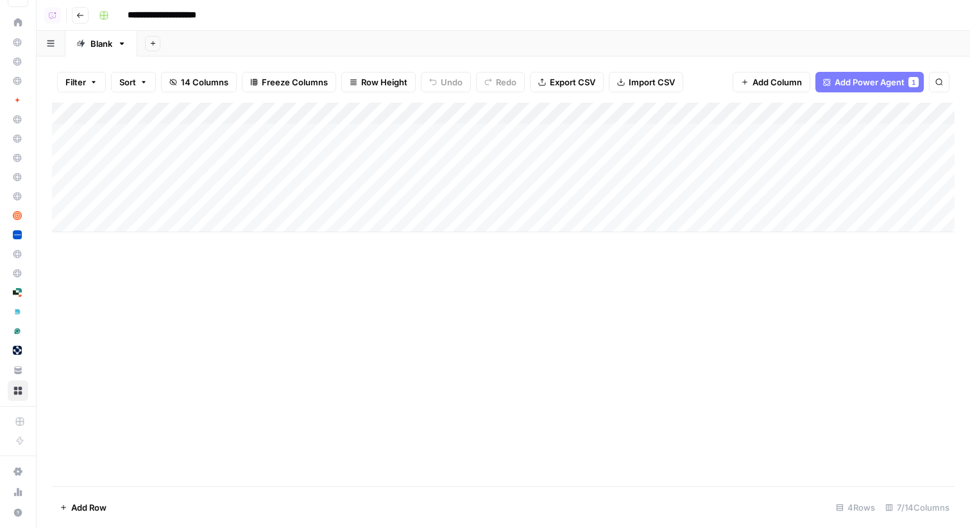
click at [406, 112] on div "Add Column" at bounding box center [503, 168] width 903 height 130
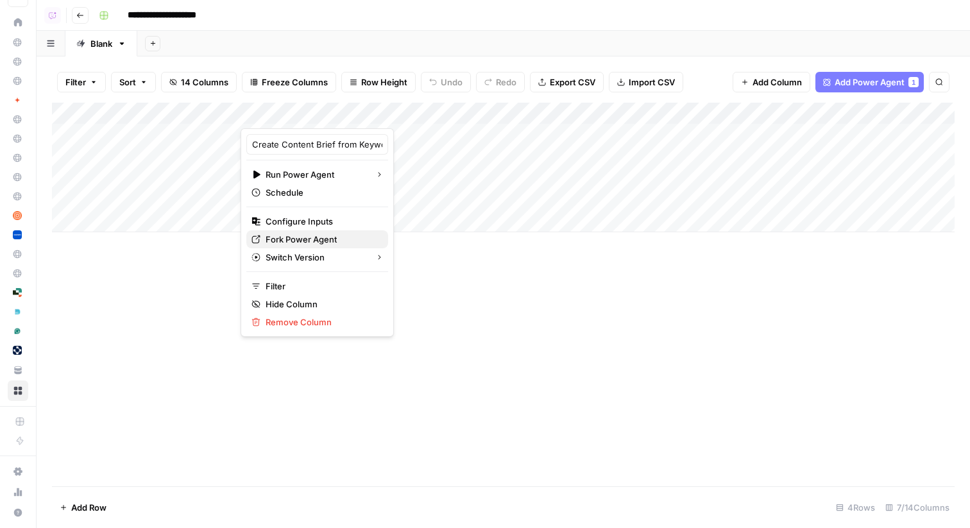
click at [274, 239] on span "Fork Power Agent" at bounding box center [322, 239] width 112 height 13
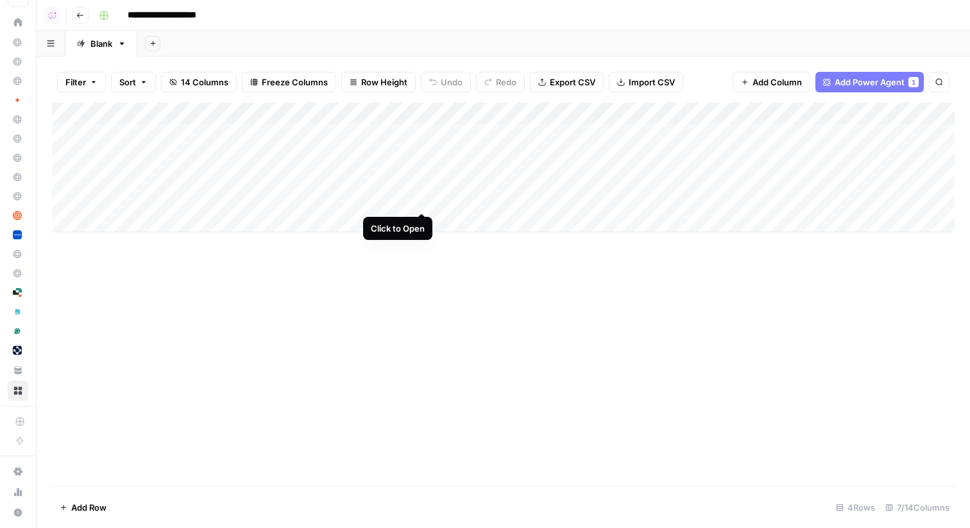
click at [420, 200] on div "Add Column" at bounding box center [503, 168] width 903 height 130
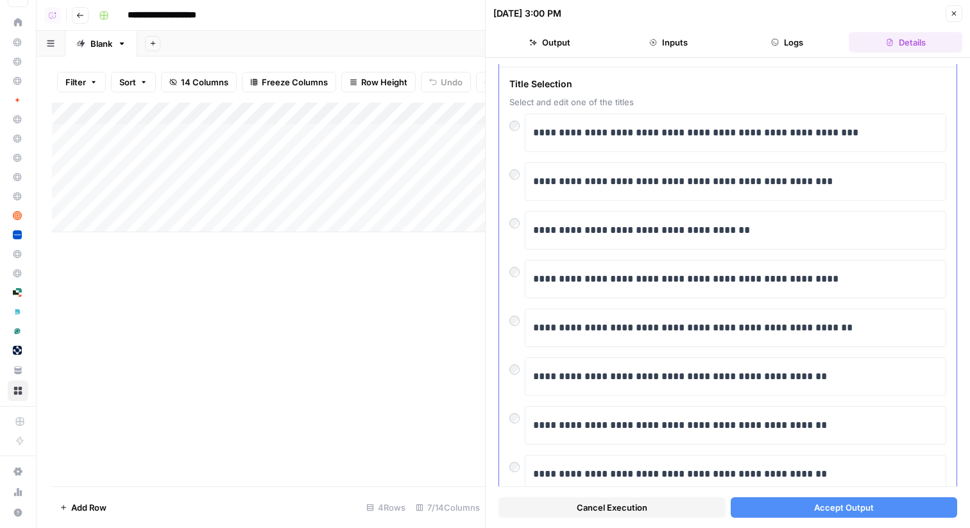
scroll to position [49, 0]
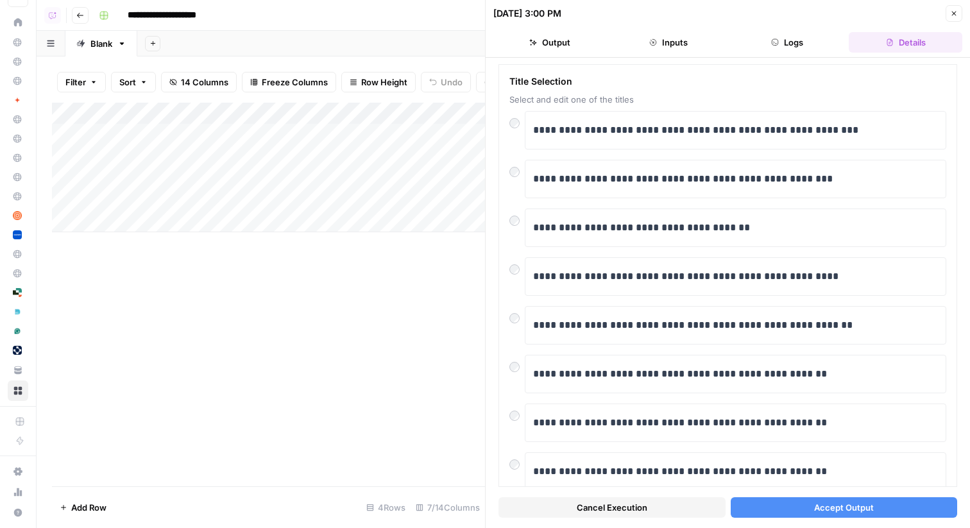
click at [870, 507] on span "Accept Output" at bounding box center [844, 507] width 60 height 13
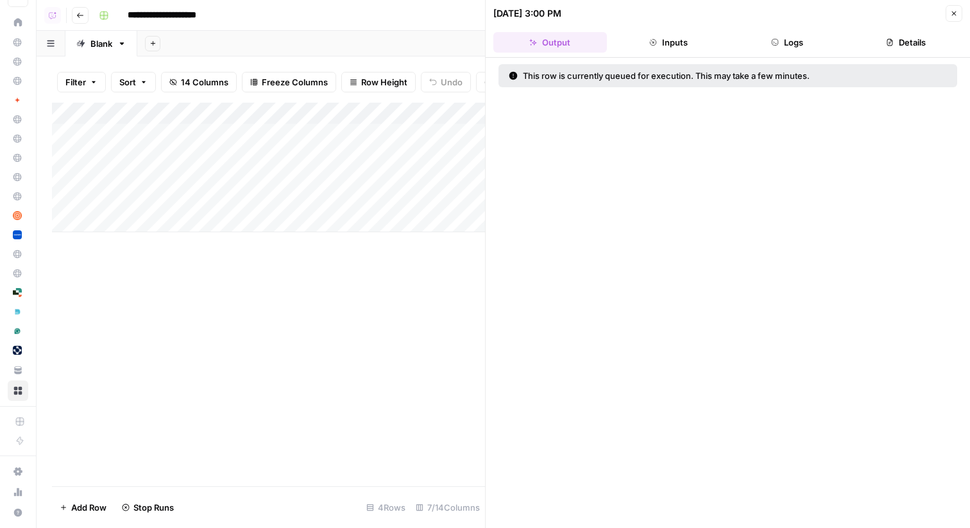
click at [955, 11] on icon "button" at bounding box center [954, 14] width 8 height 8
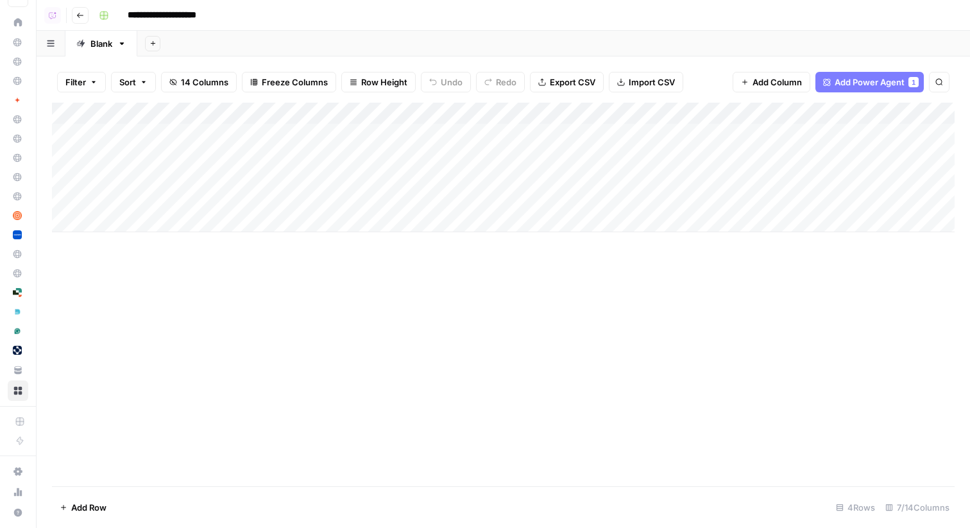
click at [534, 133] on div "Add Column" at bounding box center [503, 168] width 903 height 130
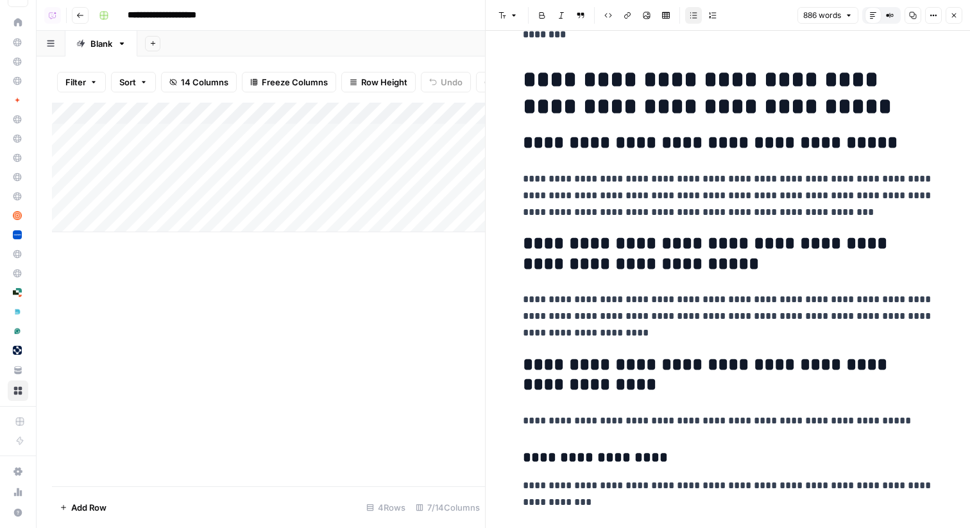
scroll to position [189, 0]
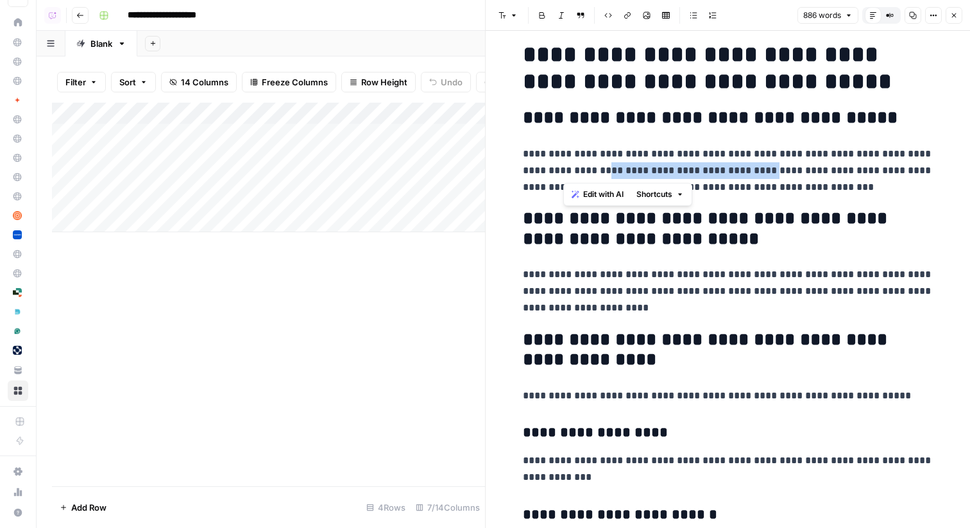
drag, startPoint x: 564, startPoint y: 167, endPoint x: 713, endPoint y: 176, distance: 149.7
click at [713, 176] on p "**********" at bounding box center [728, 171] width 411 height 50
click at [622, 280] on p "**********" at bounding box center [728, 291] width 411 height 50
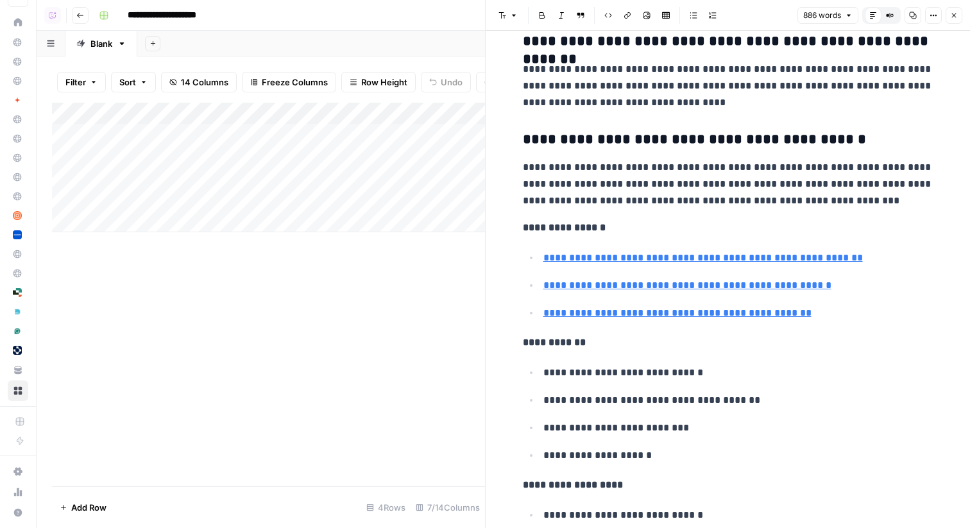
scroll to position [3700, 0]
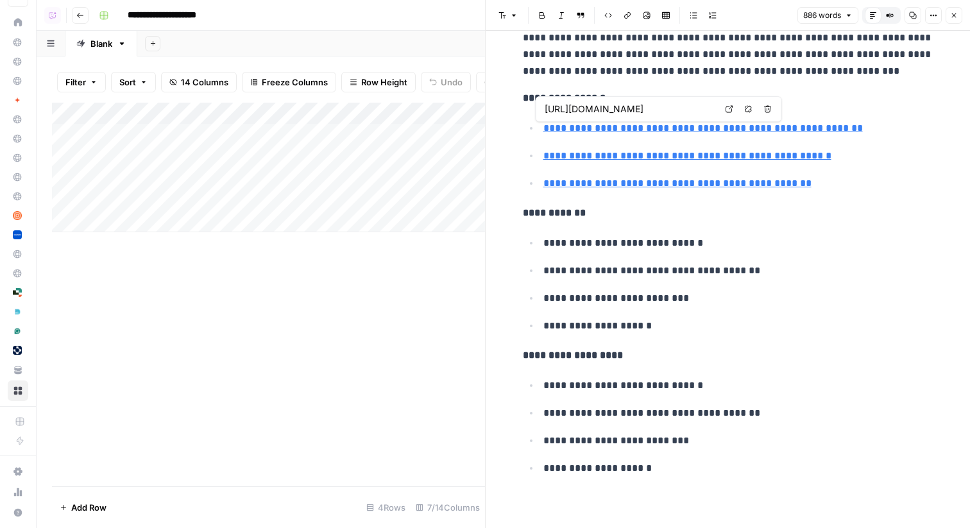
type input "https://futurefirm.co/4-steps-to-streamline-your-client-onboarding-process/"
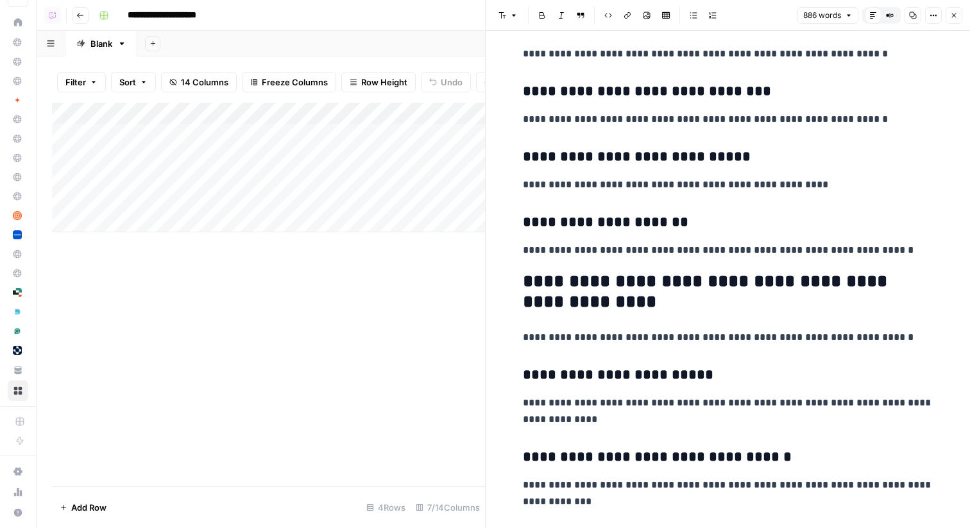
scroll to position [768, 0]
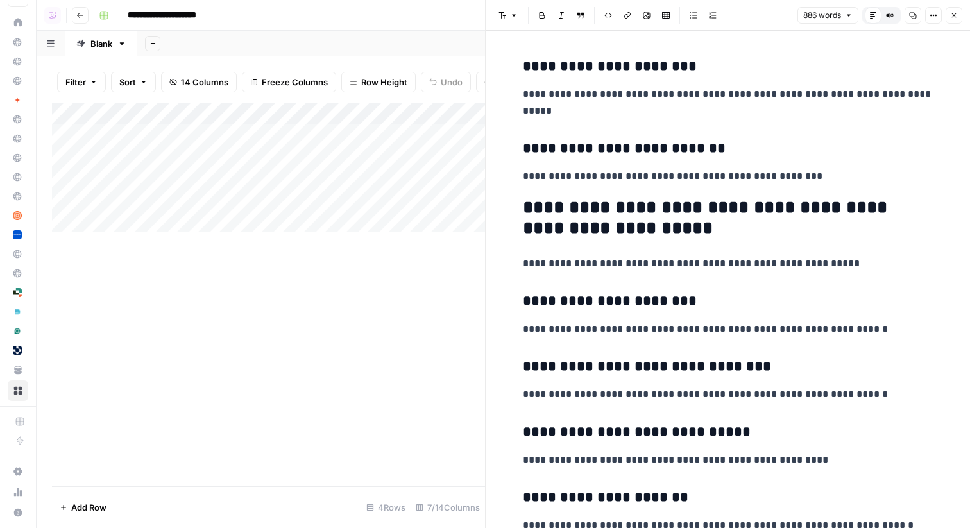
click at [952, 15] on icon "button" at bounding box center [954, 16] width 8 height 8
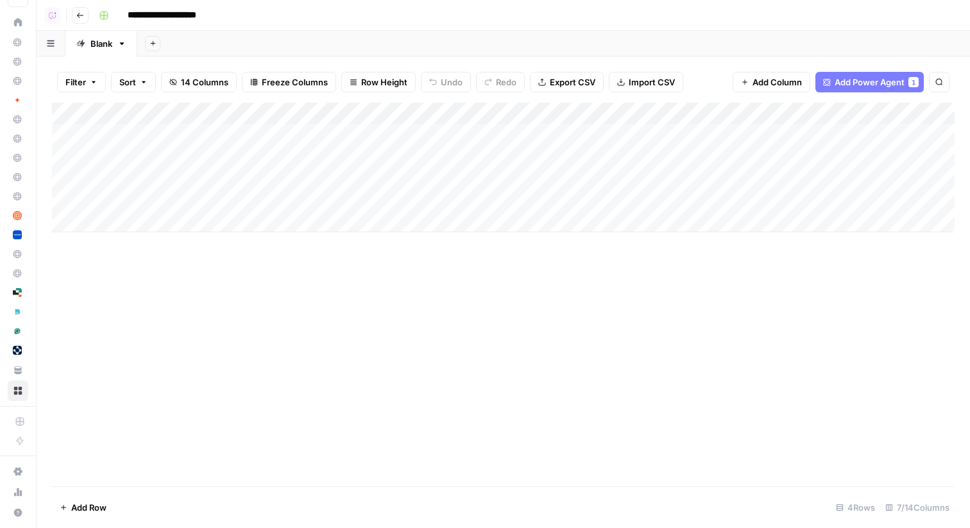
click at [702, 112] on div "Add Column" at bounding box center [503, 168] width 903 height 130
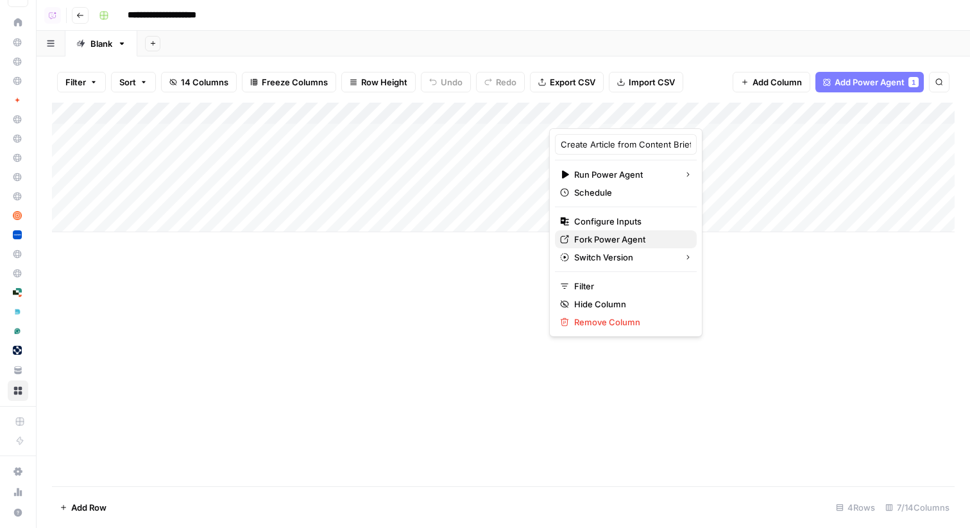
click at [580, 241] on span "Fork Power Agent" at bounding box center [630, 239] width 112 height 13
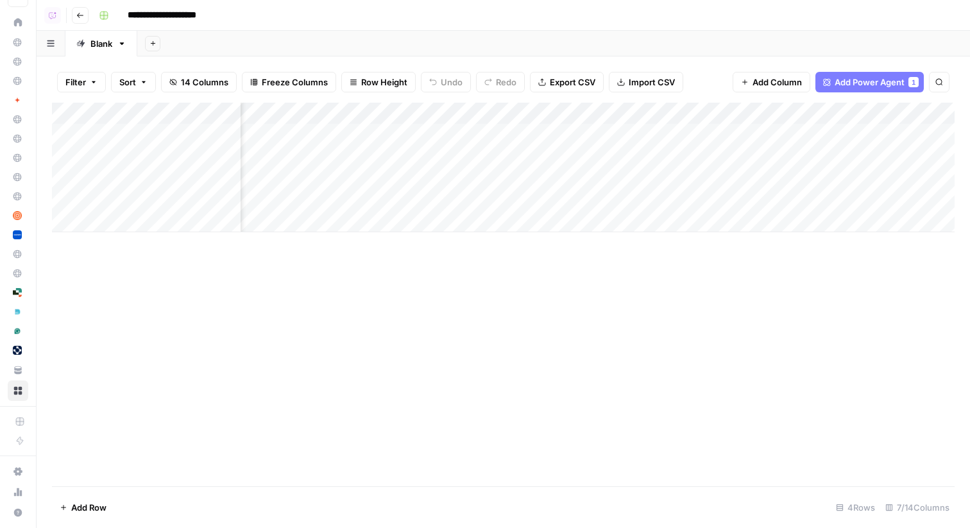
scroll to position [0, 93]
click at [740, 135] on div "Add Column" at bounding box center [503, 168] width 903 height 130
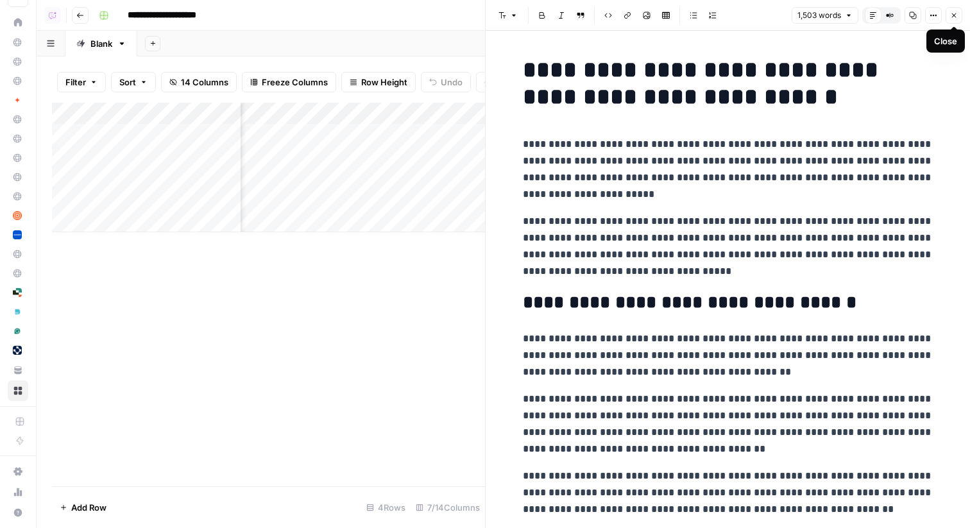
click at [955, 17] on icon "button" at bounding box center [954, 16] width 8 height 8
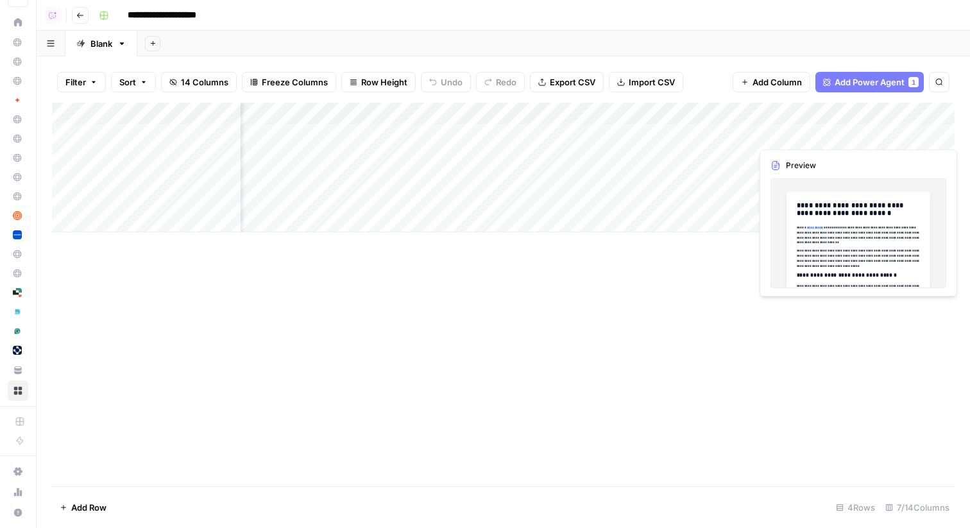
scroll to position [0, 194]
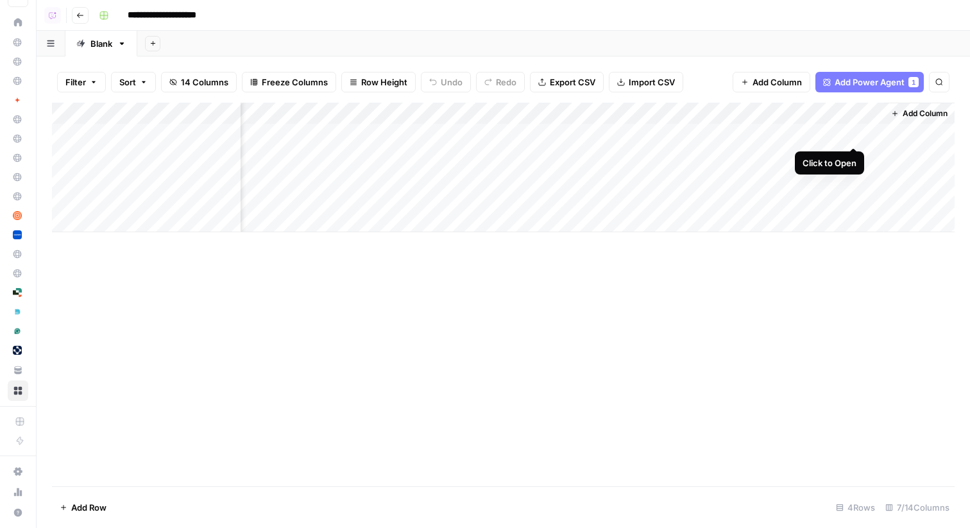
click at [854, 134] on div "Add Column" at bounding box center [503, 168] width 903 height 130
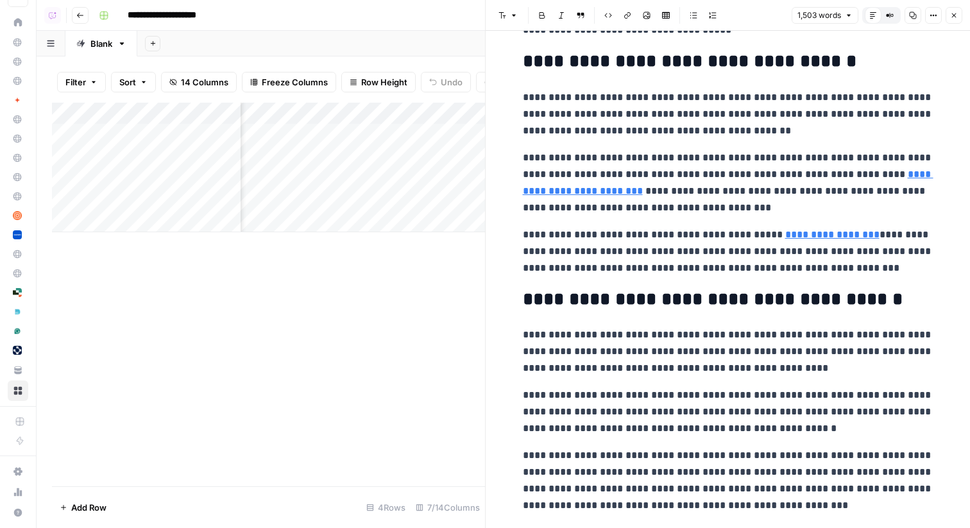
scroll to position [246, 0]
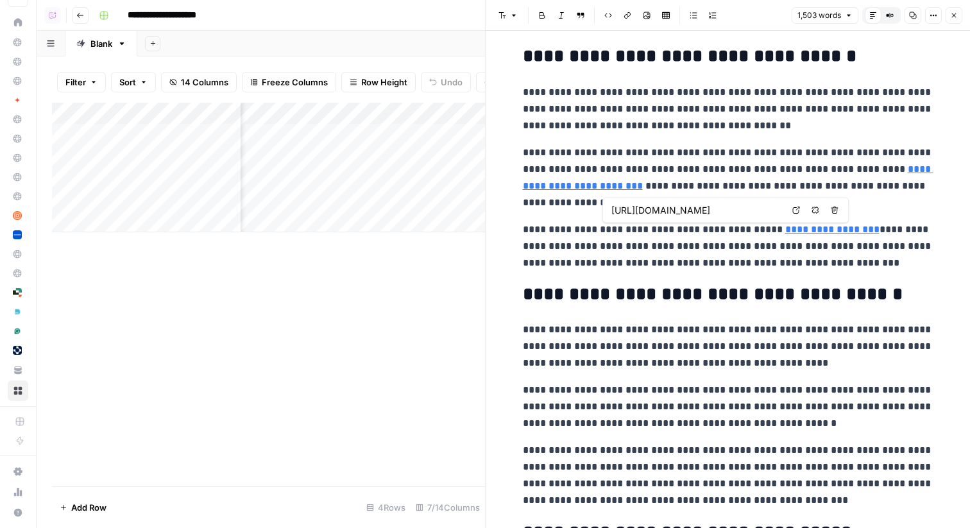
type input "https://www.ignitionapp.com/blog/accounting-practice-management-software"
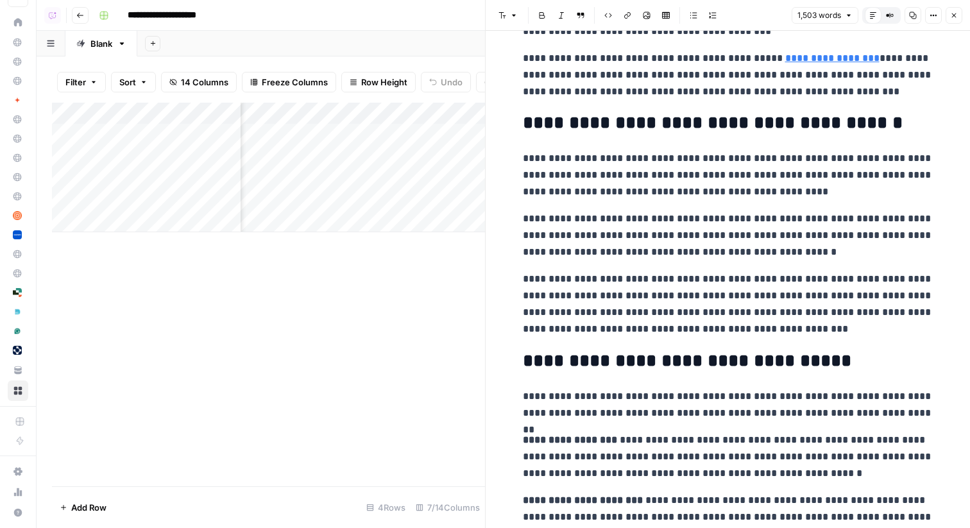
scroll to position [0, 0]
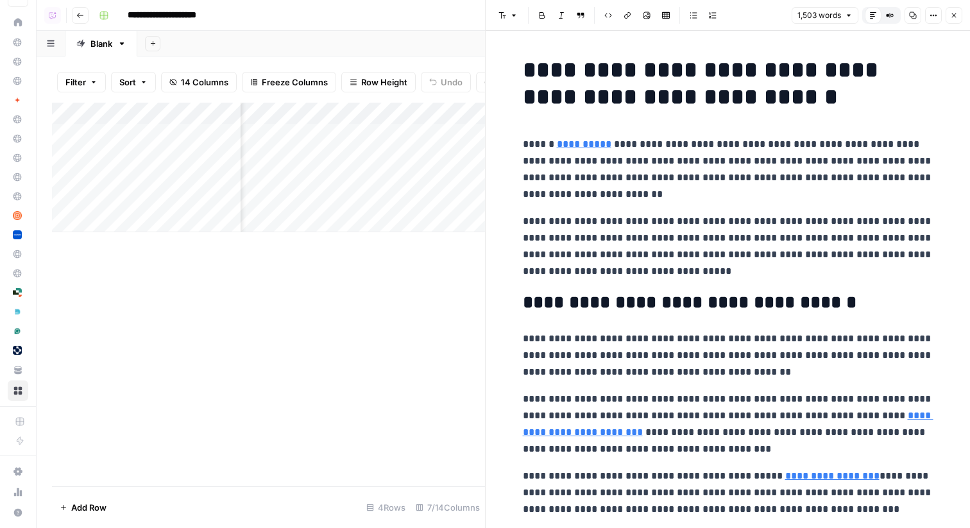
click at [954, 21] on button "Close" at bounding box center [954, 15] width 17 height 17
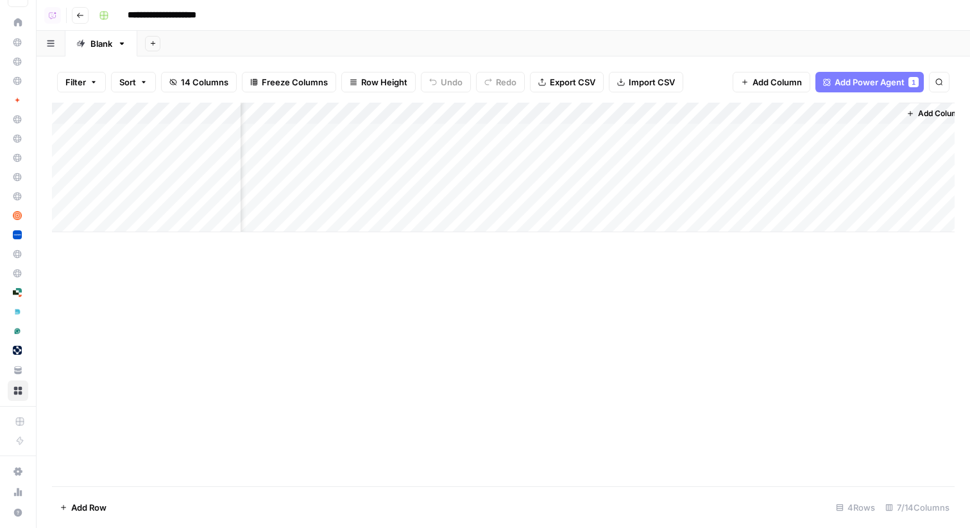
scroll to position [0, 178]
click at [925, 115] on span "Add Column" at bounding box center [939, 114] width 45 height 12
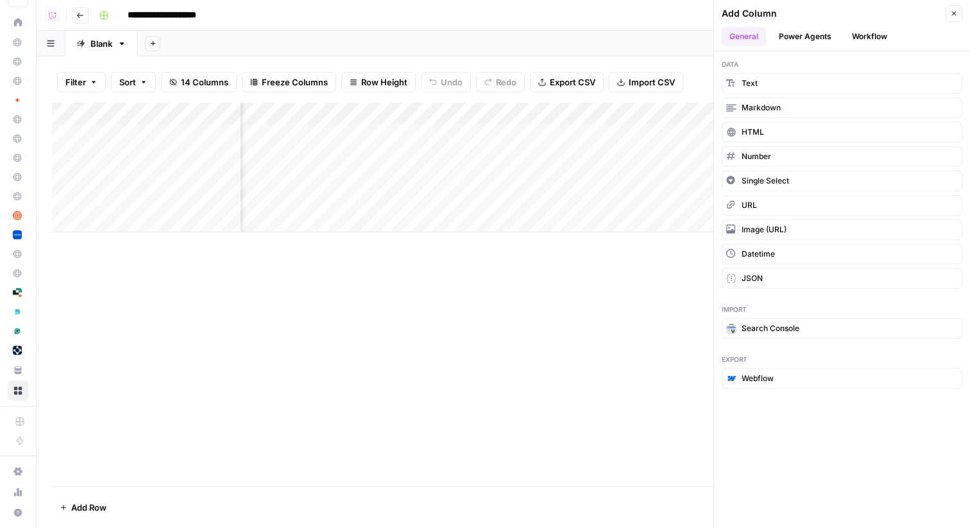
click at [796, 35] on button "Power Agents" at bounding box center [805, 36] width 68 height 19
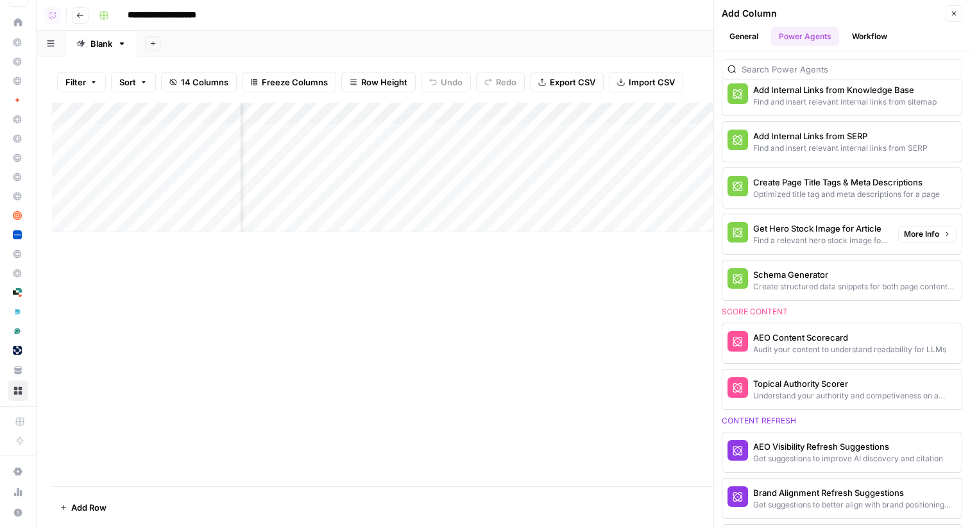
scroll to position [0, 0]
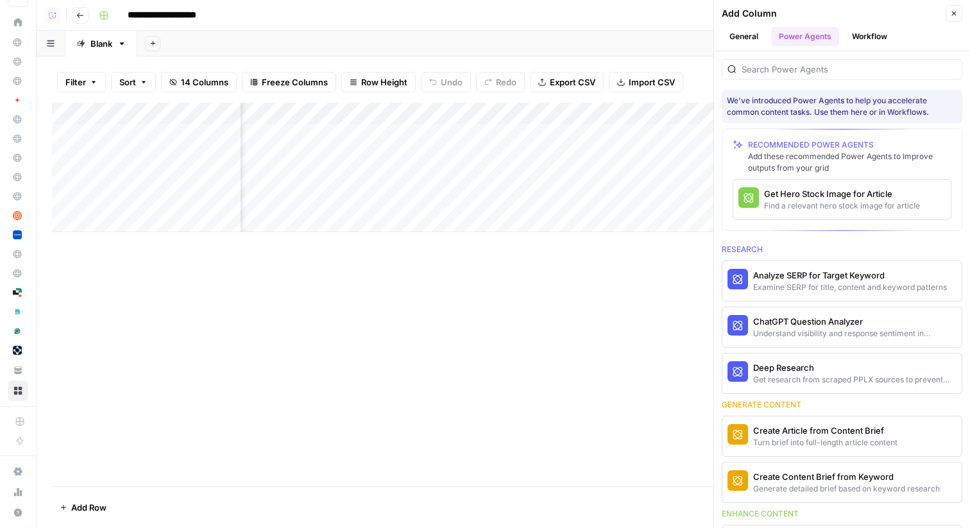
click at [953, 12] on icon "button" at bounding box center [954, 14] width 8 height 8
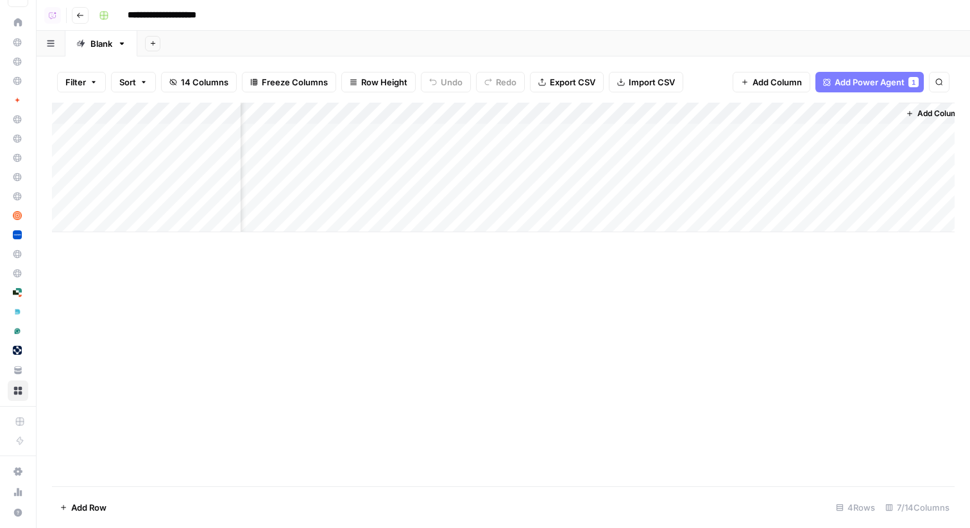
click at [461, 38] on div "Add Sheet" at bounding box center [553, 44] width 833 height 26
click at [545, 40] on div "Add Sheet" at bounding box center [553, 44] width 833 height 26
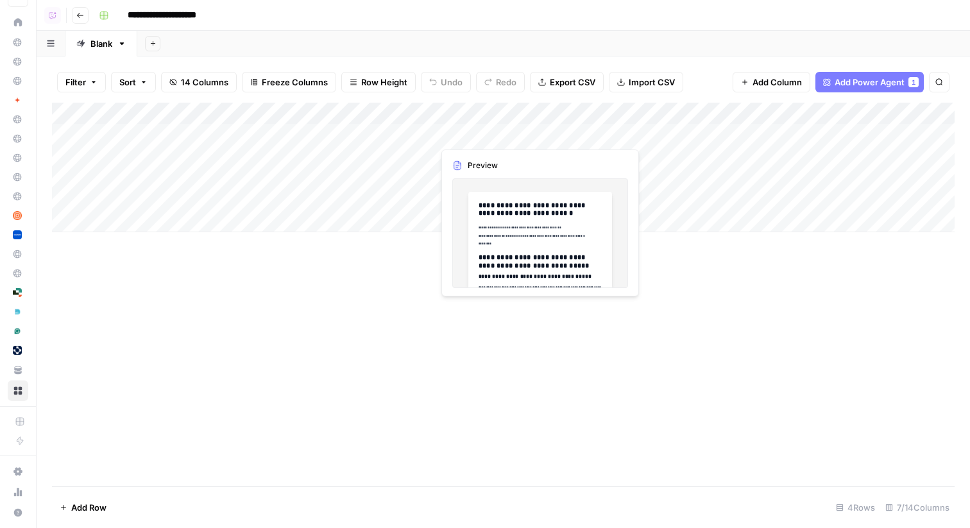
click at [473, 138] on div "Add Column" at bounding box center [503, 168] width 903 height 130
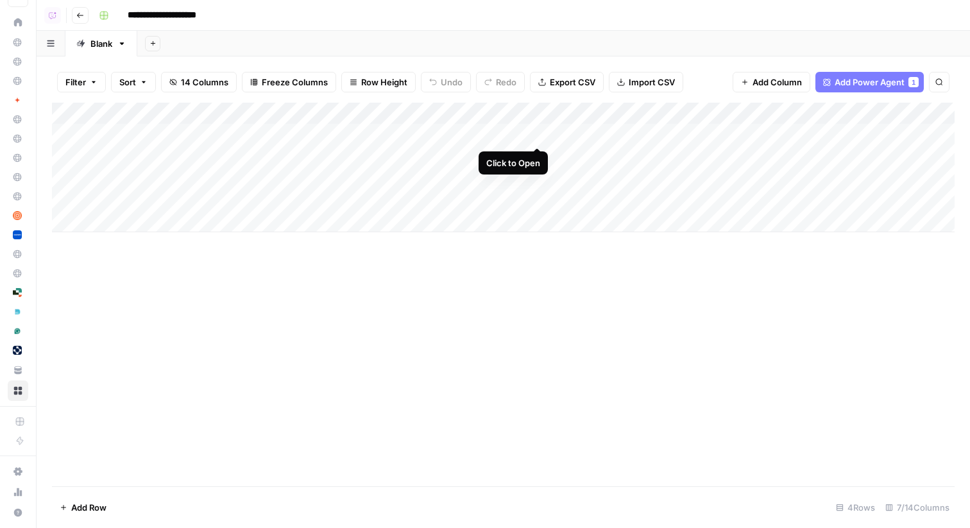
click at [539, 134] on div "Add Column" at bounding box center [503, 168] width 903 height 130
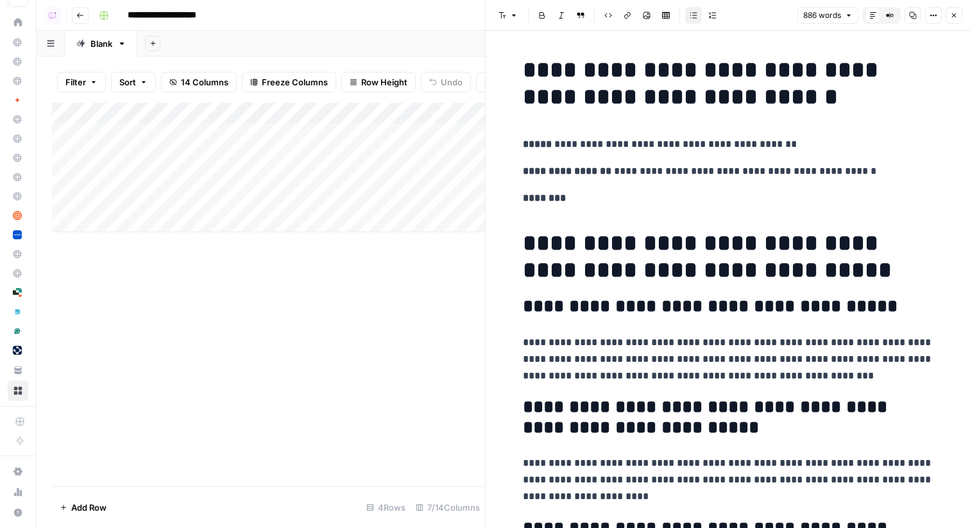
click at [955, 17] on icon "button" at bounding box center [954, 15] width 4 height 4
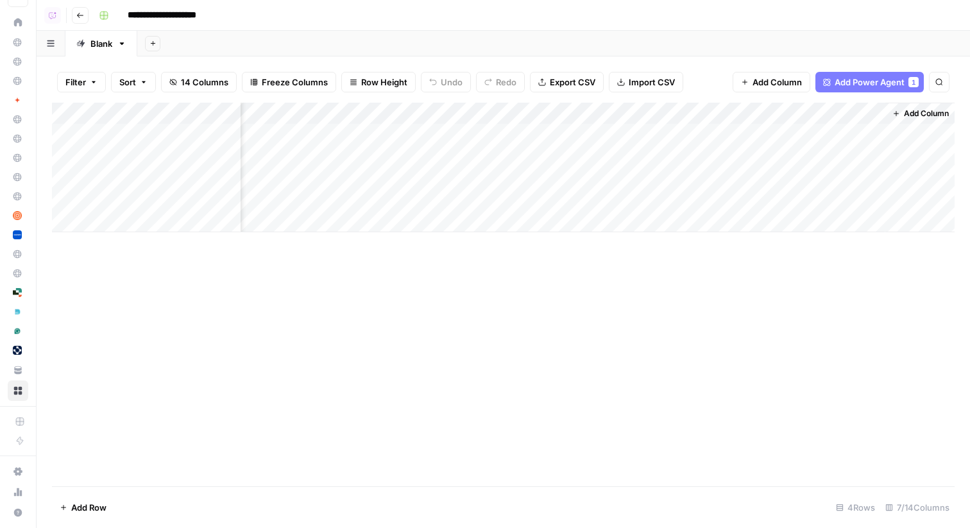
scroll to position [0, 194]
click at [857, 135] on div "Add Column" at bounding box center [503, 168] width 903 height 130
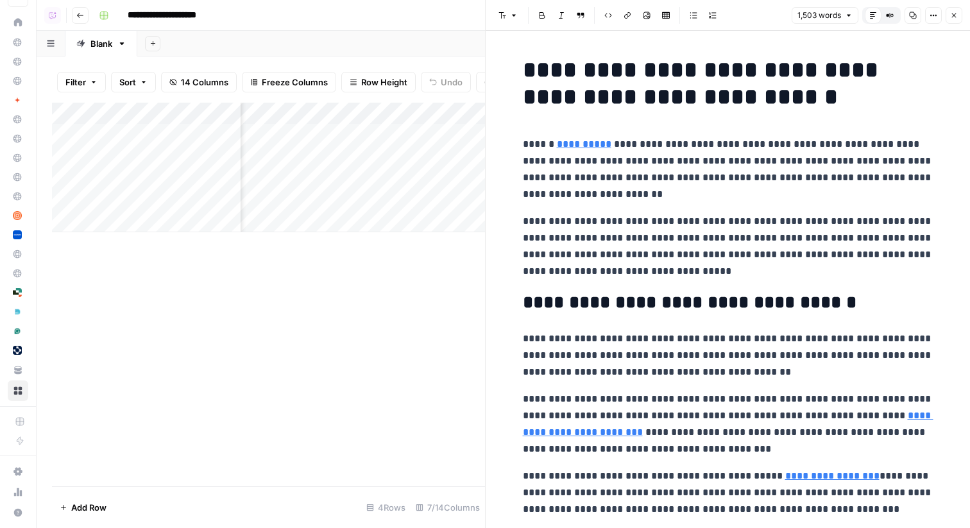
click at [955, 16] on icon "button" at bounding box center [954, 15] width 4 height 4
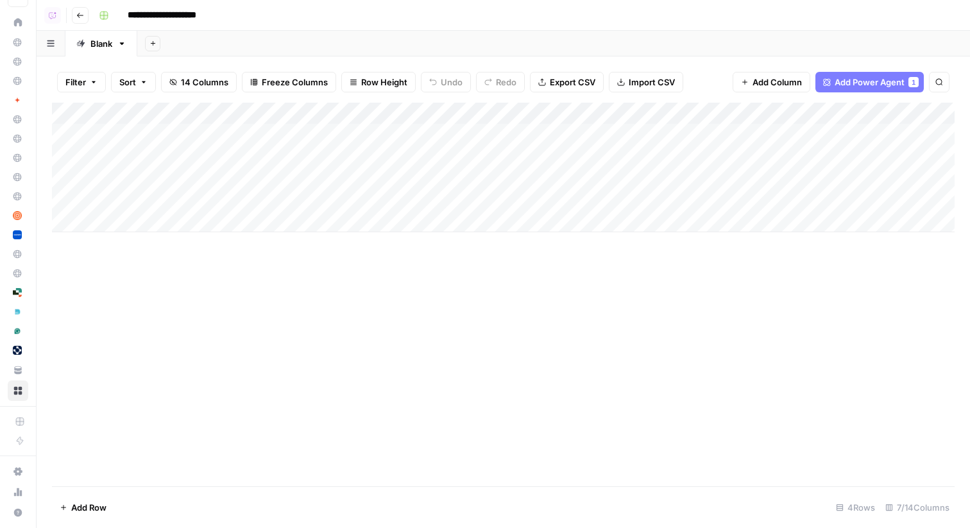
scroll to position [0, 194]
click at [855, 136] on div "Add Column" at bounding box center [503, 168] width 903 height 130
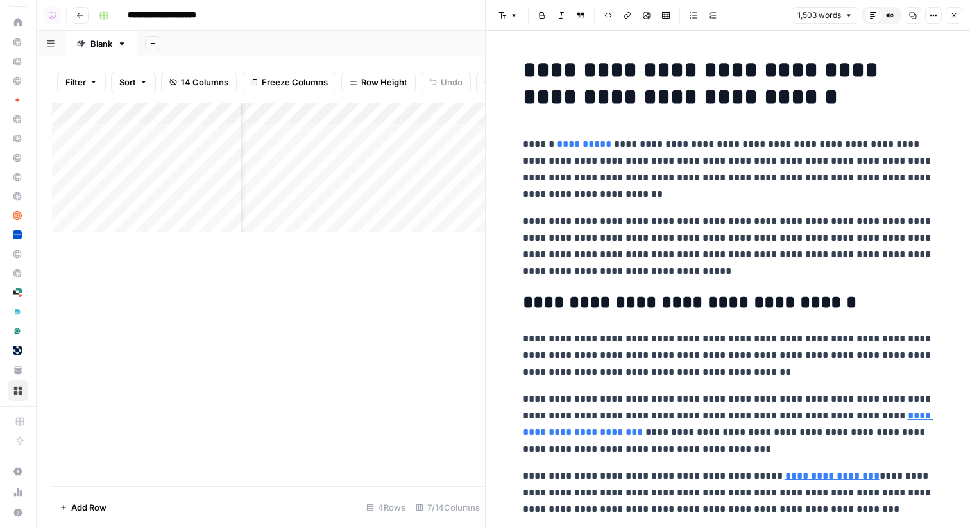
click at [953, 13] on icon "button" at bounding box center [954, 16] width 8 height 8
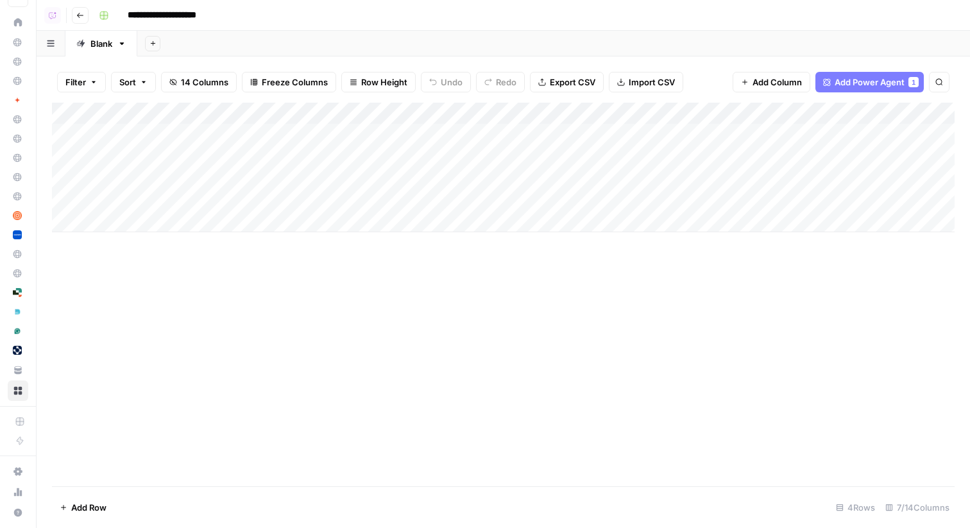
click at [77, 7] on button "Go back" at bounding box center [80, 15] width 17 height 17
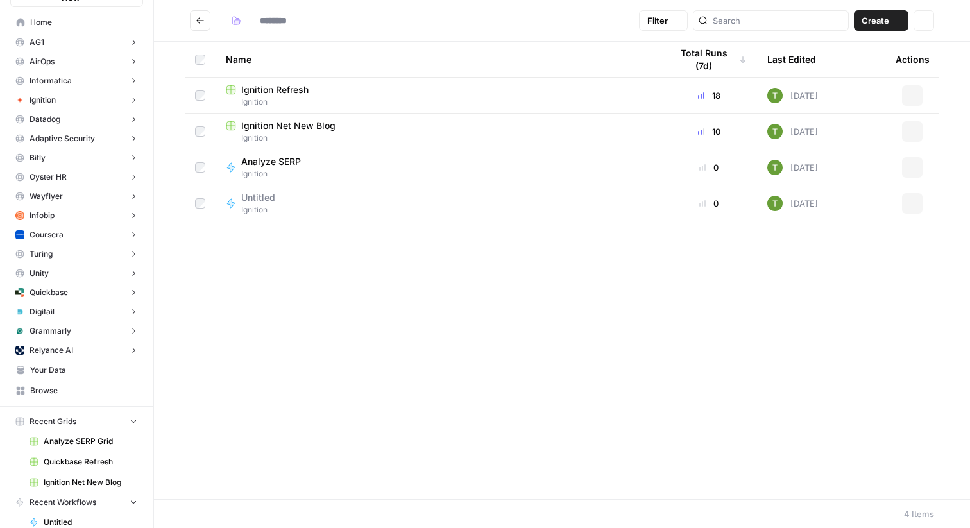
type input "********"
click at [269, 96] on span "Ignition" at bounding box center [438, 102] width 425 height 12
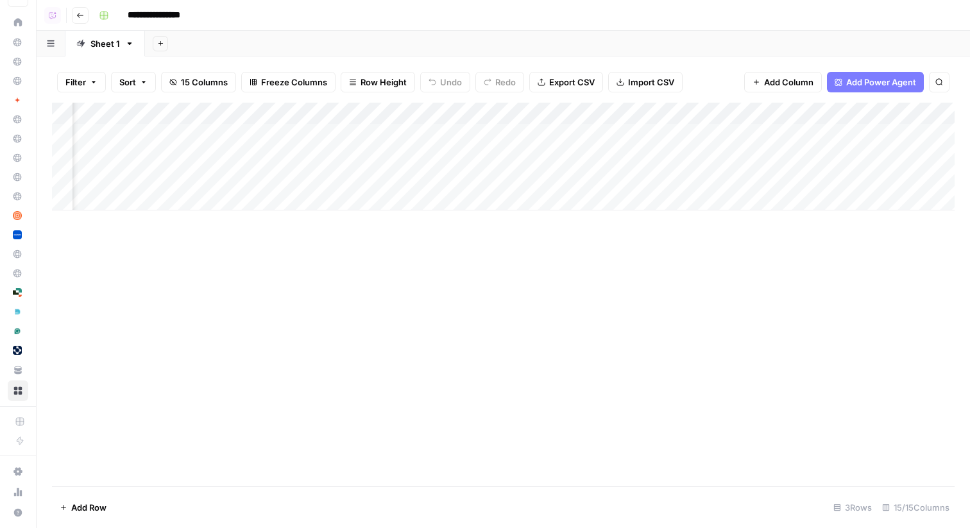
scroll to position [0, 699]
click at [464, 133] on div "Add Column" at bounding box center [503, 157] width 903 height 108
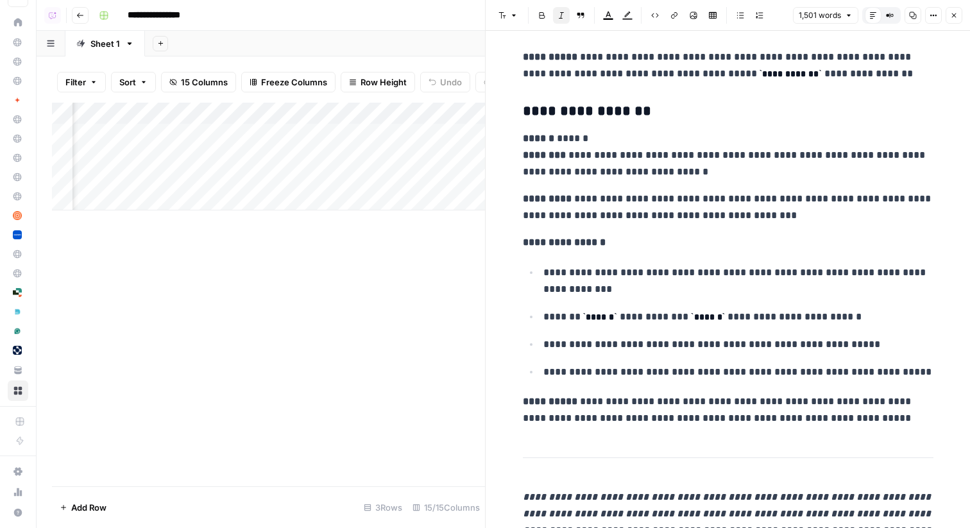
scroll to position [4564, 0]
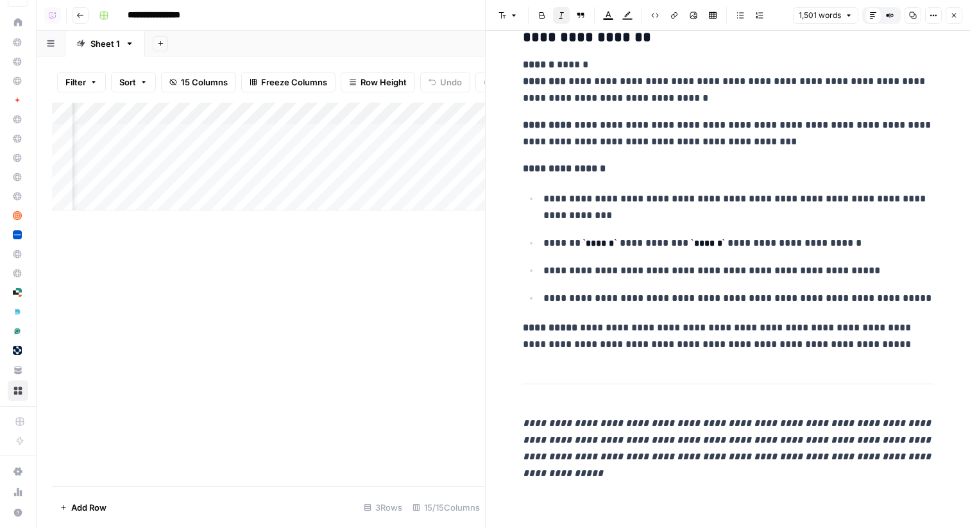
click at [955, 17] on icon "button" at bounding box center [954, 16] width 8 height 8
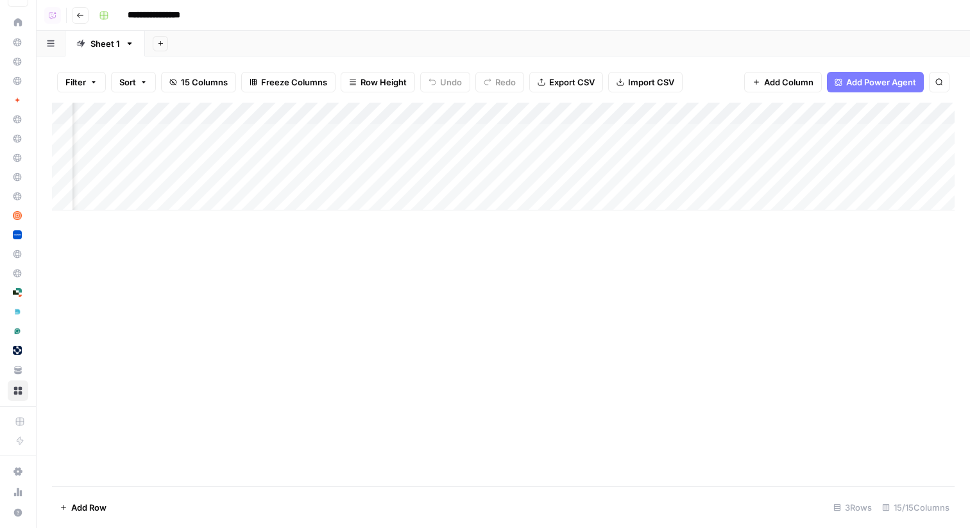
scroll to position [0, 925]
click at [815, 136] on div "Add Column" at bounding box center [503, 157] width 903 height 108
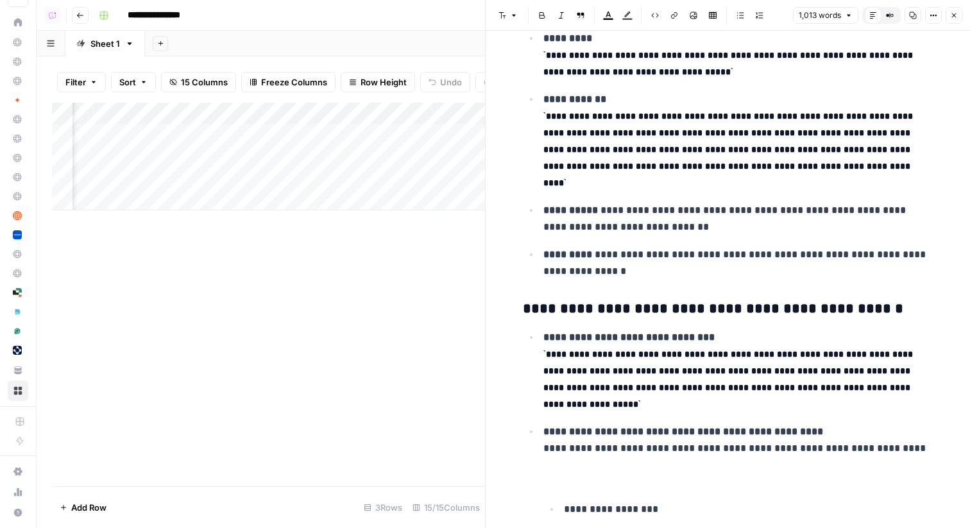
scroll to position [1232, 0]
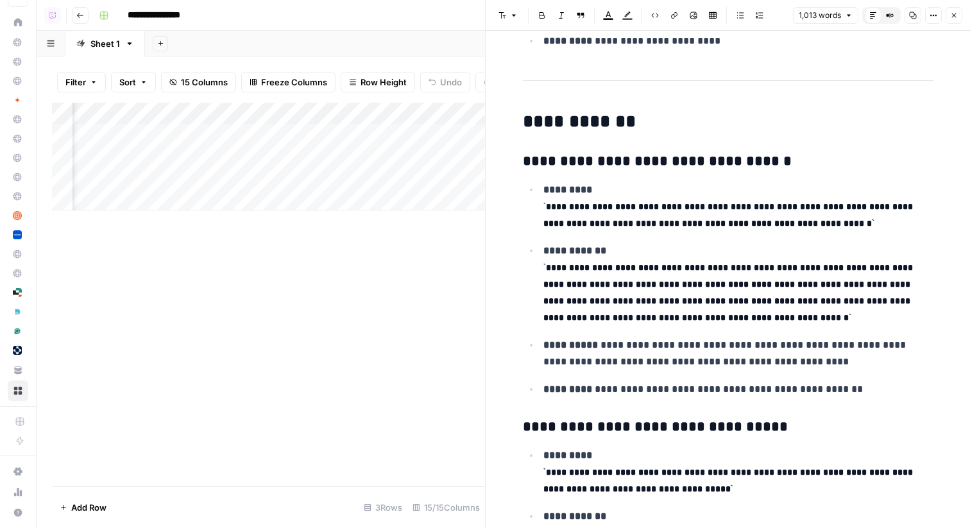
click at [957, 17] on icon "button" at bounding box center [954, 16] width 8 height 8
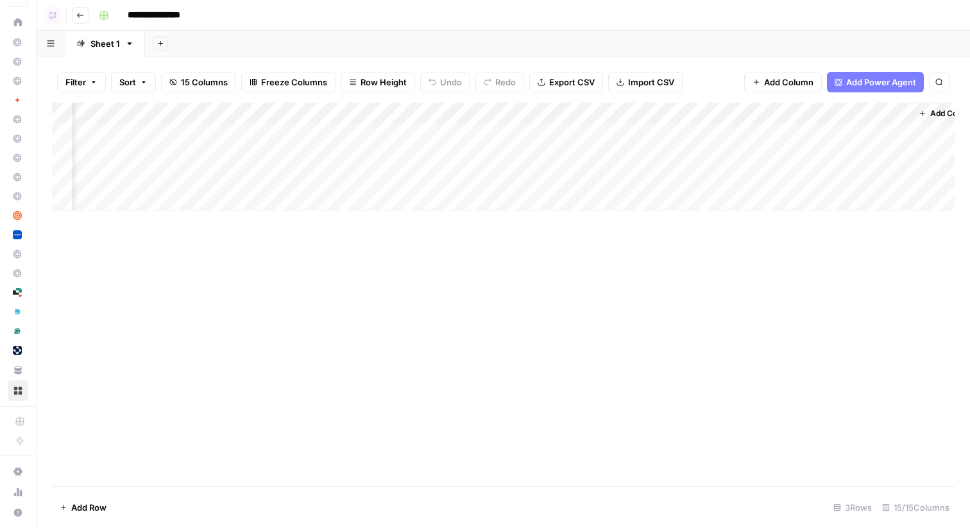
scroll to position [0, 1084]
click at [885, 133] on div "Add Column" at bounding box center [503, 157] width 903 height 108
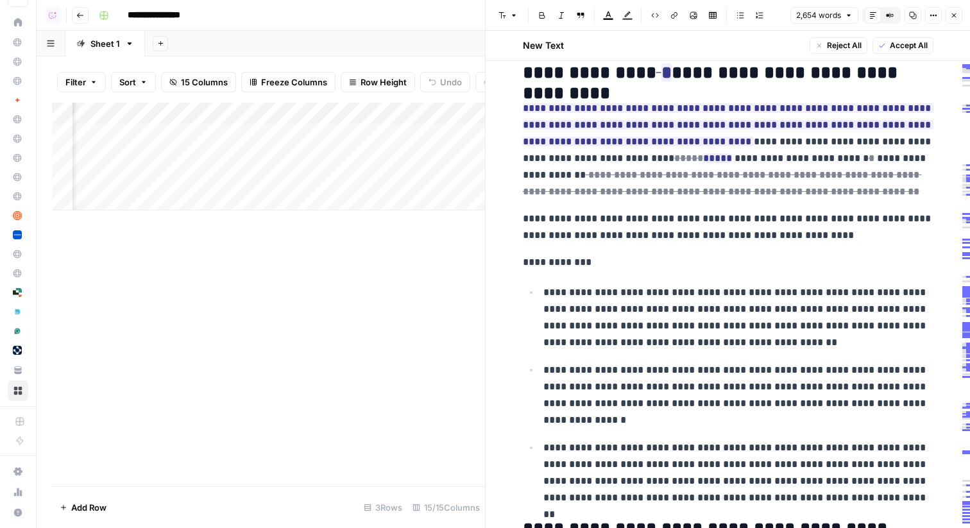
scroll to position [1003, 0]
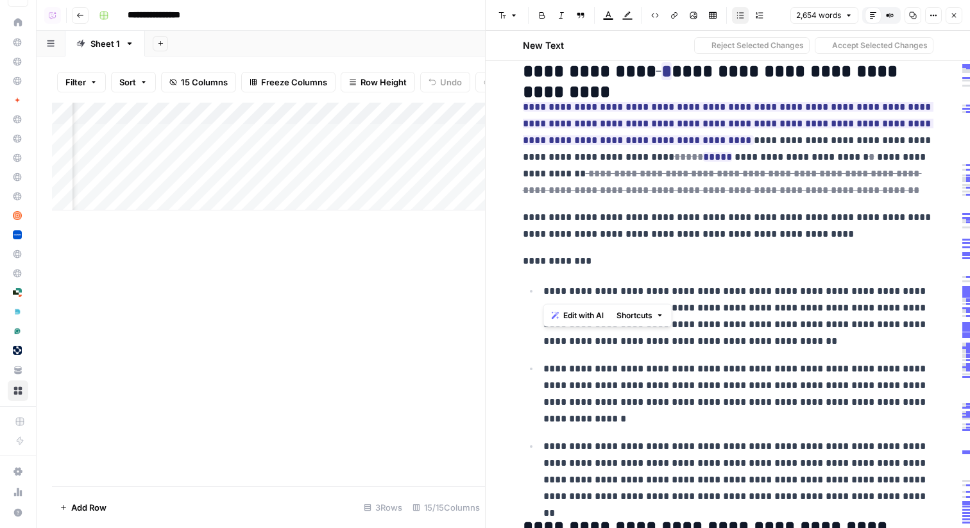
drag, startPoint x: 747, startPoint y: 298, endPoint x: 662, endPoint y: 275, distance: 88.4
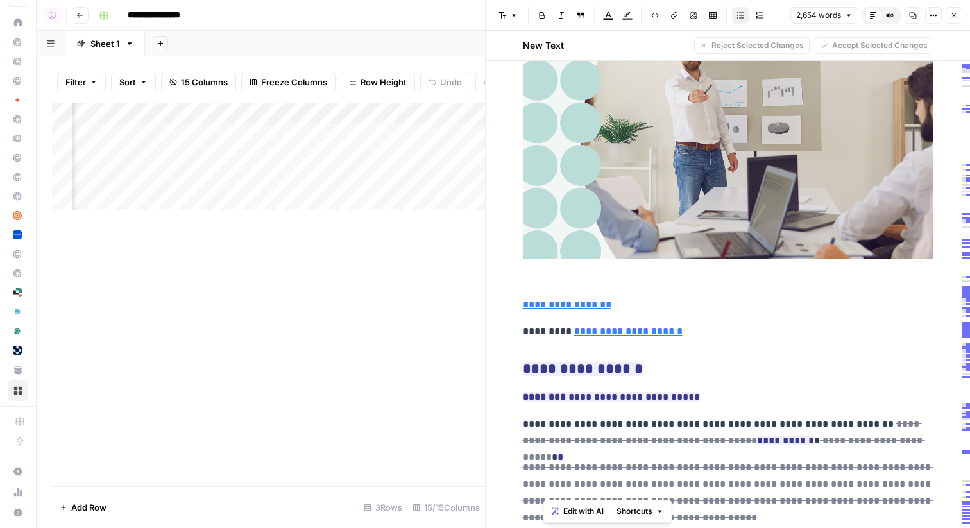
scroll to position [0, 0]
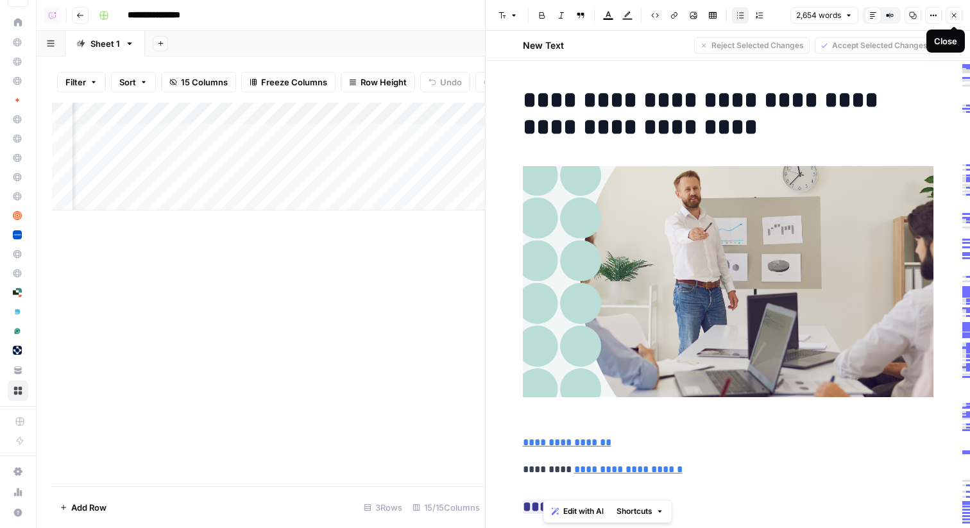
click at [956, 17] on icon "button" at bounding box center [954, 15] width 4 height 4
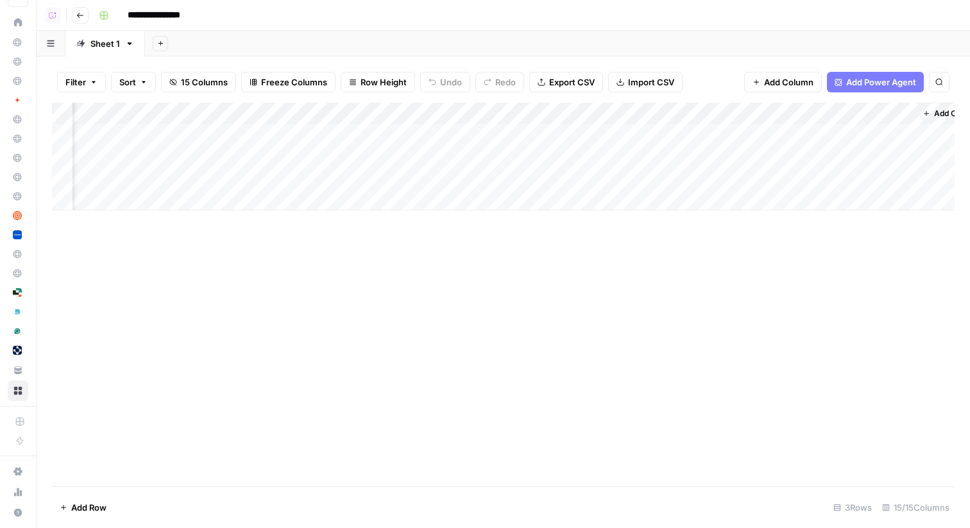
click at [688, 44] on div "Add Sheet" at bounding box center [557, 44] width 825 height 26
click at [516, 42] on div "Add Sheet" at bounding box center [557, 44] width 825 height 26
click at [78, 15] on icon "button" at bounding box center [80, 15] width 6 height 5
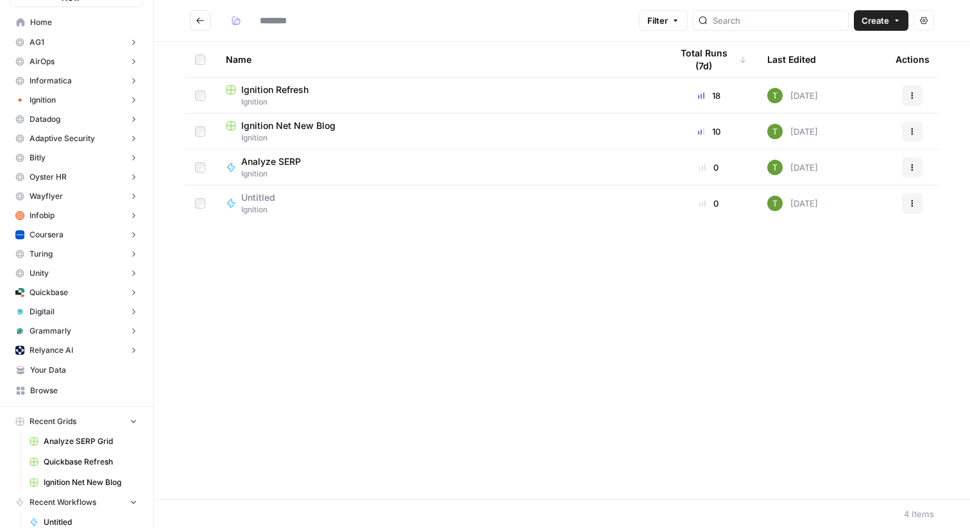
type input "********"
click at [43, 374] on span "Your Data" at bounding box center [83, 370] width 107 height 12
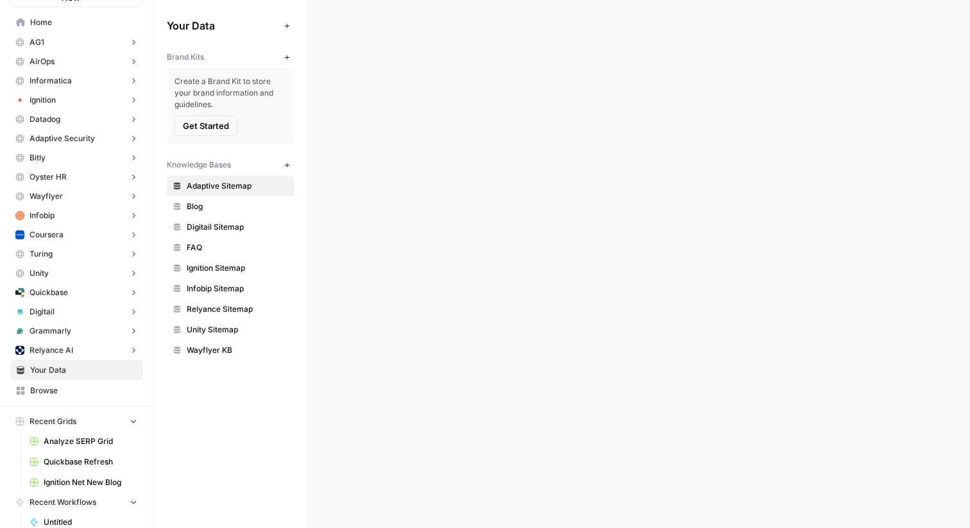
click at [44, 385] on span "Browse" at bounding box center [83, 391] width 107 height 12
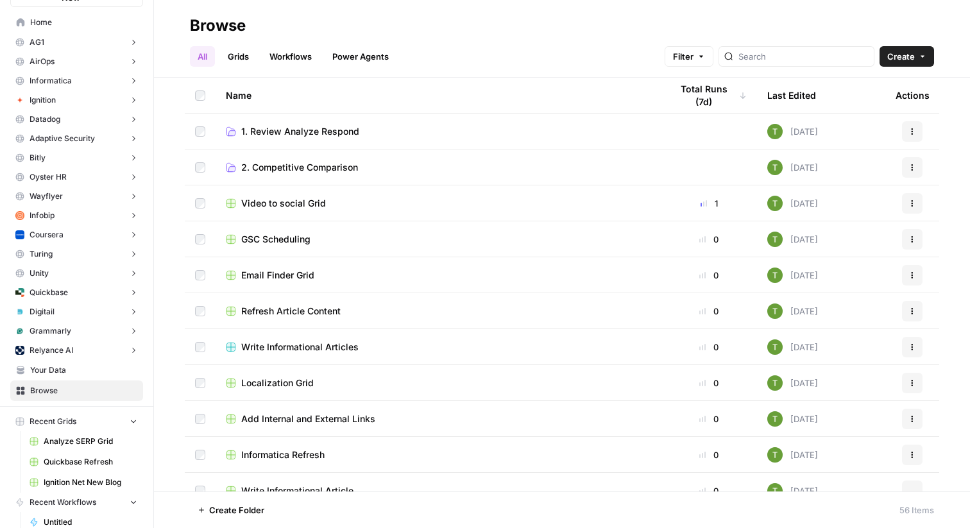
scroll to position [576, 0]
click at [259, 244] on span "GSC Scheduling" at bounding box center [275, 238] width 69 height 13
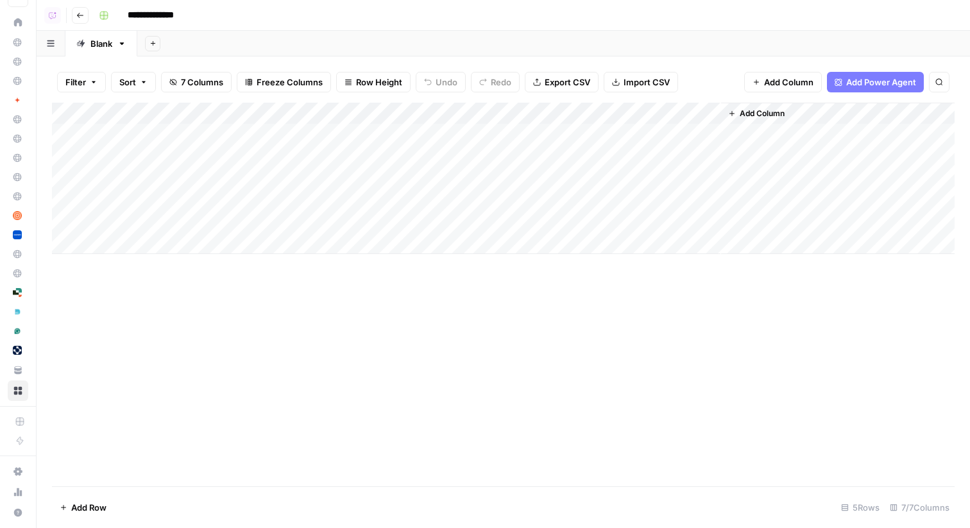
click at [693, 117] on div "Add Column" at bounding box center [503, 178] width 903 height 151
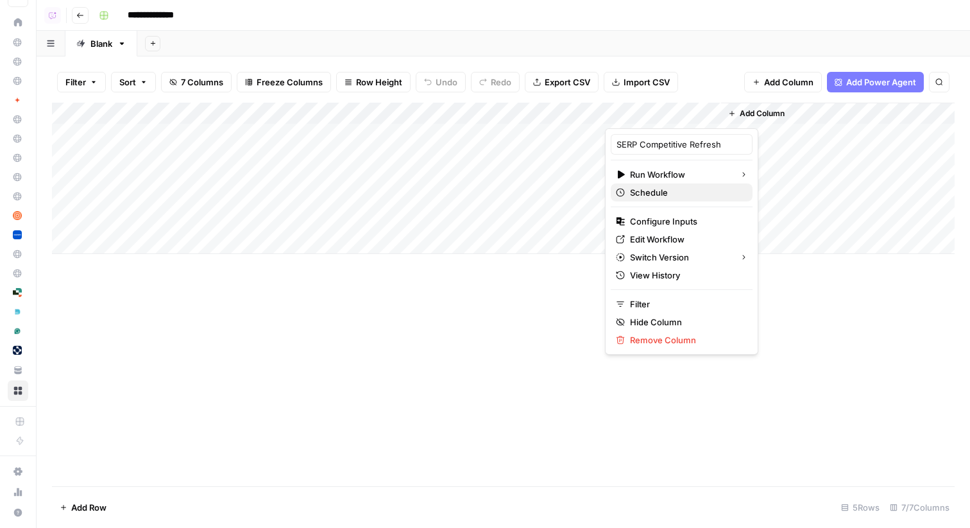
click at [653, 195] on span "Schedule" at bounding box center [686, 192] width 112 height 13
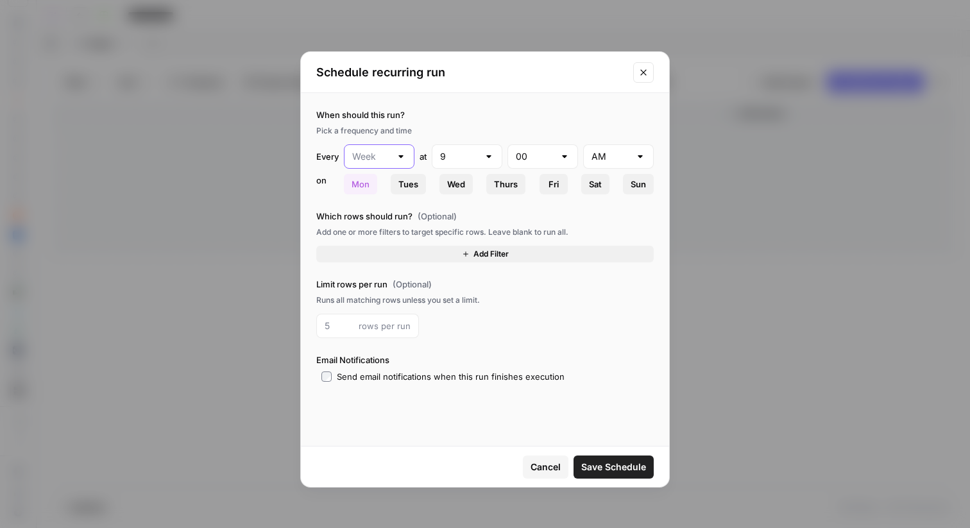
click at [365, 158] on input "text" at bounding box center [371, 156] width 38 height 13
type input "Week"
click at [323, 176] on div "on" at bounding box center [327, 184] width 22 height 21
drag, startPoint x: 323, startPoint y: 217, endPoint x: 479, endPoint y: 224, distance: 156.0
click at [479, 224] on div "Which rows should run? (Optional) Add one or more filters to target specific ro…" at bounding box center [484, 236] width 337 height 53
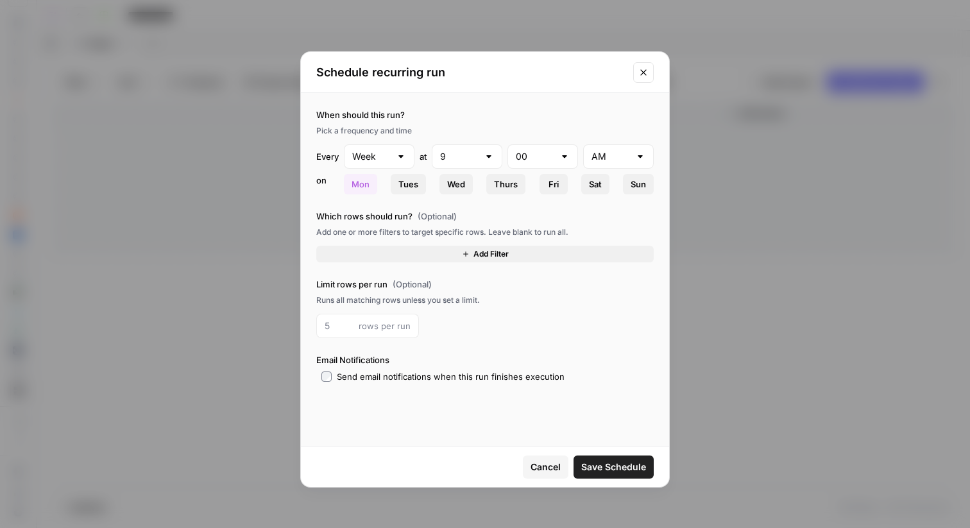
click at [427, 255] on button "Add Filter" at bounding box center [484, 254] width 337 height 17
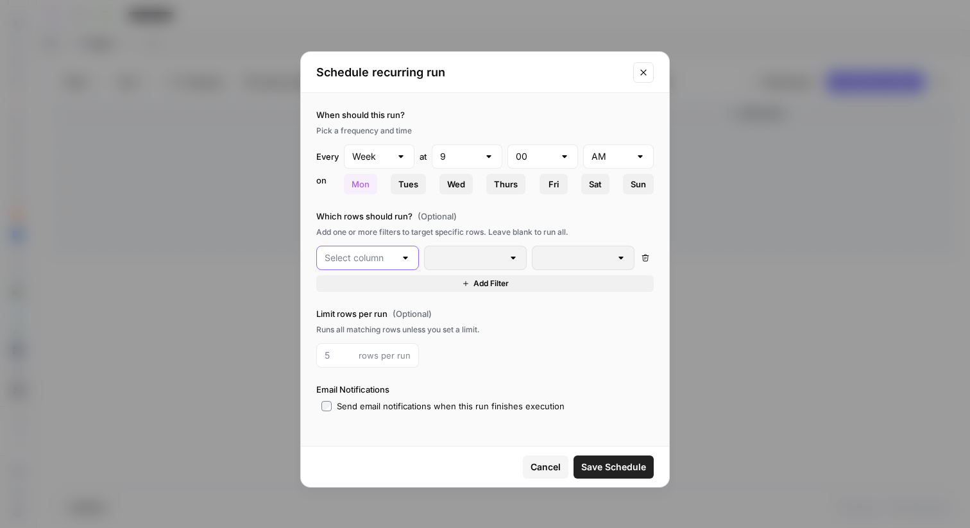
click at [391, 254] on input "text" at bounding box center [360, 257] width 71 height 13
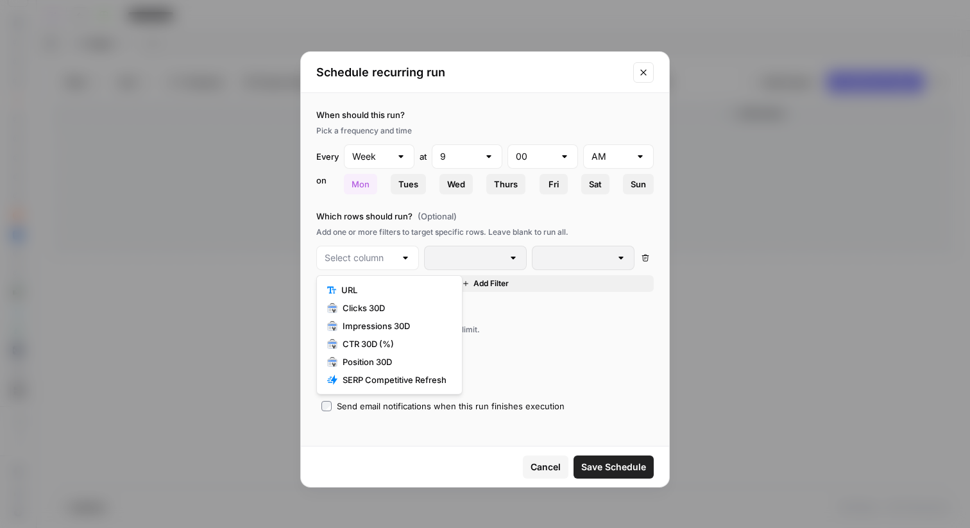
click at [477, 215] on label "Which rows should run? (Optional)" at bounding box center [484, 216] width 337 height 13
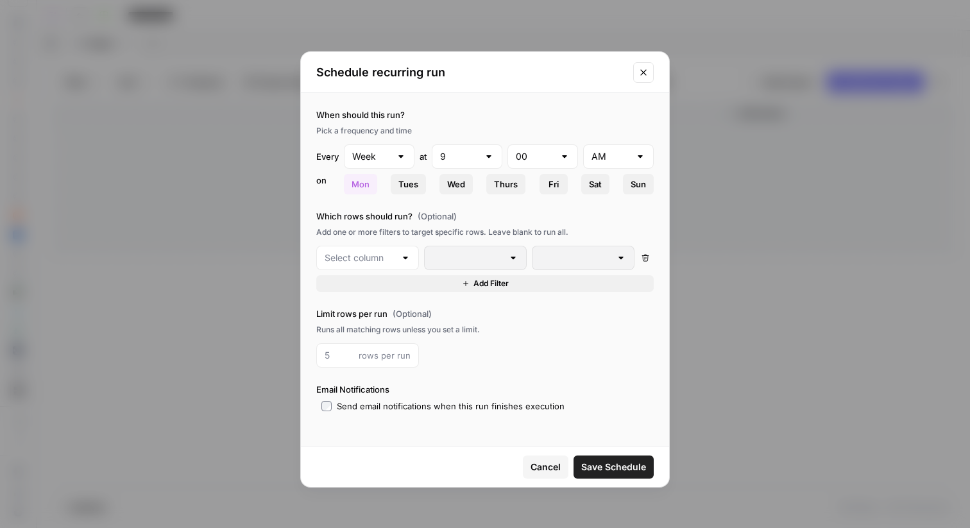
click at [645, 72] on icon "Close modal" at bounding box center [643, 72] width 10 height 10
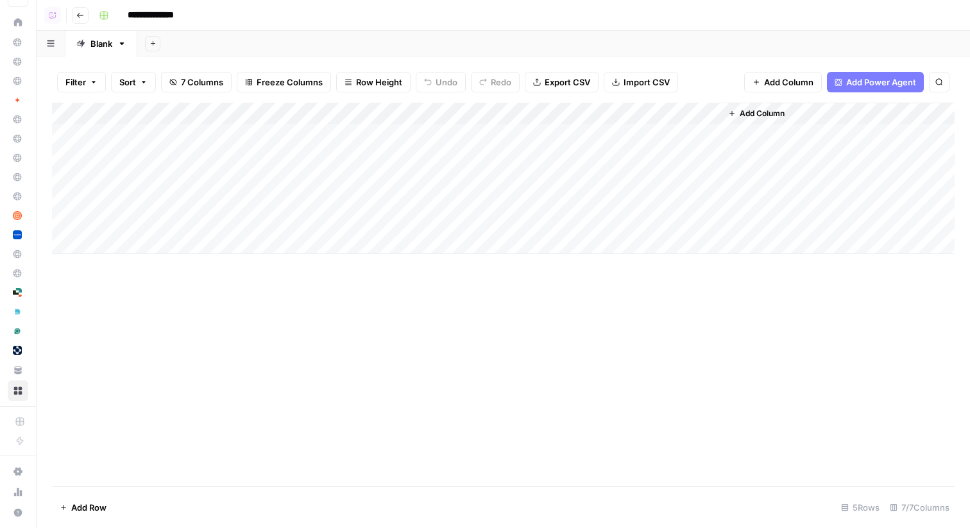
click at [529, 49] on div "Add Sheet" at bounding box center [553, 44] width 833 height 26
click at [83, 14] on icon "button" at bounding box center [80, 16] width 8 height 8
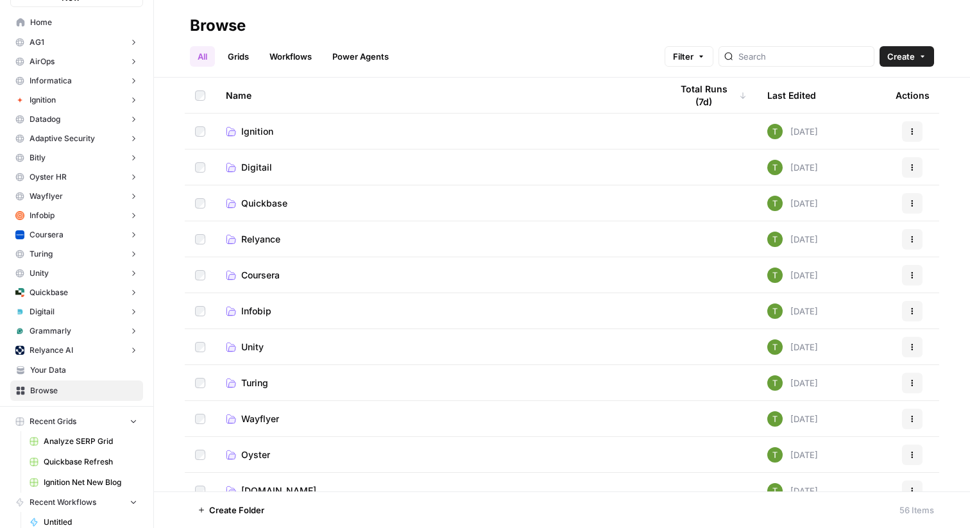
click at [253, 129] on span "Ignition" at bounding box center [257, 131] width 32 height 13
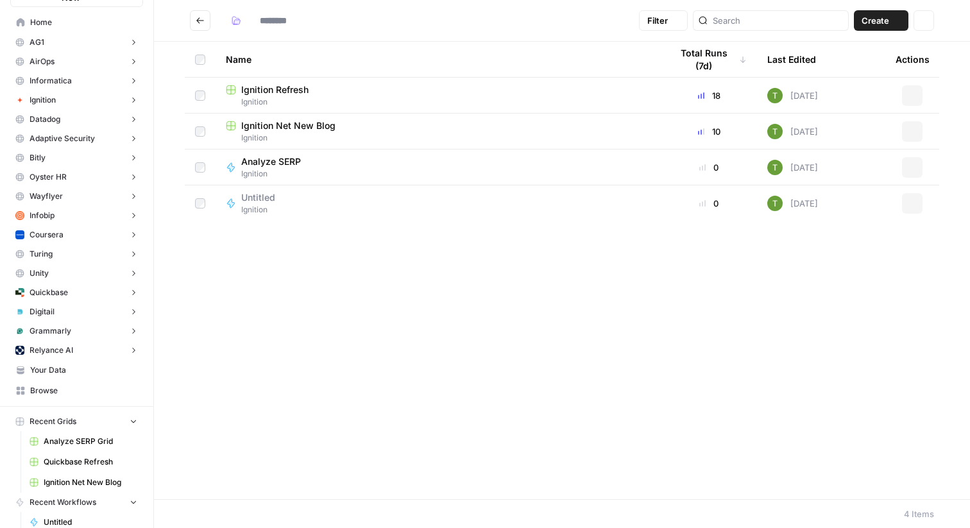
type input "********"
click at [265, 161] on span "Analyze SERP" at bounding box center [271, 161] width 60 height 13
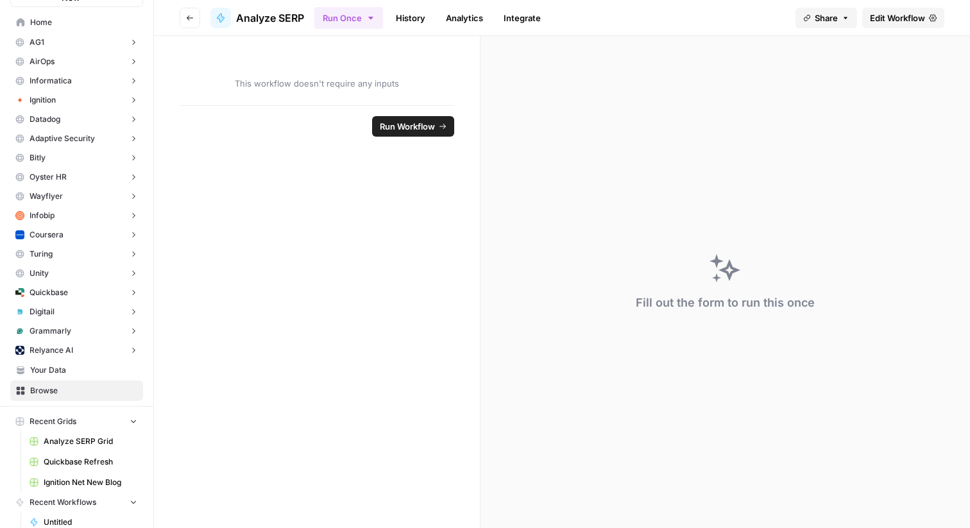
click at [897, 15] on span "Edit Workflow" at bounding box center [897, 18] width 55 height 13
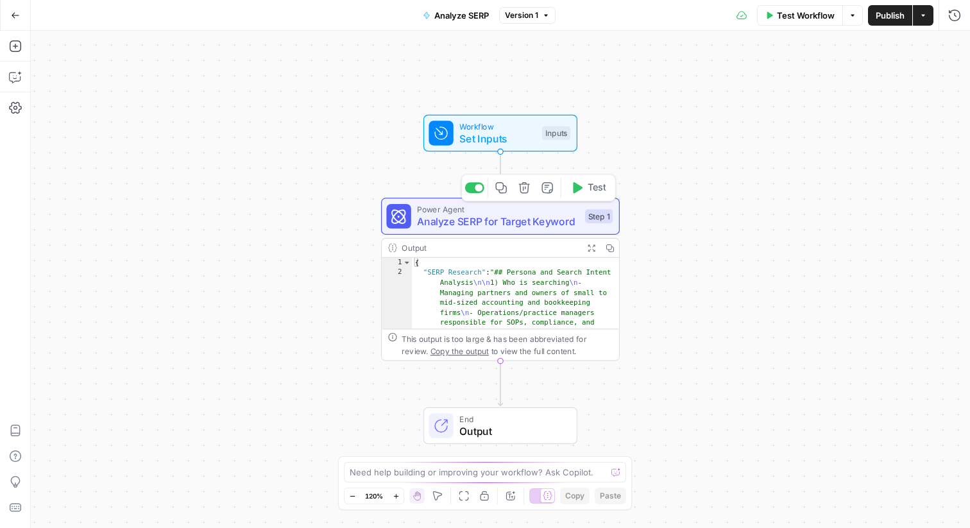
click at [513, 232] on div "Power Agent Analyze SERP for Target Keyword Step 1 Copy step Delete step Add No…" at bounding box center [500, 216] width 239 height 37
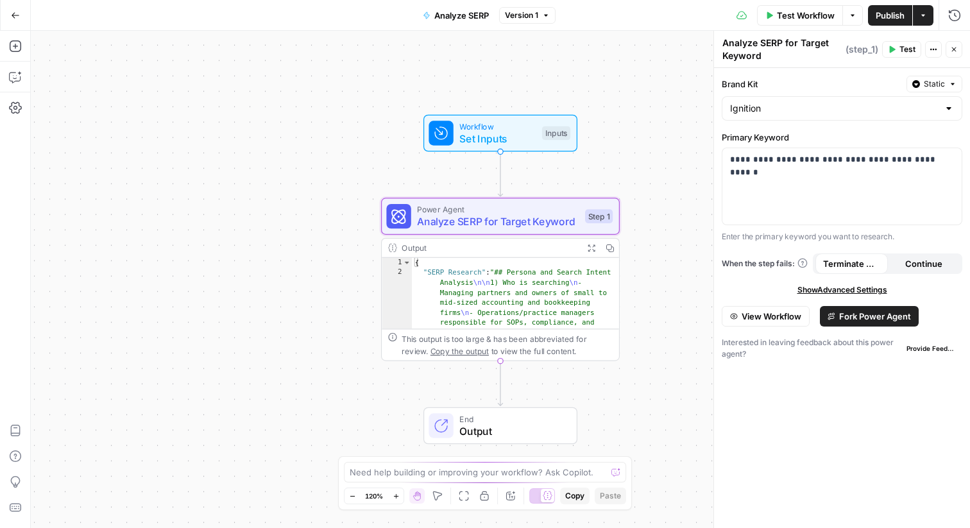
click at [589, 248] on icon "button" at bounding box center [591, 248] width 8 height 8
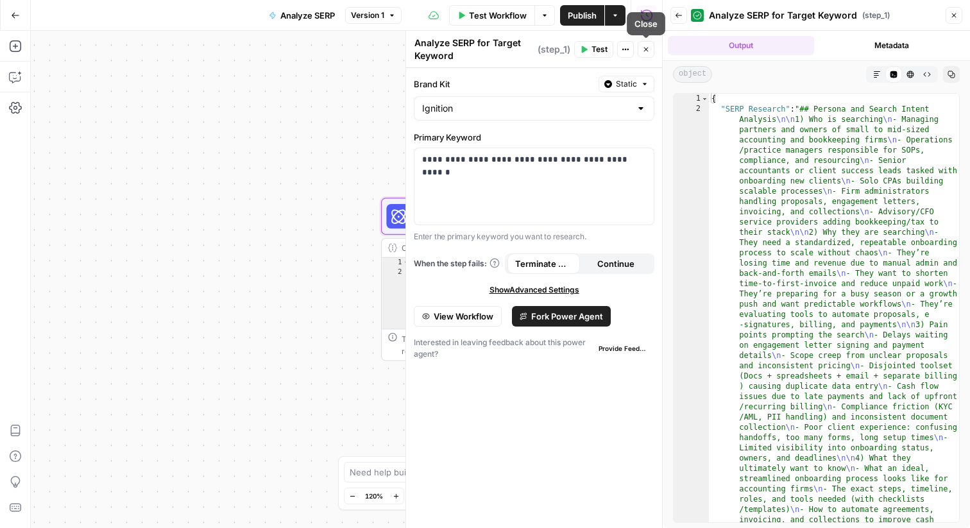
click at [644, 49] on icon "button" at bounding box center [646, 50] width 8 height 8
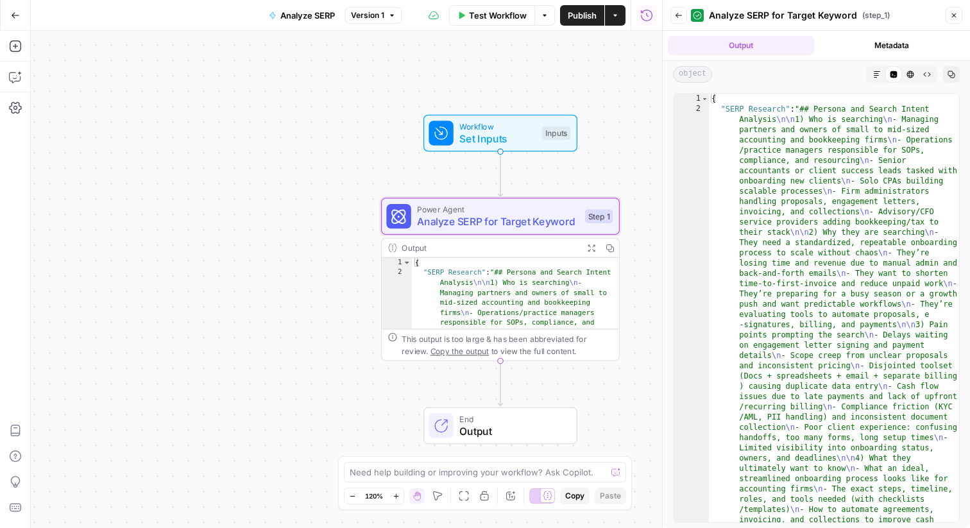
click at [876, 71] on icon "button" at bounding box center [877, 74] width 6 height 6
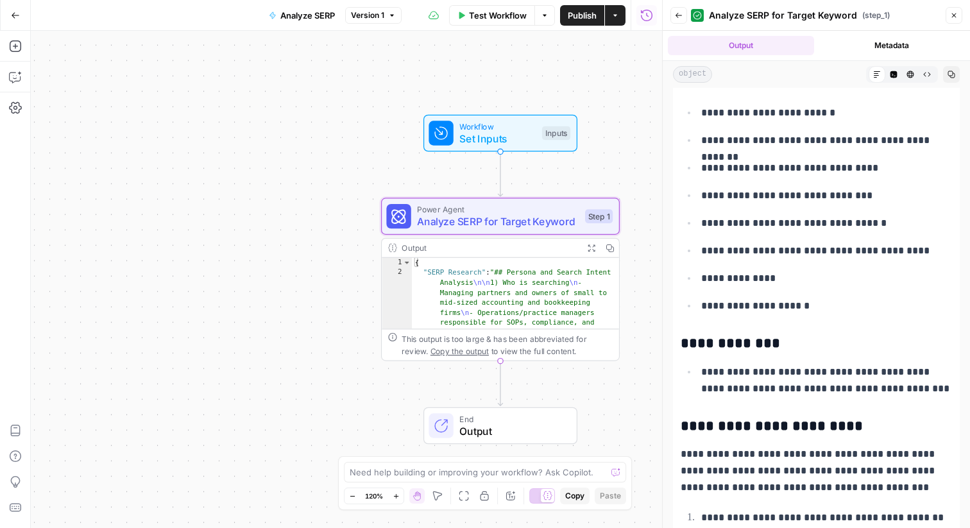
scroll to position [3108, 0]
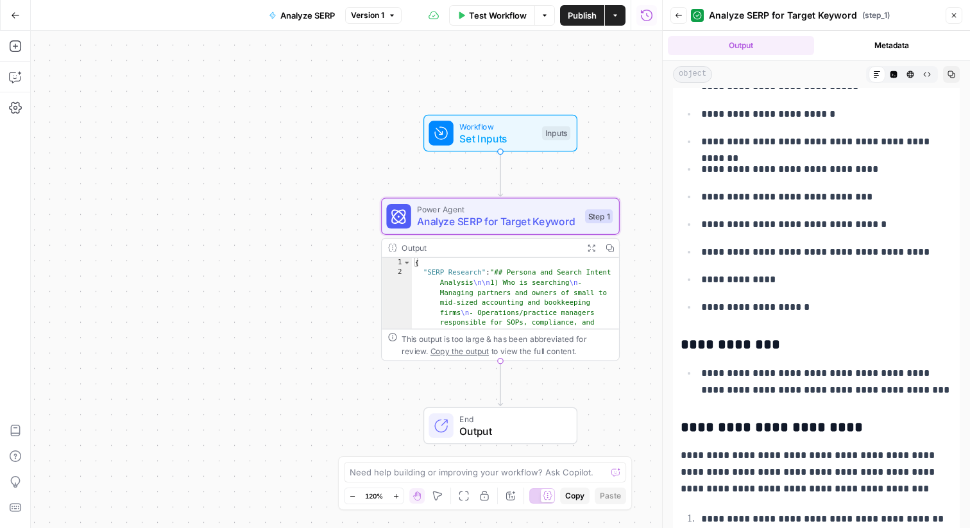
click at [953, 19] on icon "button" at bounding box center [954, 16] width 8 height 8
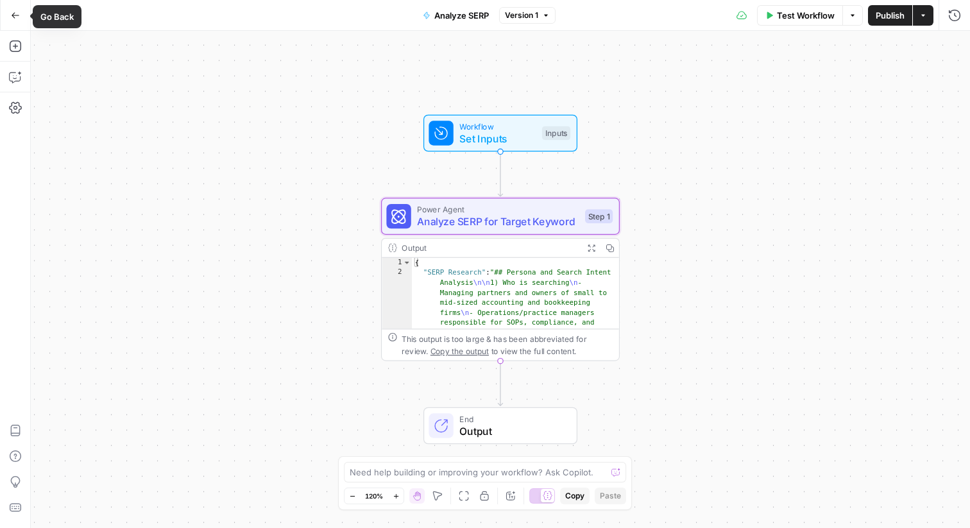
click at [12, 12] on icon "button" at bounding box center [15, 15] width 9 height 9
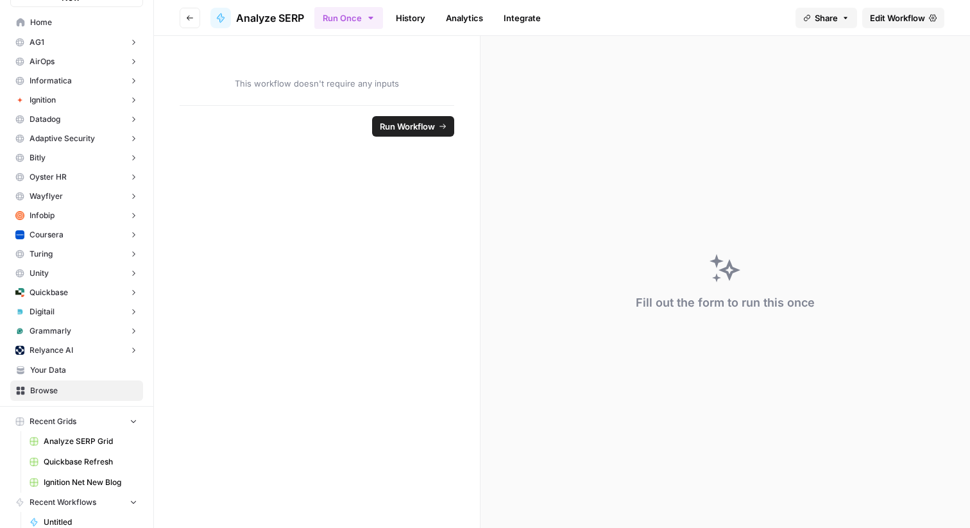
click at [185, 18] on button "Go back" at bounding box center [190, 18] width 21 height 21
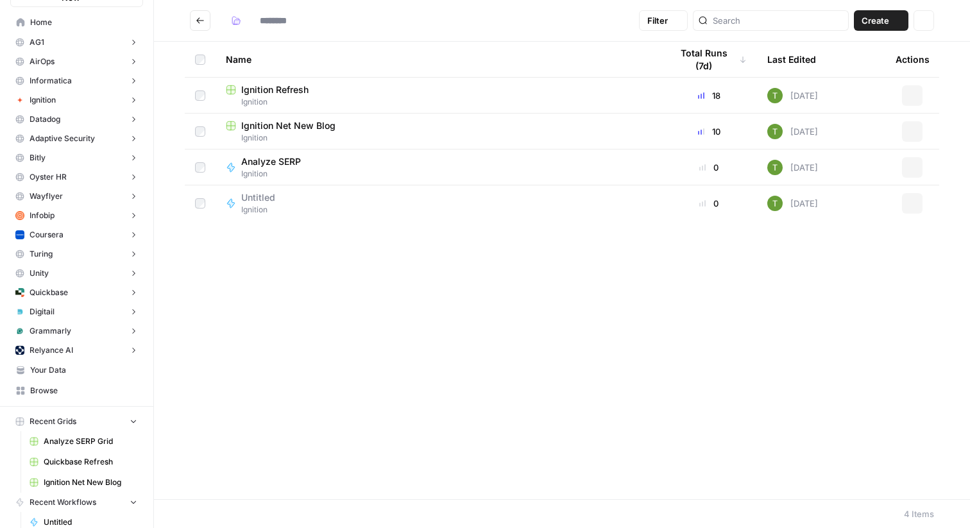
type input "********"
click at [264, 204] on span "Ignition" at bounding box center [263, 210] width 44 height 12
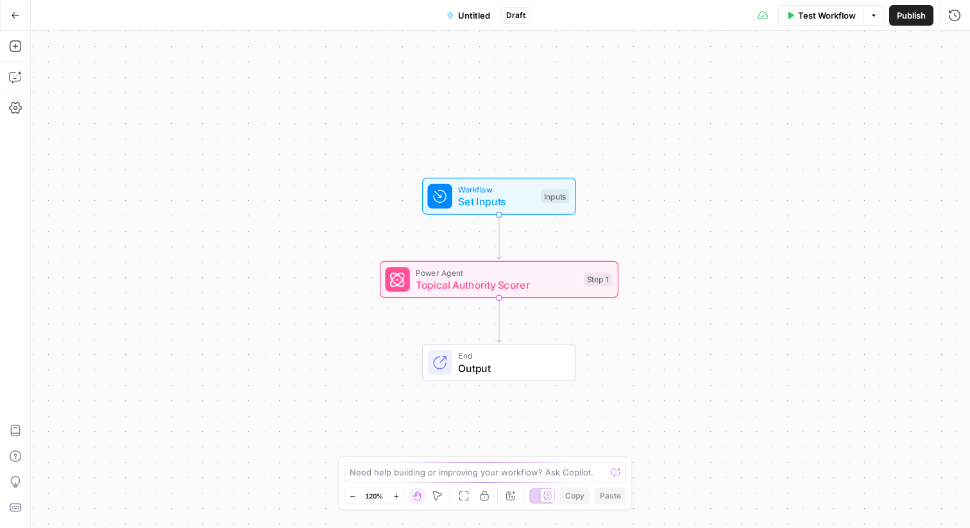
click at [452, 284] on span "Topical Authority Scorer" at bounding box center [497, 284] width 162 height 15
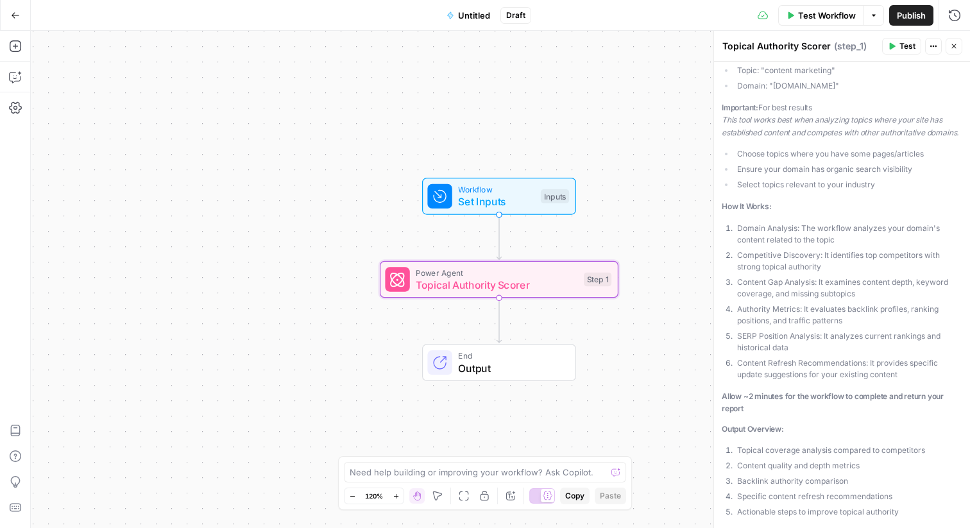
scroll to position [260, 0]
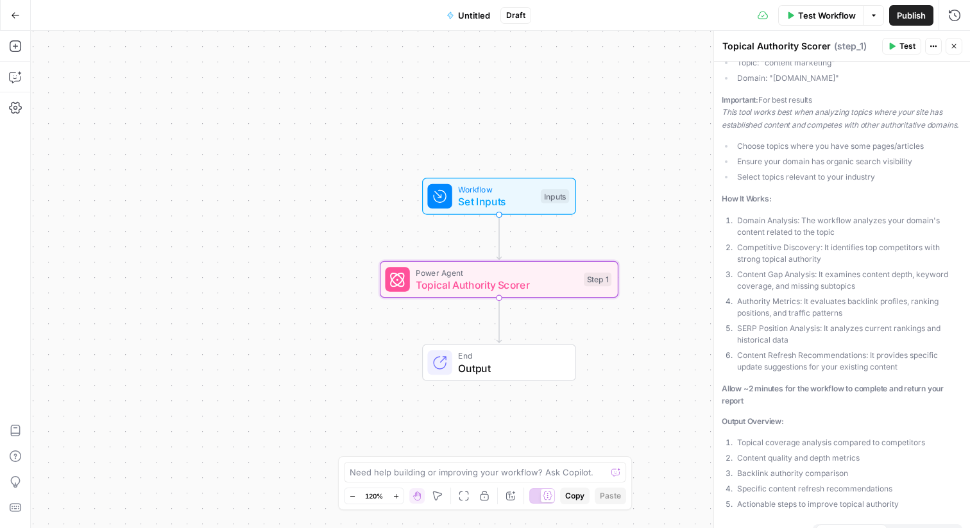
click at [903, 17] on span "Publish" at bounding box center [911, 15] width 29 height 13
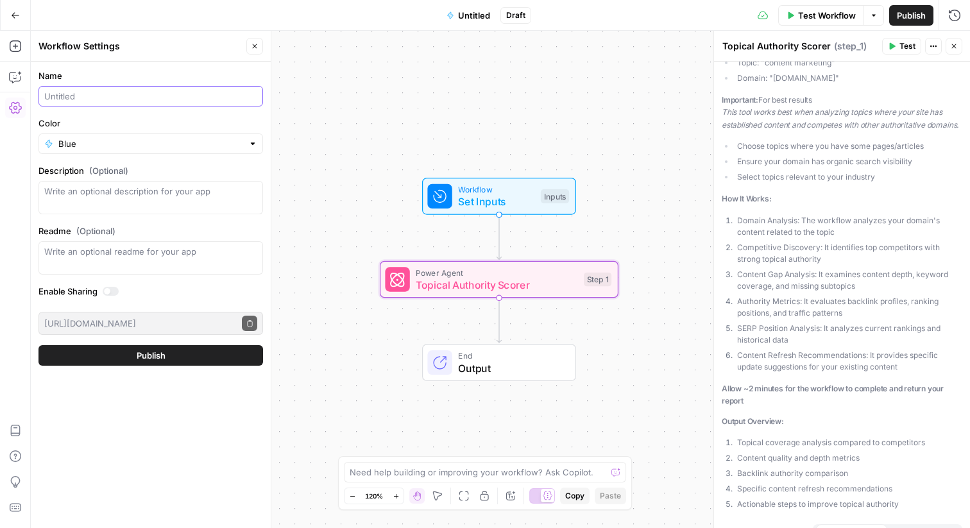
click at [82, 97] on input "Name" at bounding box center [150, 96] width 213 height 13
type input "Topical authority"
click at [90, 354] on button "Publish" at bounding box center [150, 355] width 225 height 21
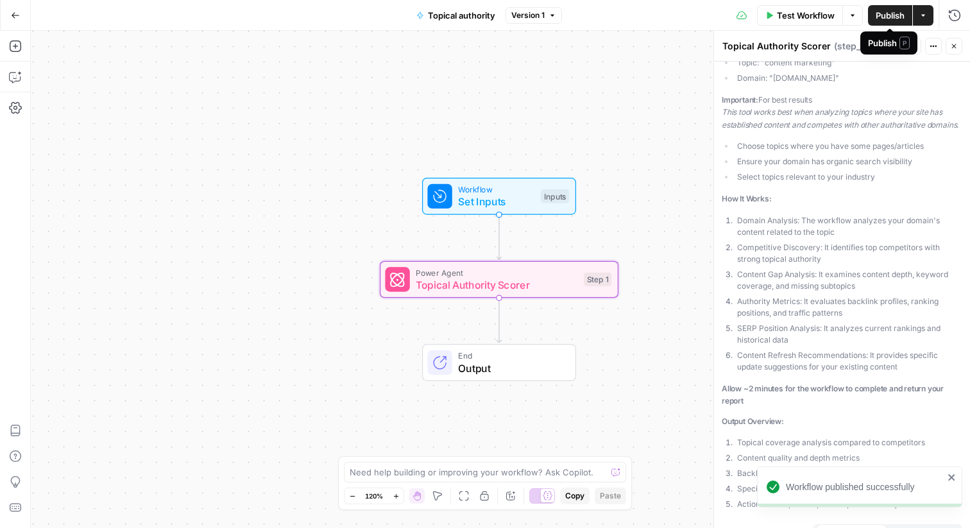
click at [892, 12] on span "Publish" at bounding box center [890, 15] width 29 height 13
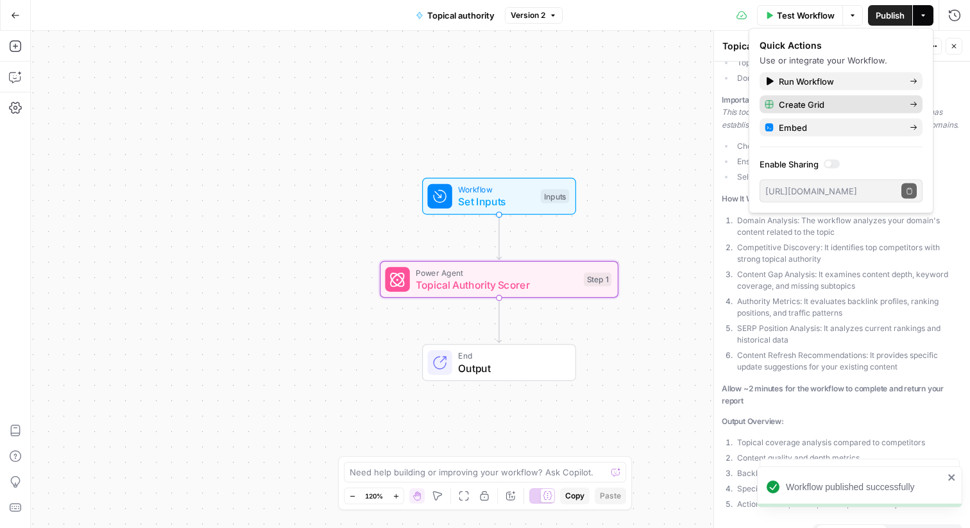
click at [803, 105] on span "Create Grid" at bounding box center [839, 104] width 121 height 13
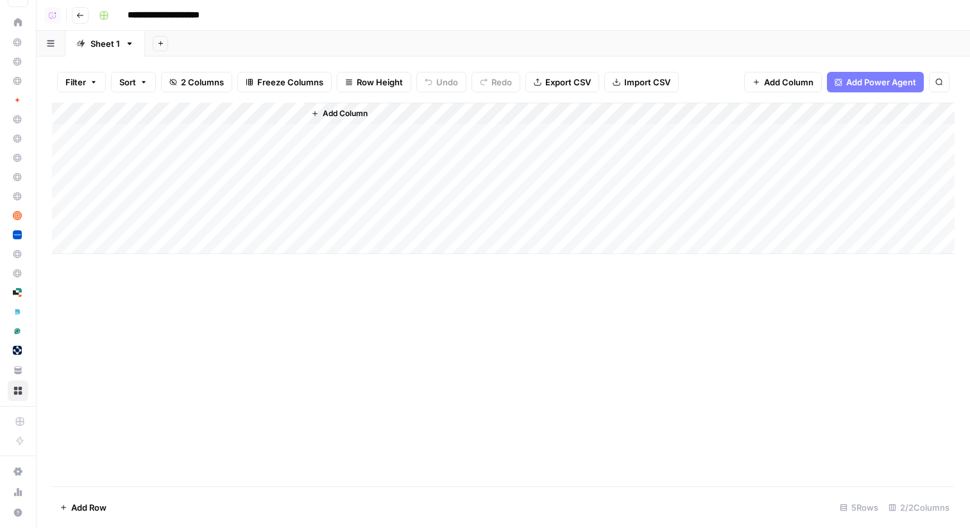
click at [78, 17] on icon "button" at bounding box center [80, 15] width 6 height 5
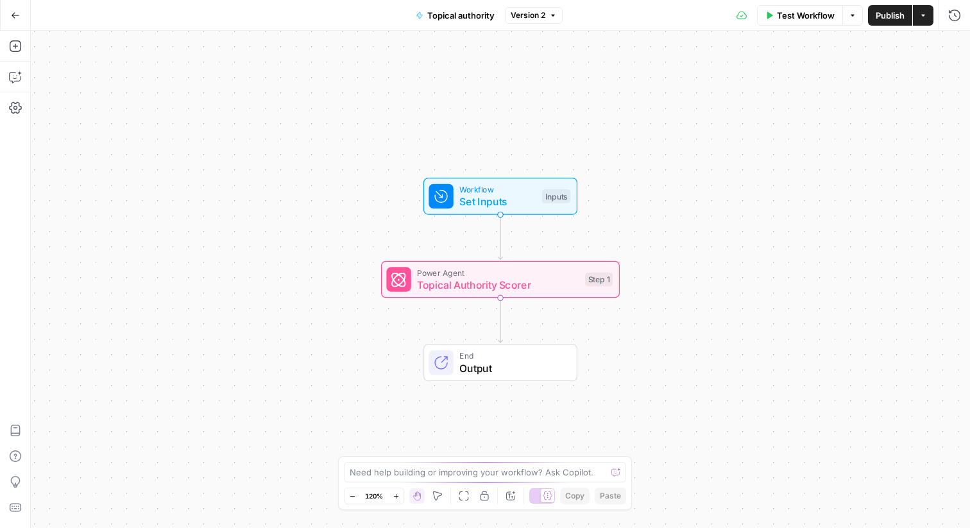
click at [9, 19] on button "Go Back" at bounding box center [15, 15] width 23 height 23
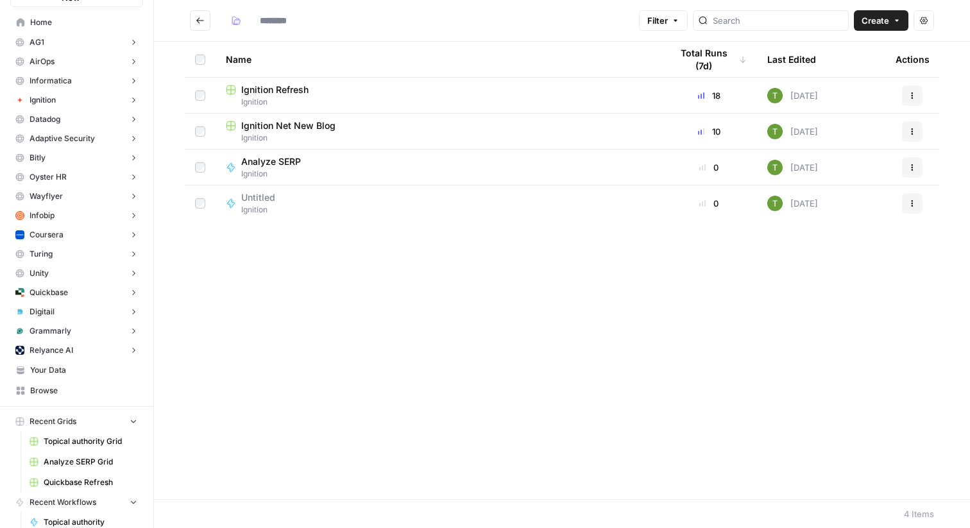
type input "********"
click at [33, 392] on span "Browse" at bounding box center [83, 391] width 107 height 12
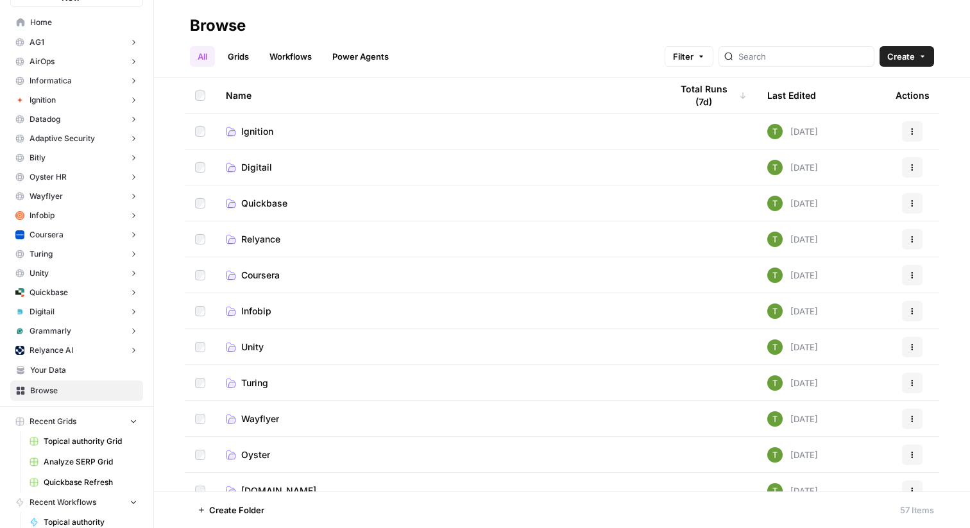
click at [255, 169] on span "Digitail" at bounding box center [256, 167] width 31 height 13
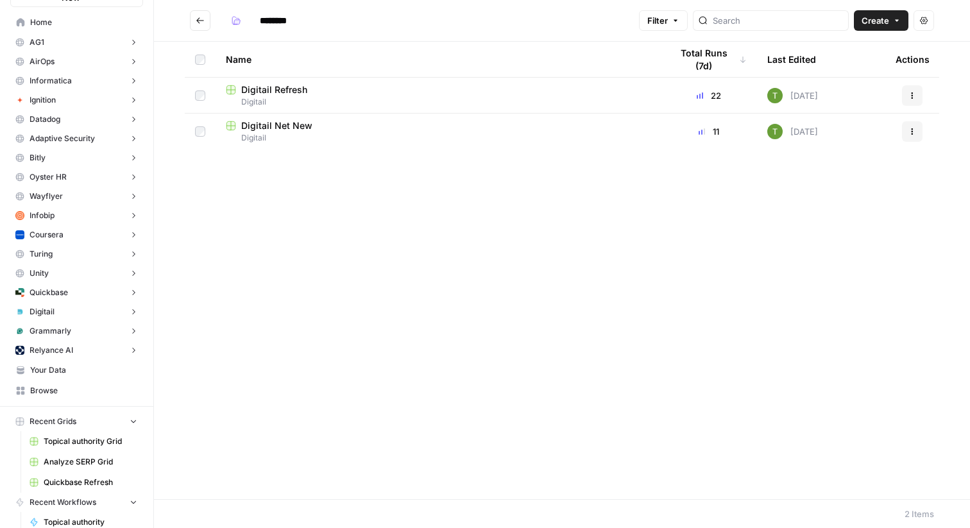
click at [201, 18] on icon "Go back" at bounding box center [200, 20] width 9 height 9
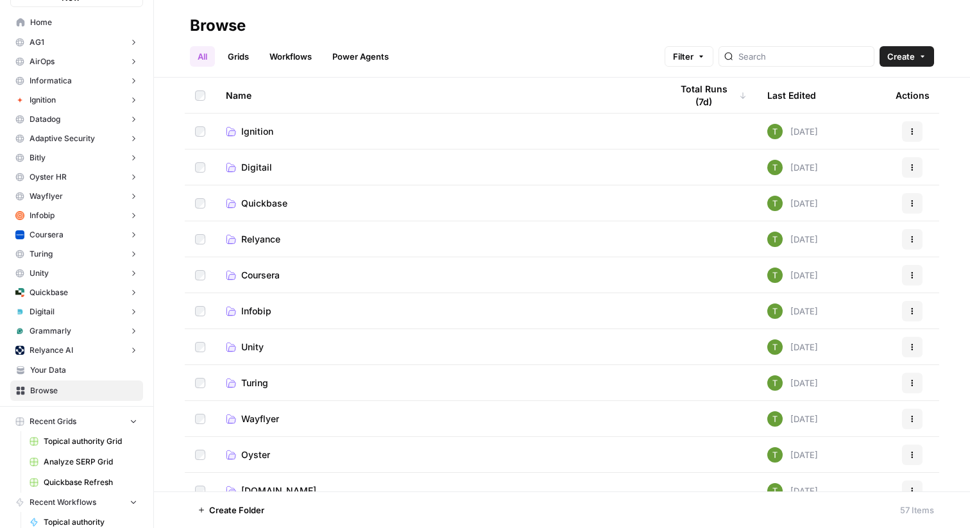
click at [247, 203] on span "Quickbase" at bounding box center [264, 203] width 46 height 13
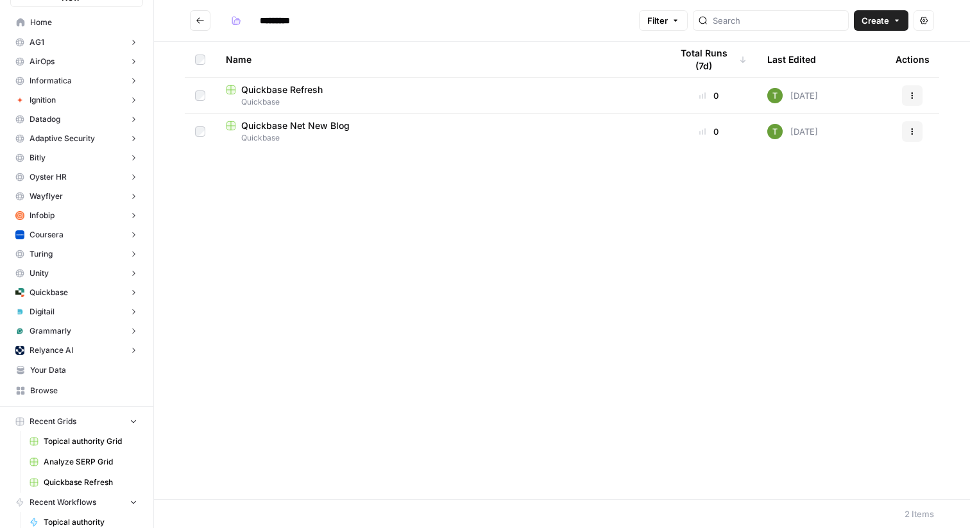
click at [196, 25] on button "Go back" at bounding box center [200, 20] width 21 height 21
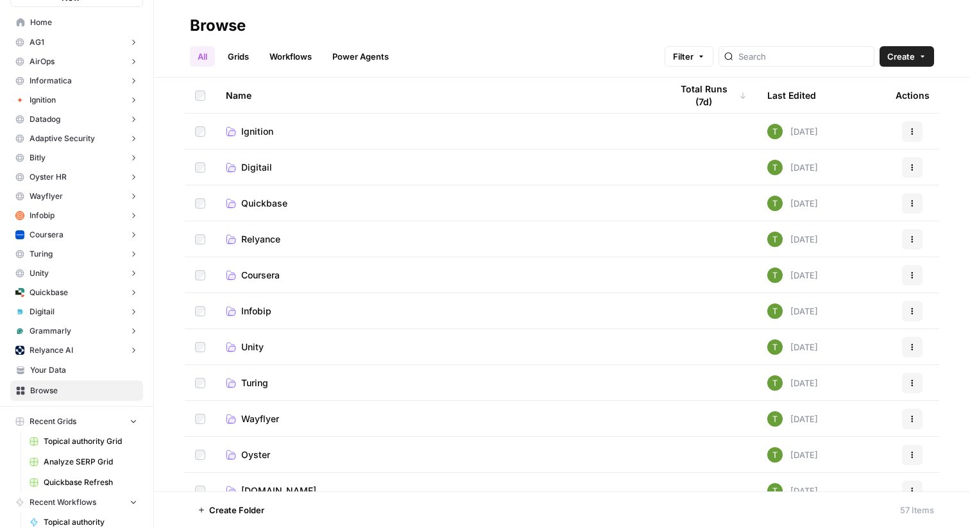
click at [261, 310] on span "Infobip" at bounding box center [256, 311] width 30 height 13
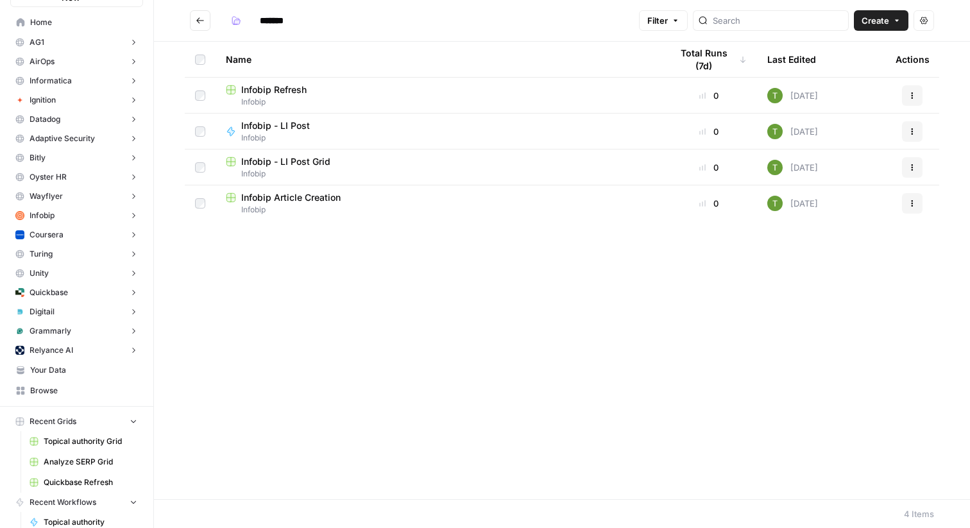
click at [286, 157] on span "Infobip - LI Post Grid" at bounding box center [285, 161] width 89 height 13
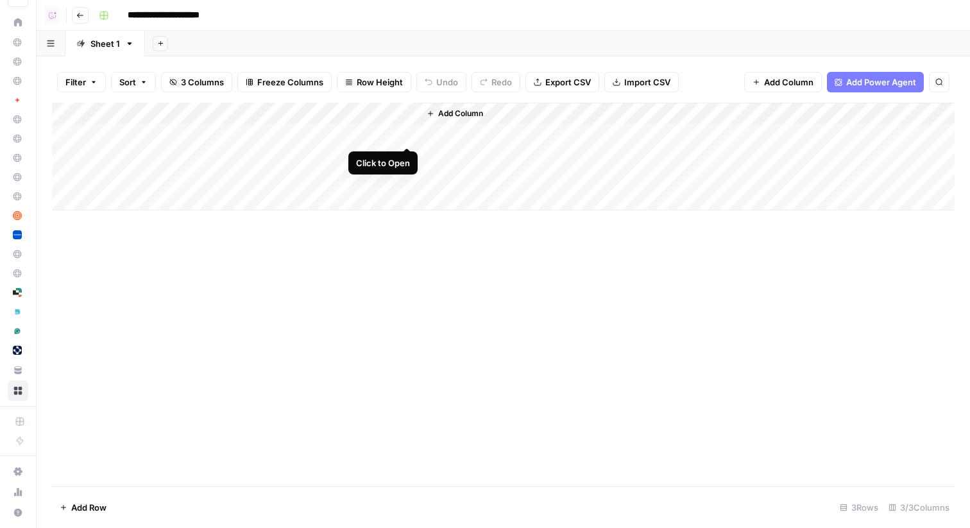
click at [405, 132] on div "Add Column" at bounding box center [503, 157] width 903 height 108
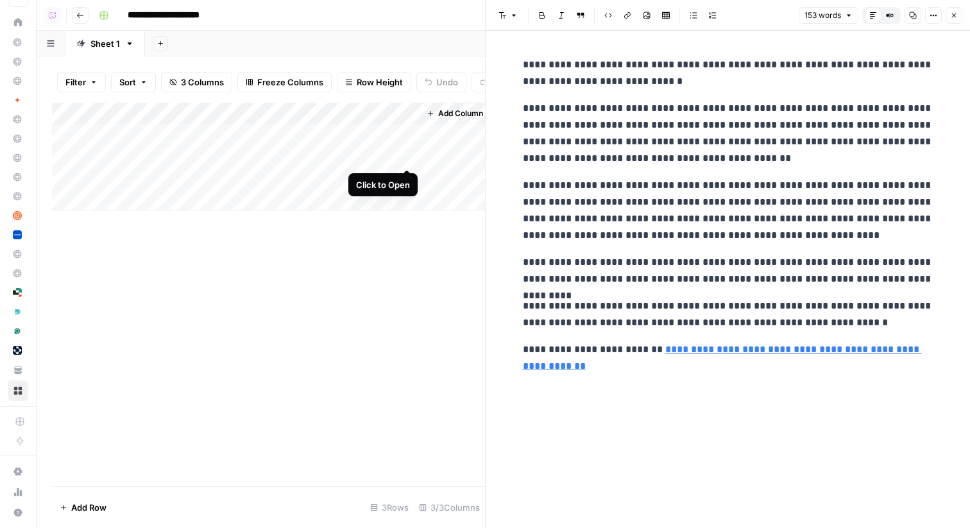
click at [405, 159] on div "Add Column" at bounding box center [268, 157] width 433 height 108
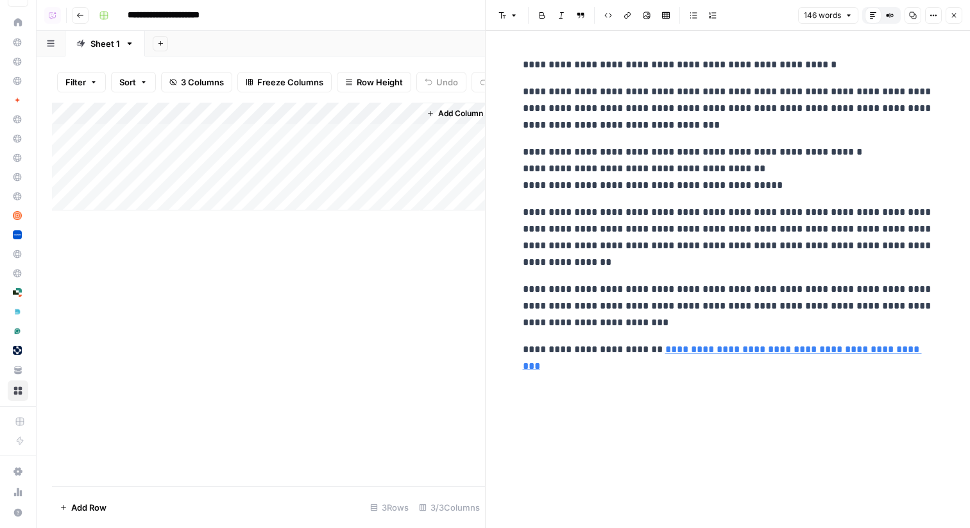
click at [278, 115] on div "Add Column" at bounding box center [268, 157] width 433 height 108
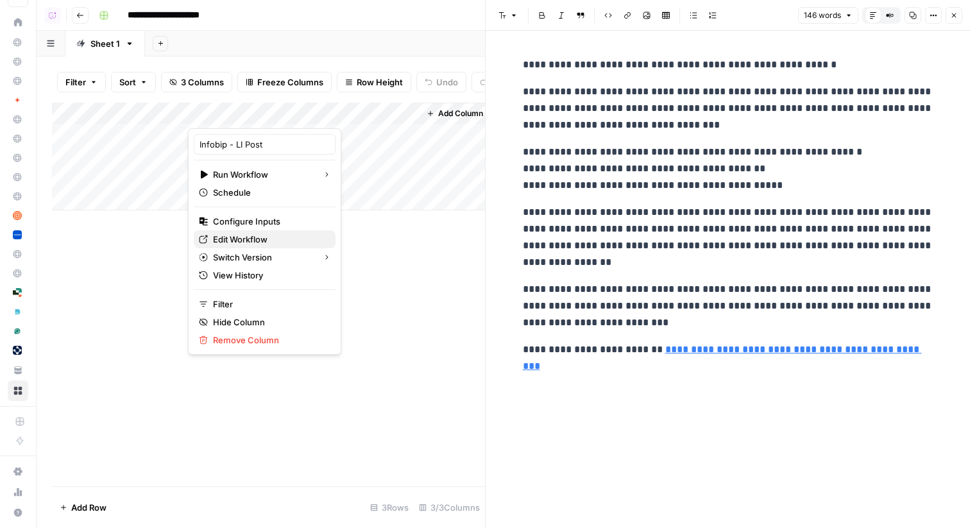
click at [208, 237] on div "Edit Workflow" at bounding box center [265, 239] width 132 height 13
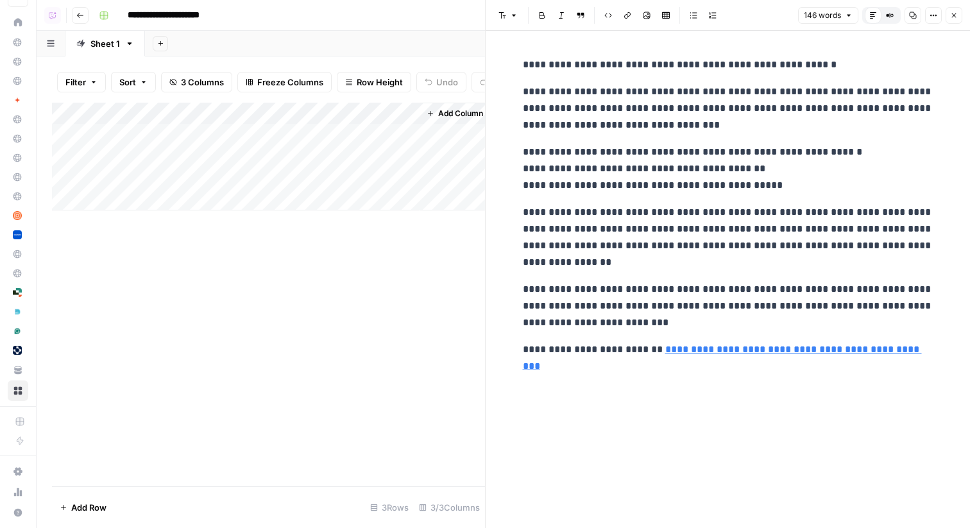
click at [957, 19] on icon "button" at bounding box center [954, 16] width 8 height 8
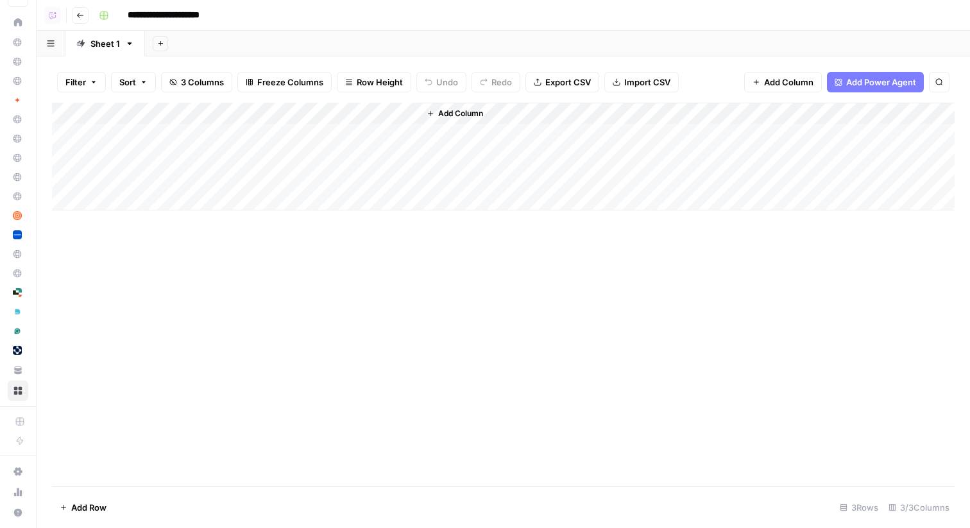
click at [457, 39] on div "Add Sheet" at bounding box center [557, 44] width 825 height 26
click at [81, 12] on icon "button" at bounding box center [80, 16] width 8 height 8
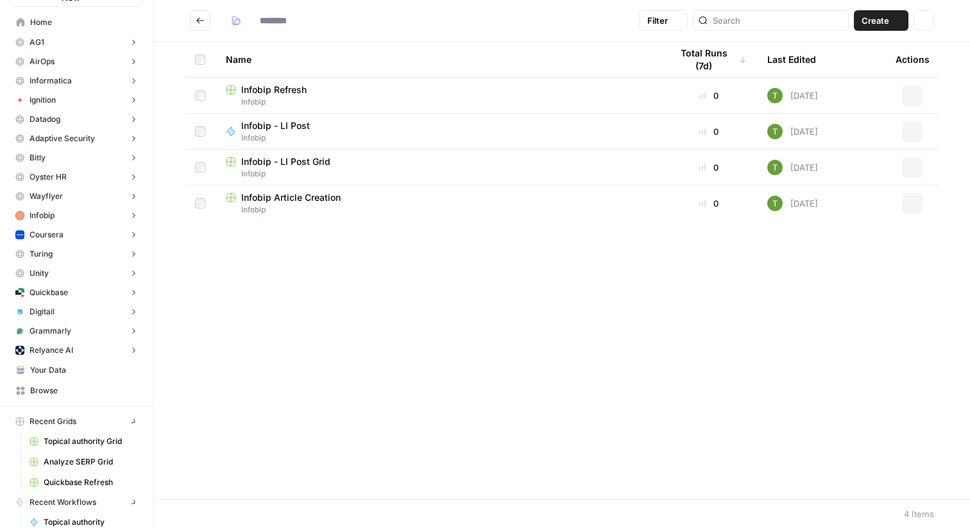
type input "*******"
click at [26, 18] on link "Home" at bounding box center [76, 22] width 133 height 21
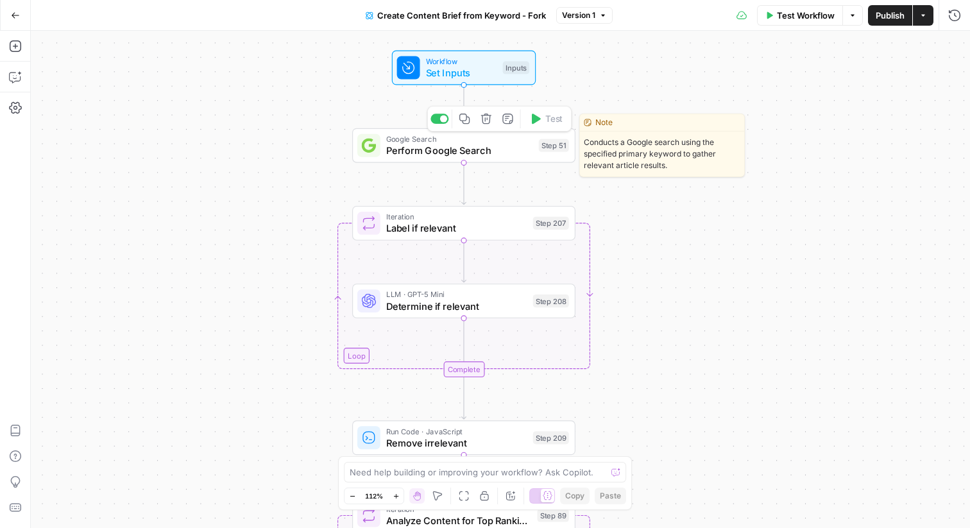
click at [427, 158] on div "Google Search Perform Google Search Step 51 Copy step Delete step Edit Note Test" at bounding box center [463, 145] width 223 height 35
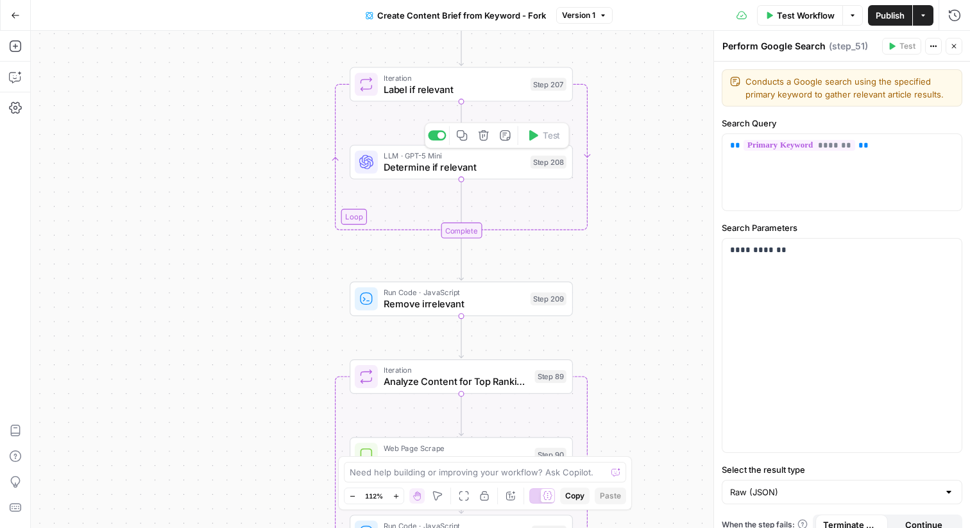
click at [439, 173] on span "Determine if relevant" at bounding box center [454, 167] width 141 height 14
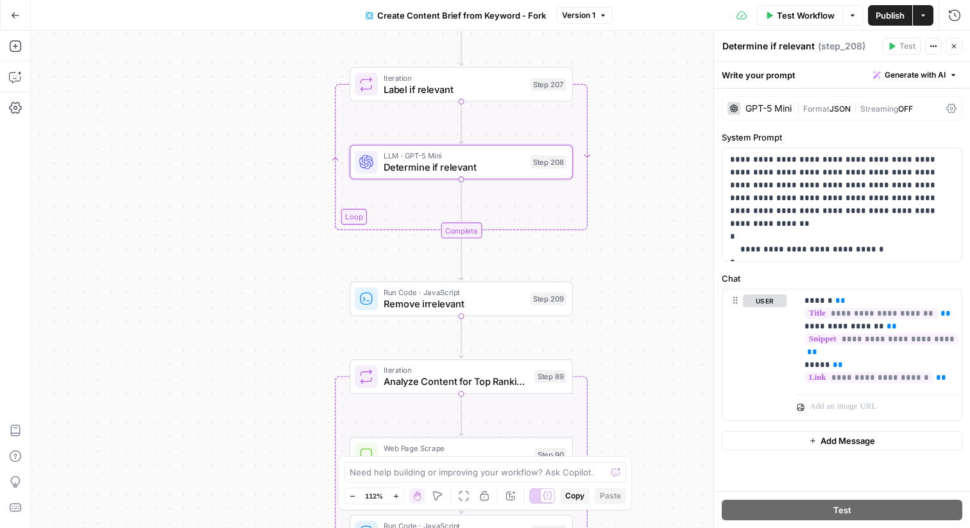
click at [955, 47] on icon "button" at bounding box center [954, 46] width 4 height 4
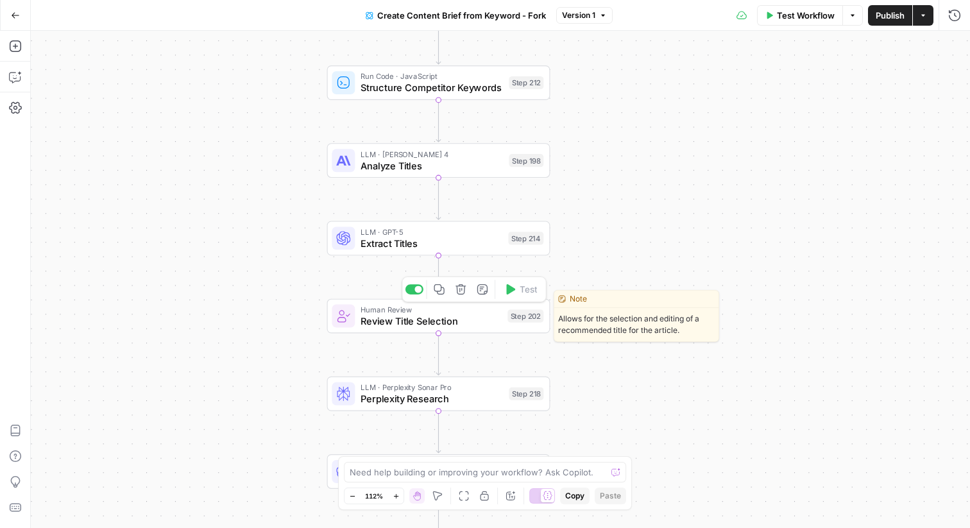
click at [375, 317] on span "Review Title Selection" at bounding box center [431, 321] width 141 height 14
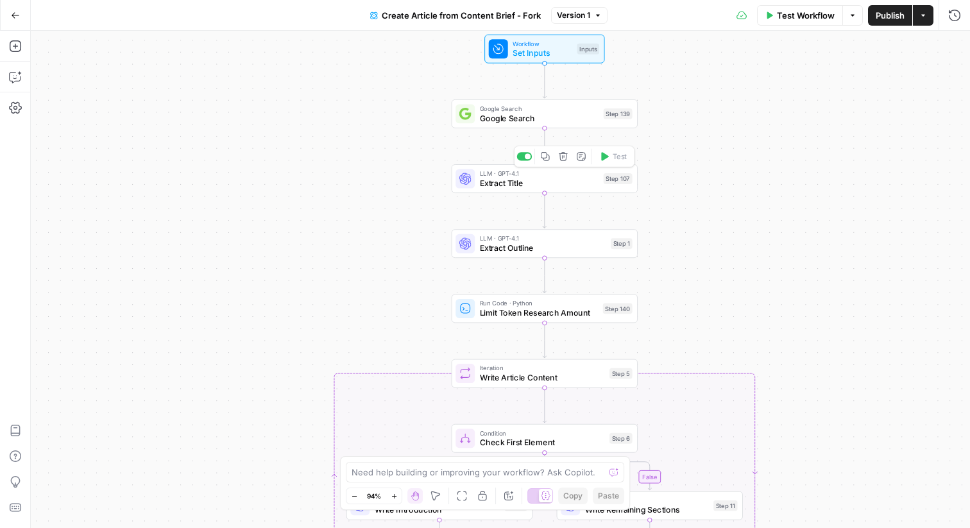
click at [504, 185] on span "Extract Title" at bounding box center [539, 183] width 119 height 12
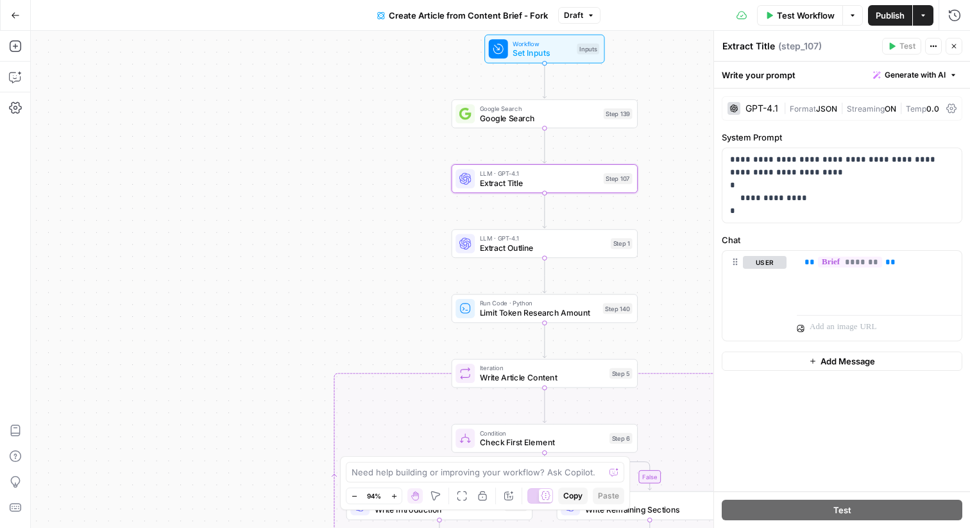
click at [488, 253] on div "LLM · GPT-4.1 Extract Outline Step 1 Copy step Delete step Edit Note Test" at bounding box center [545, 243] width 186 height 29
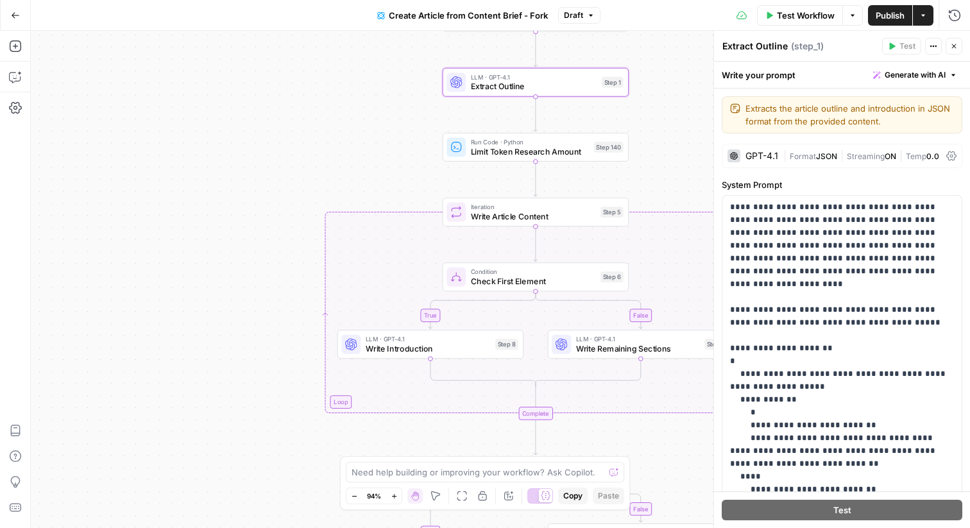
click at [401, 353] on span "Write Introduction" at bounding box center [428, 349] width 125 height 12
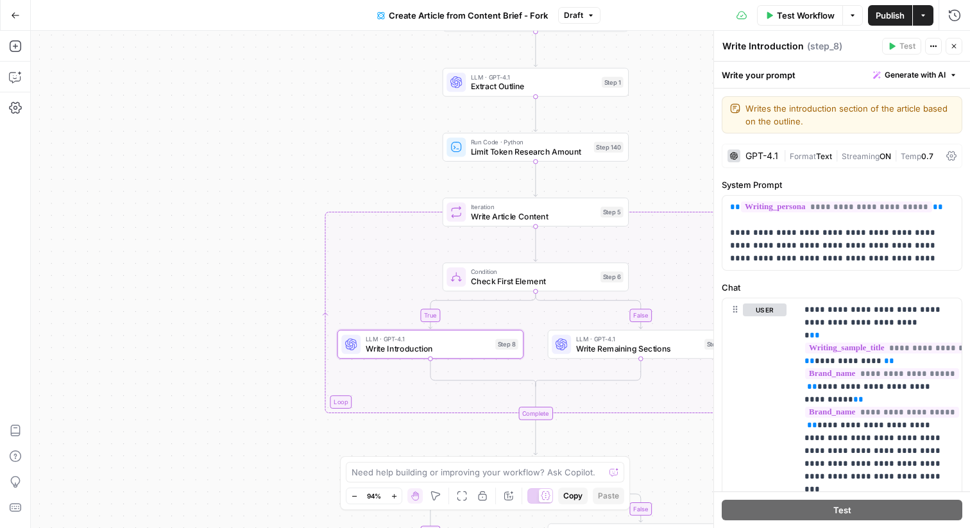
click at [953, 43] on icon "button" at bounding box center [954, 46] width 8 height 8
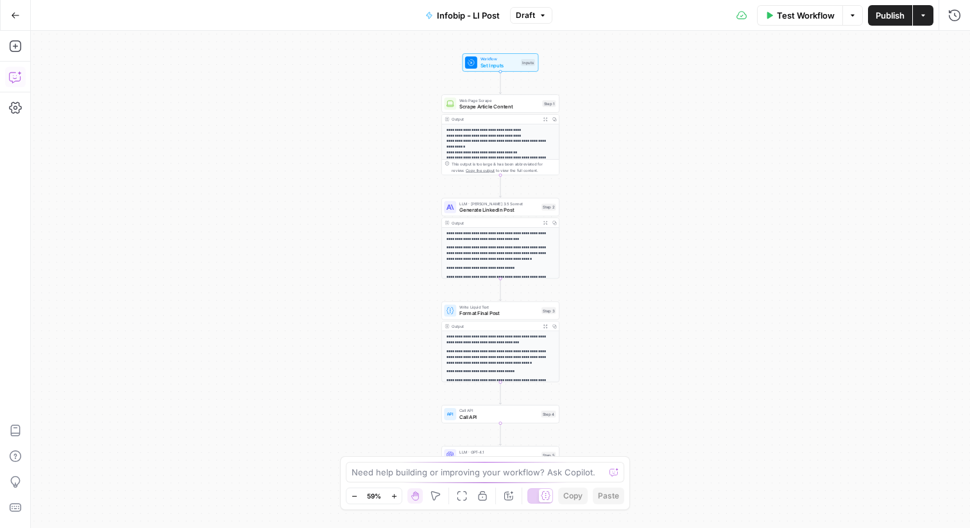
click at [14, 81] on icon "button" at bounding box center [14, 77] width 11 height 10
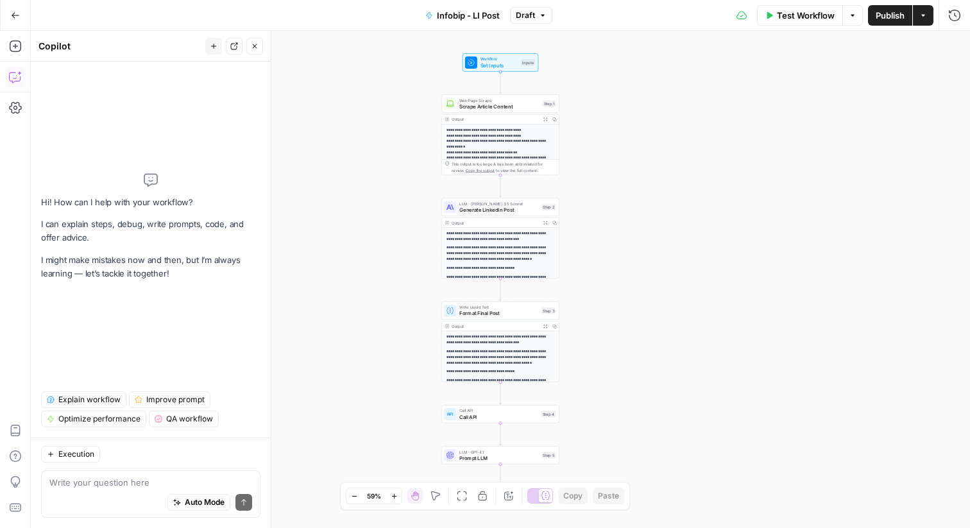
click at [477, 211] on span "Generate LinkedIn Post" at bounding box center [498, 210] width 79 height 8
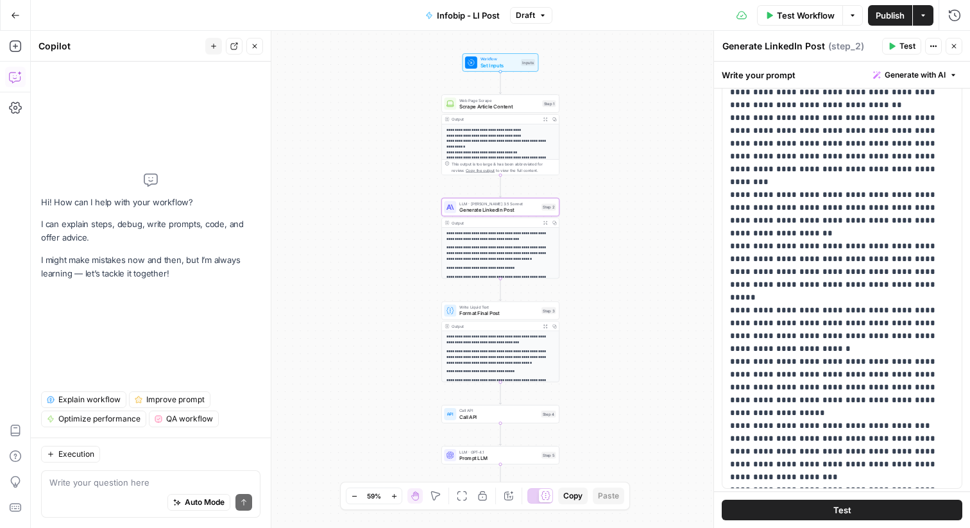
click at [954, 44] on icon "button" at bounding box center [954, 46] width 8 height 8
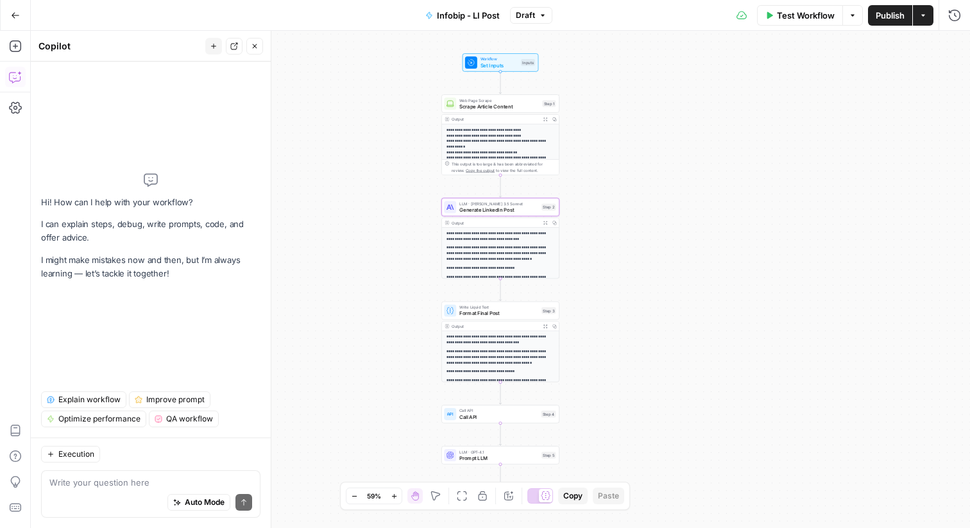
click at [246, 44] on button "Close" at bounding box center [254, 46] width 17 height 17
